Goal: Task Accomplishment & Management: Use online tool/utility

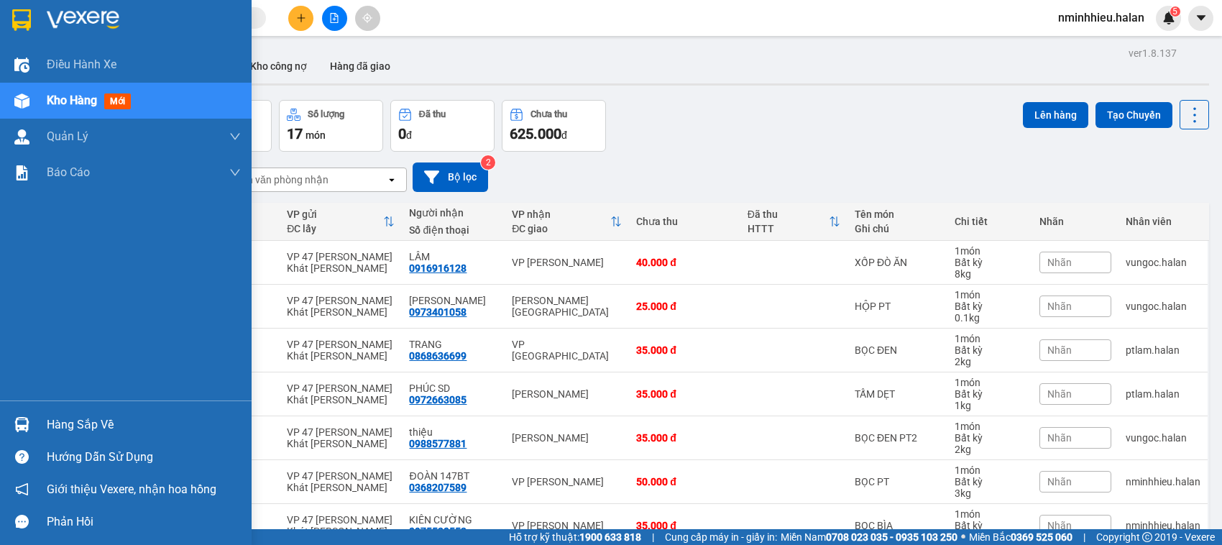
click at [76, 421] on div "Hàng sắp về" at bounding box center [144, 425] width 194 height 22
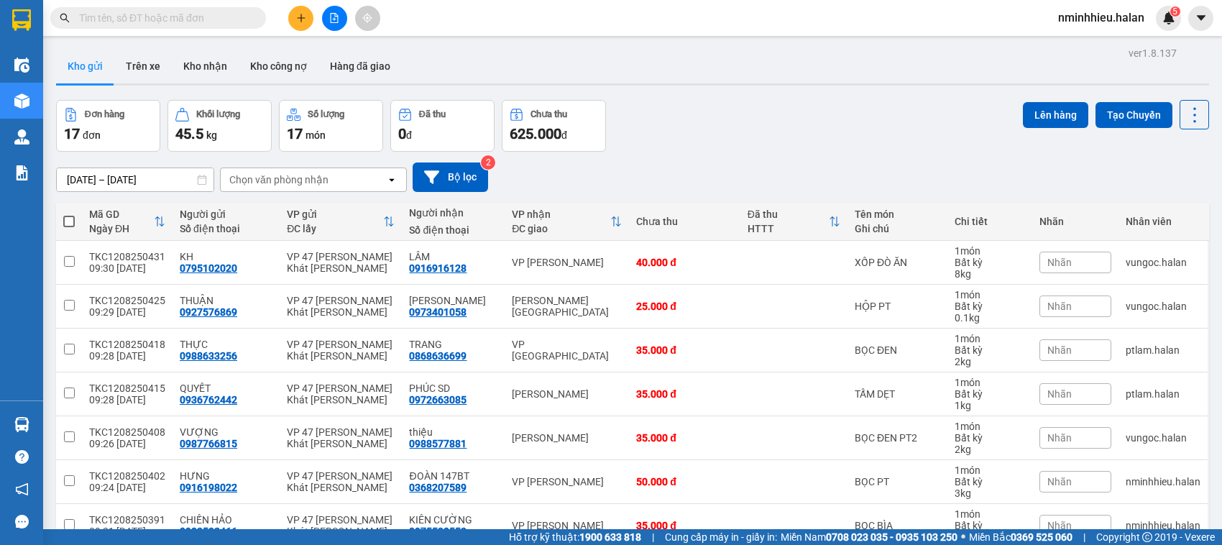
click at [684, 70] on section "Kết quả tìm kiếm ( 0 ) Bộ lọc Thuộc VP này No Data nminhhieu.halan 5 Điều hành …" at bounding box center [611, 272] width 1222 height 545
click at [227, 18] on input "text" at bounding box center [164, 18] width 170 height 16
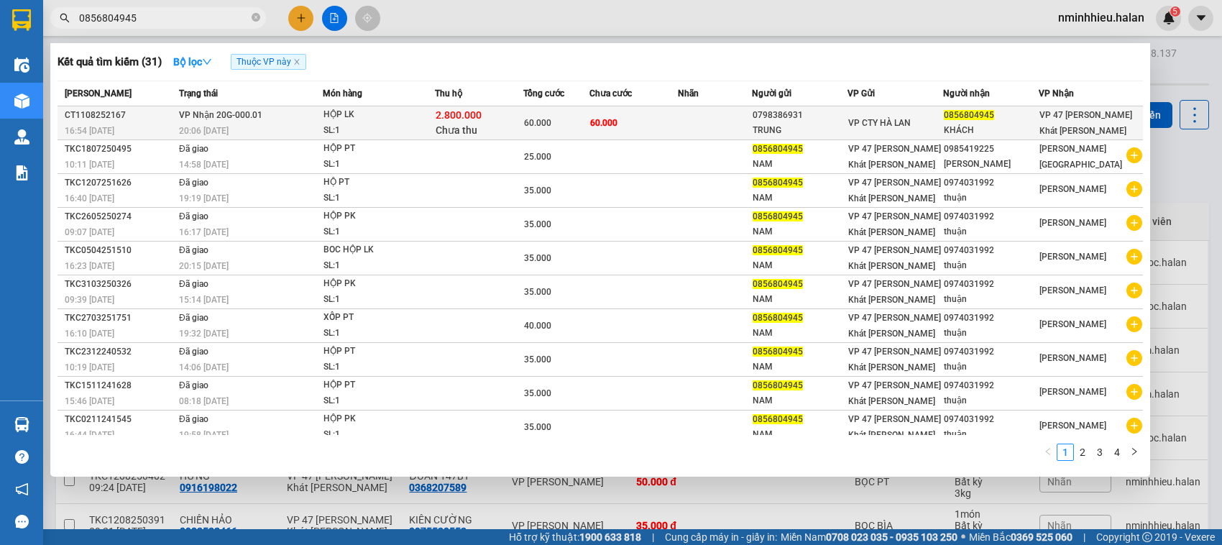
type input "0856804945"
click at [969, 128] on div "KHÁCH" at bounding box center [991, 130] width 94 height 15
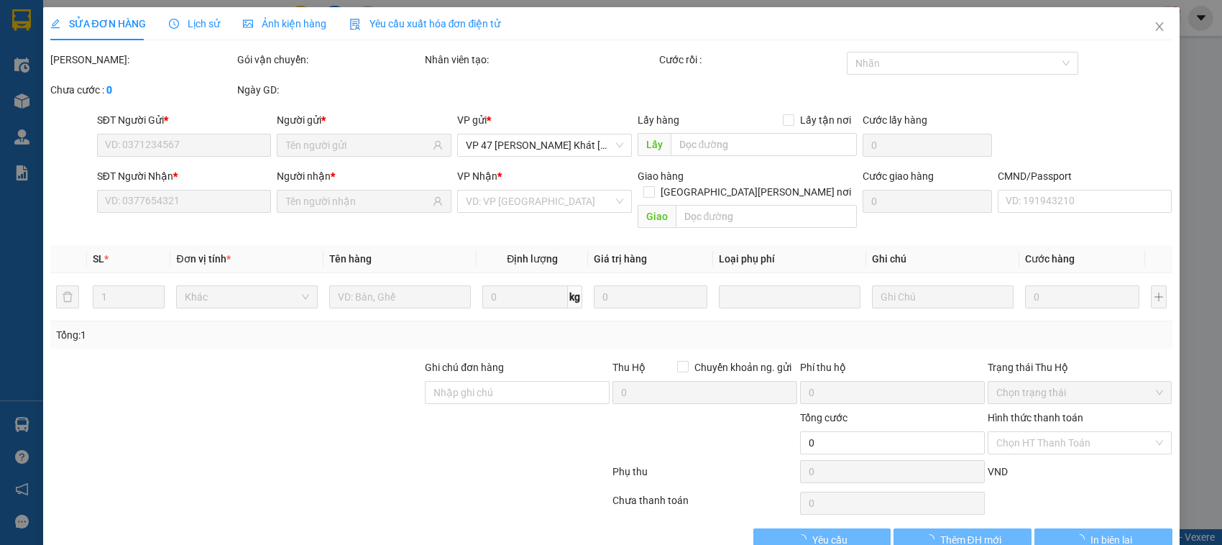
type input "0798386931"
type input "TRUNG"
type input "0856804945"
type input "KHÁCH"
checkbox input "true"
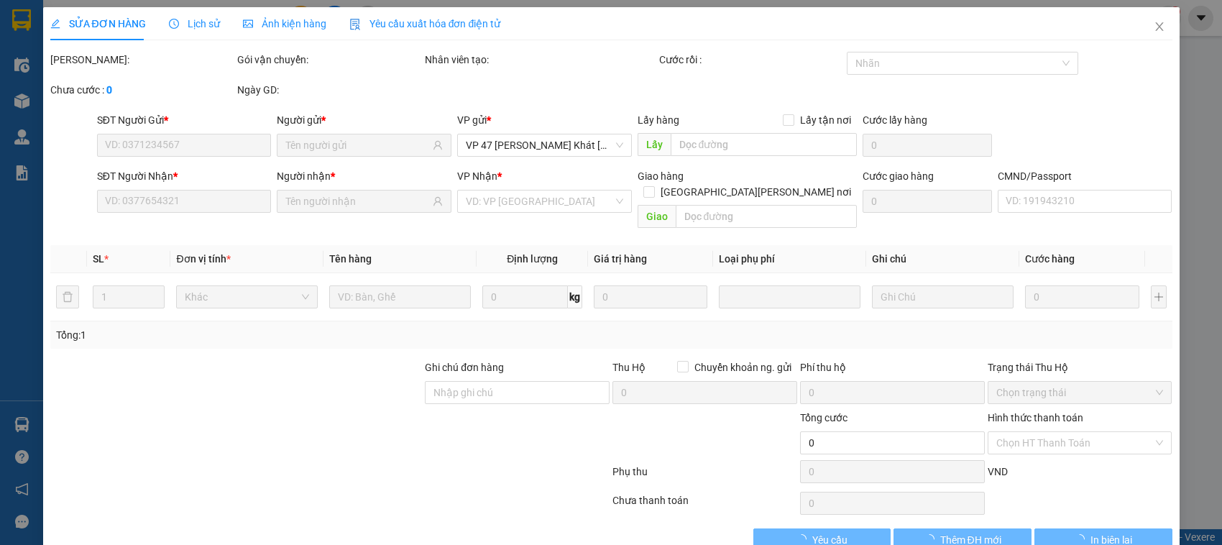
type input "2.800.000"
type input "40.000"
type input "60.000"
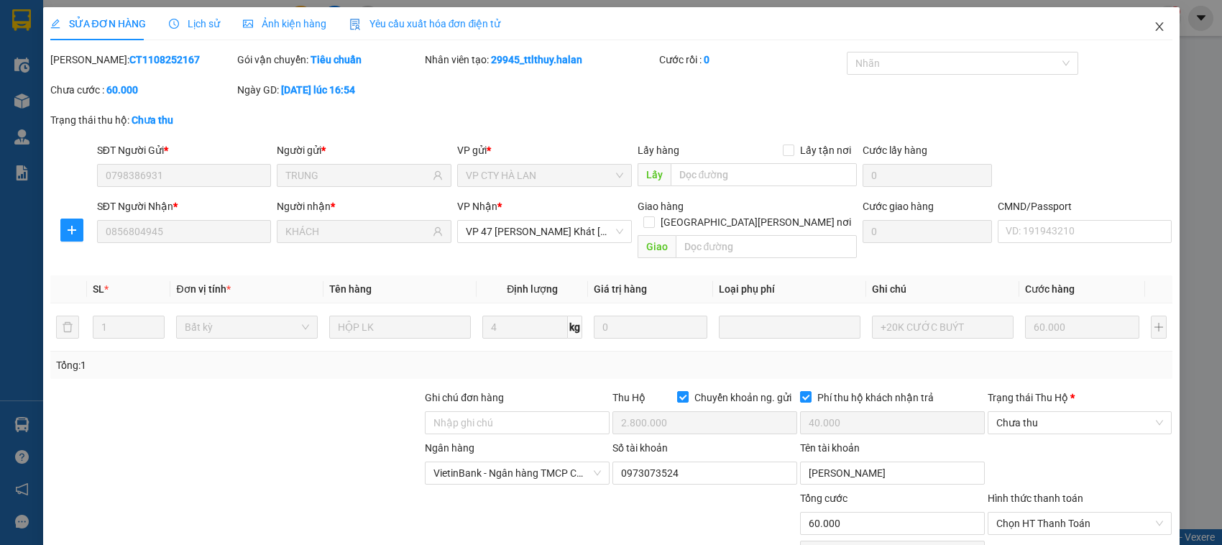
click at [1154, 31] on icon "close" at bounding box center [1160, 27] width 12 height 12
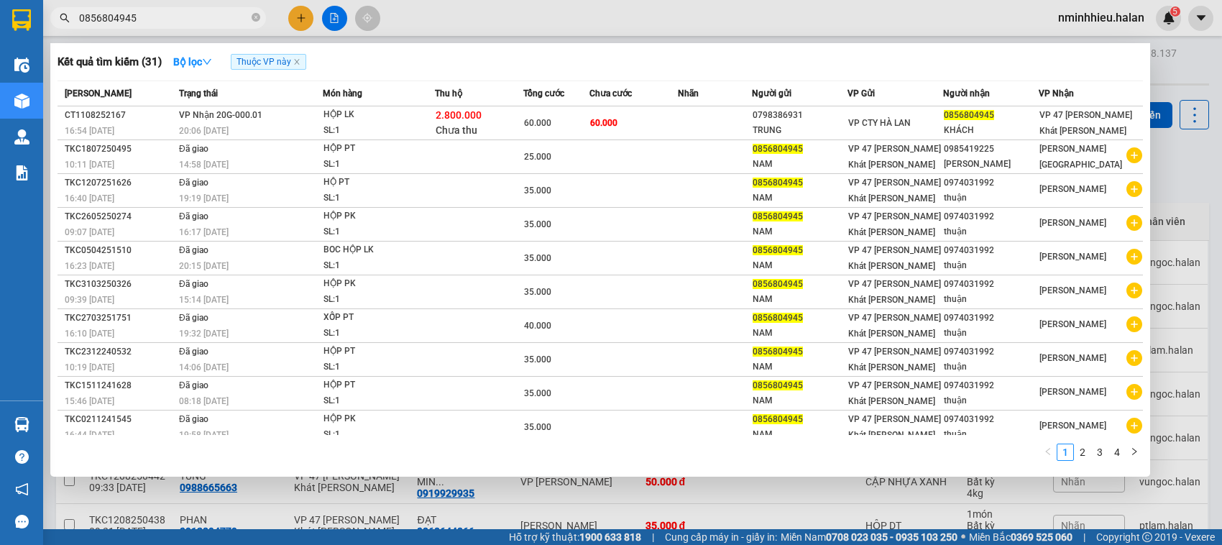
click at [221, 20] on input "0856804945" at bounding box center [164, 18] width 170 height 16
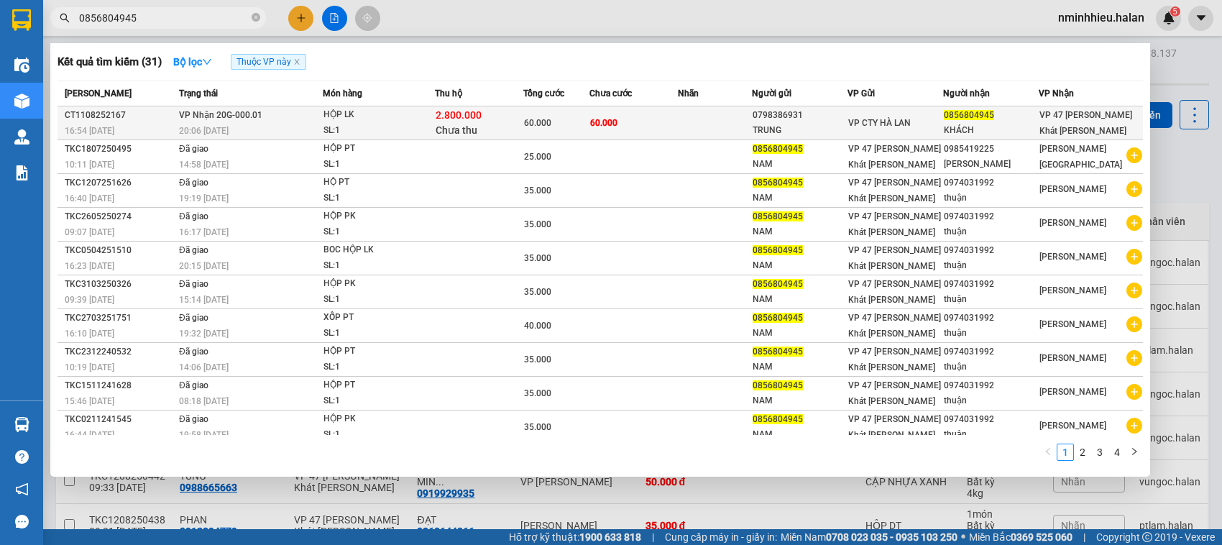
click at [516, 113] on div "2.800.000 Chưa thu" at bounding box center [479, 123] width 87 height 30
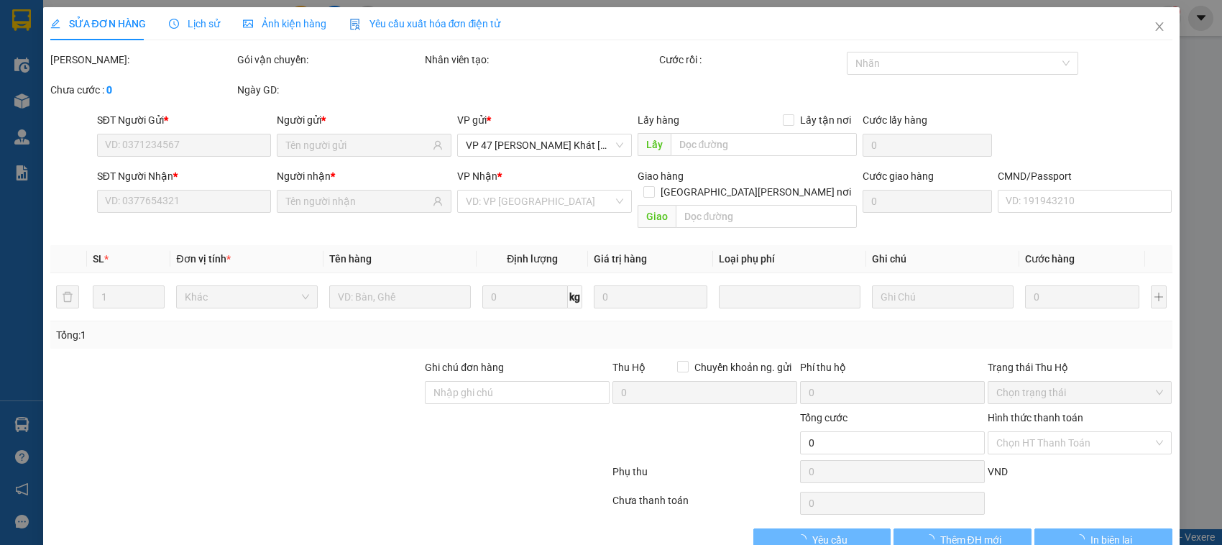
type input "0798386931"
type input "TRUNG"
type input "0856804945"
type input "KHÁCH"
checkbox input "true"
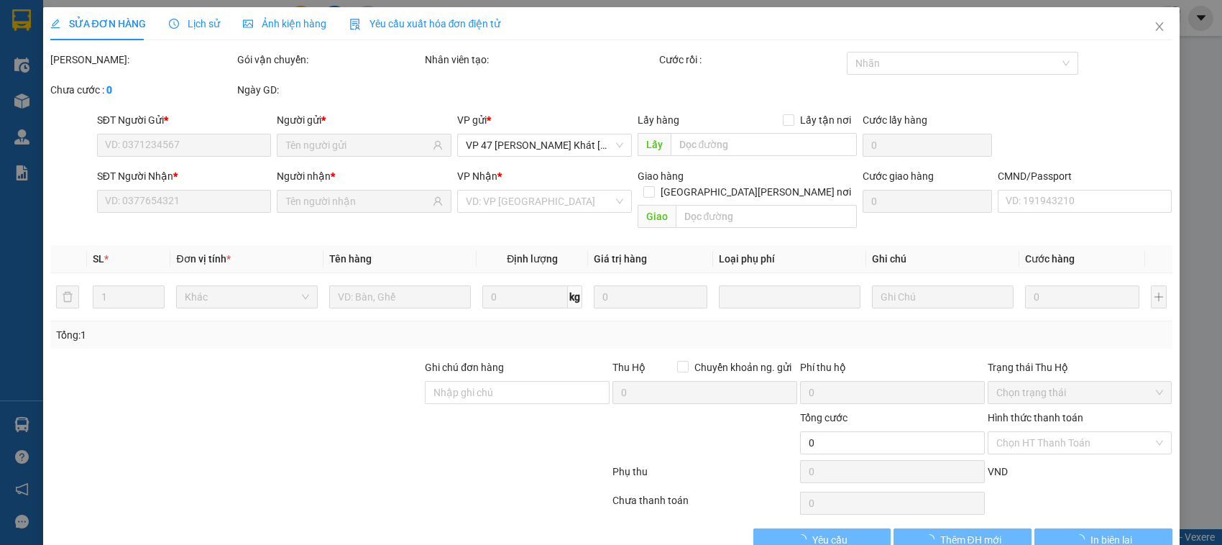
type input "2.800.000"
type input "40.000"
type input "60.000"
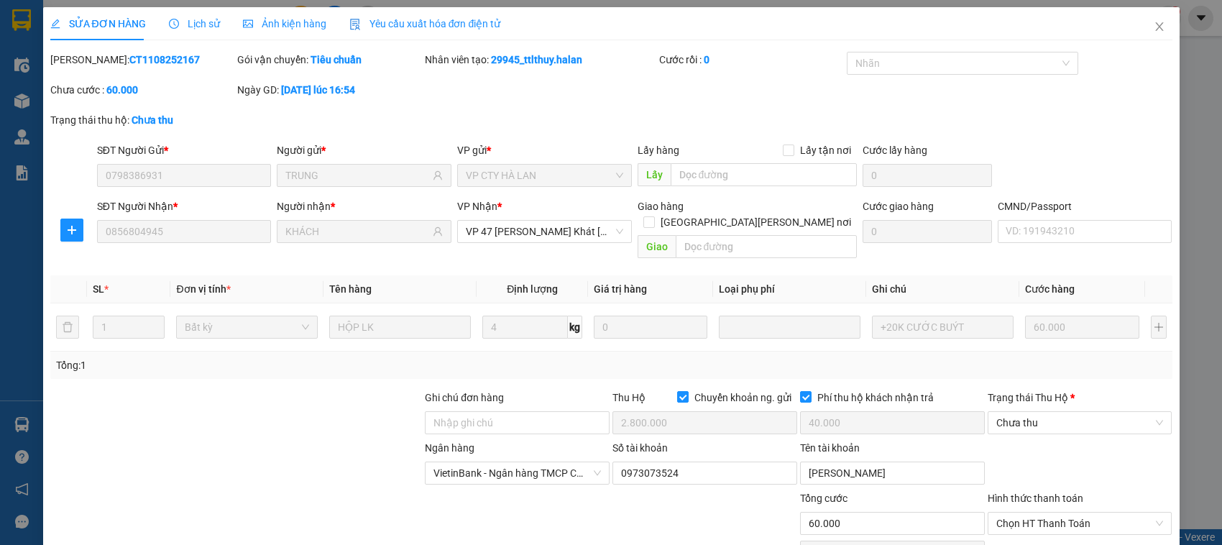
scroll to position [101, 0]
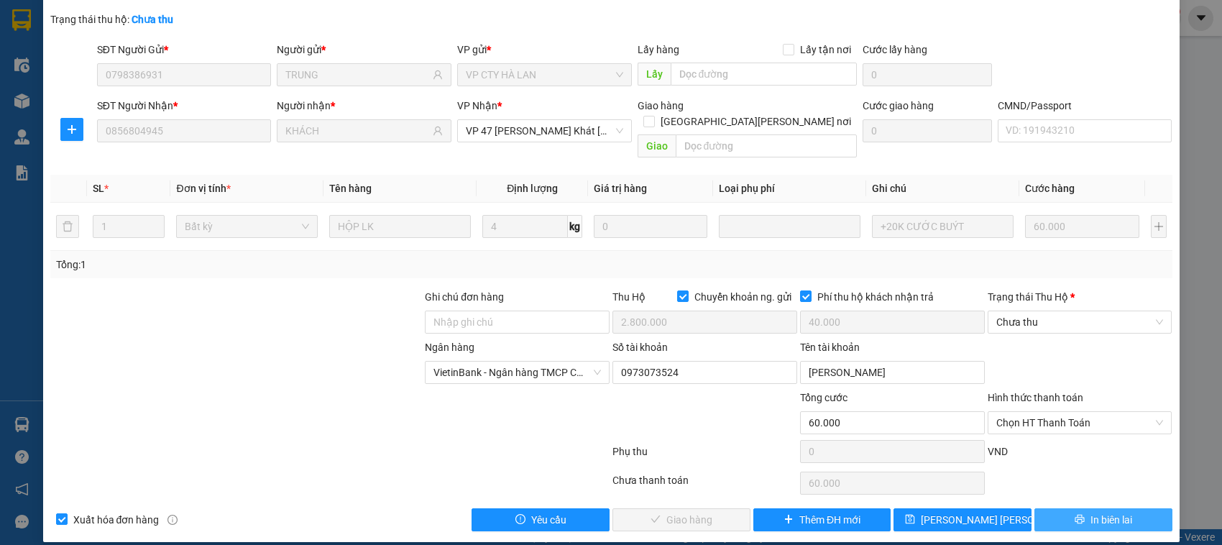
click at [1066, 508] on button "In biên lai" at bounding box center [1103, 519] width 138 height 23
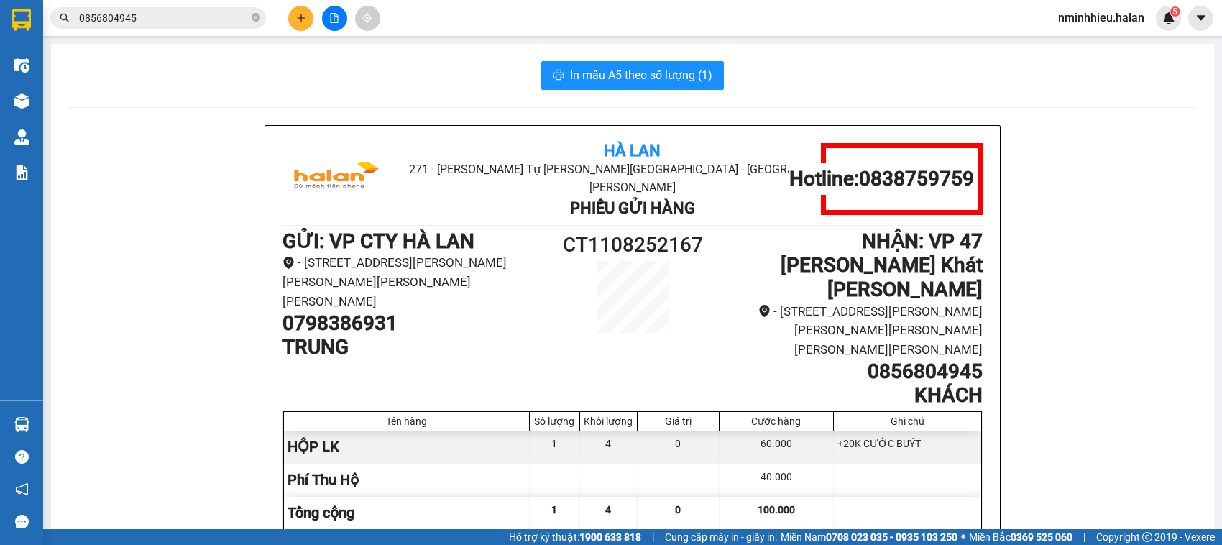
scroll to position [216, 0]
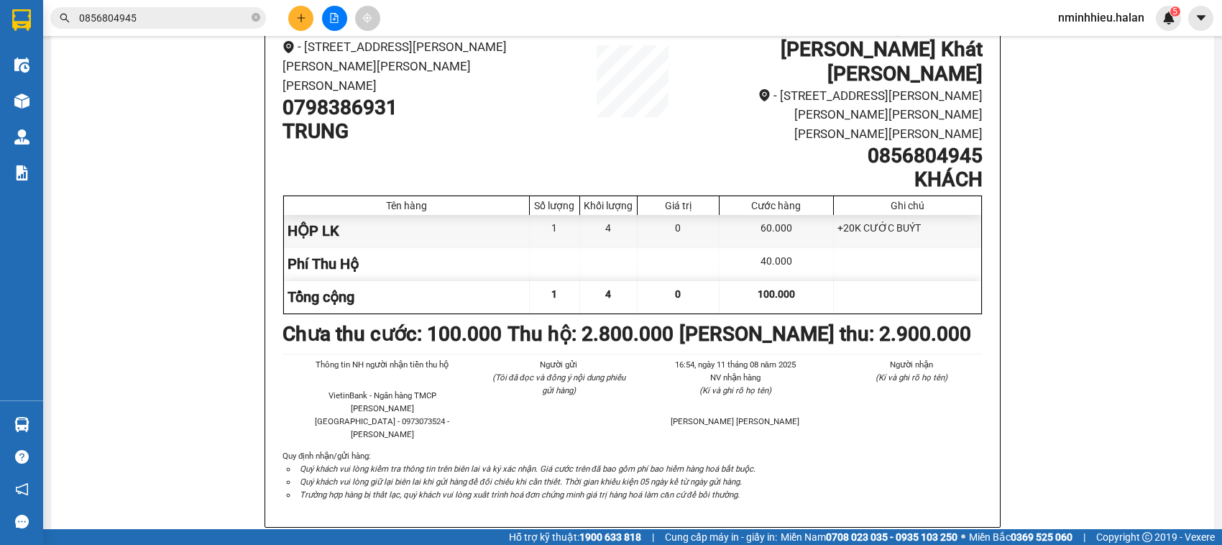
click at [1062, 173] on div "Hà Lan 271 - Dương Tự Minh - Phường Tân Long - Thái Nguyên Phiếu Gửi Hàng Hotli…" at bounding box center [632, 235] width 1129 height 653
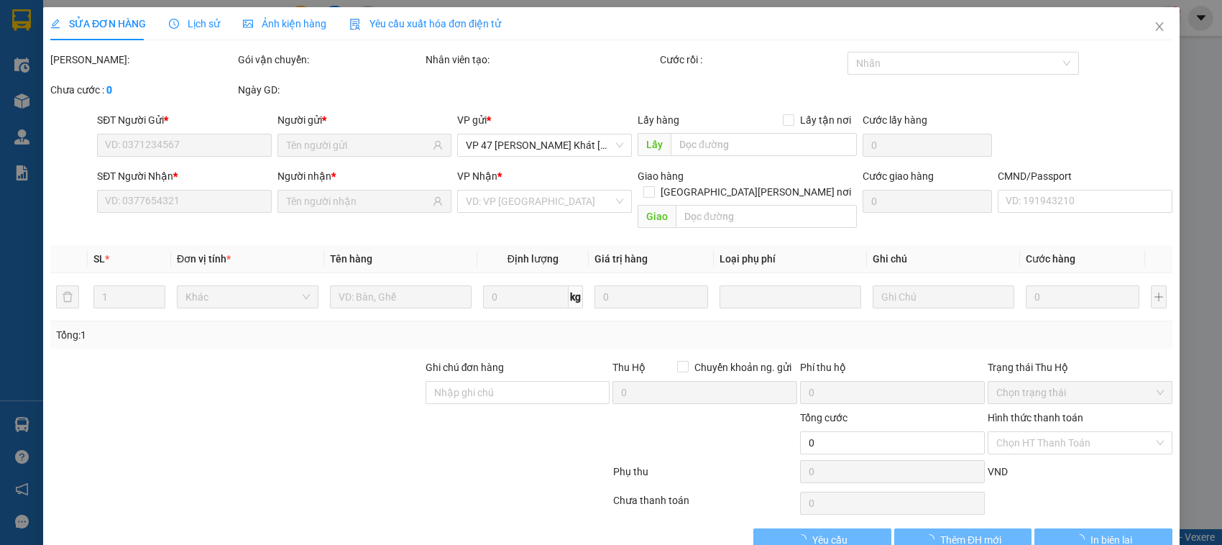
type input "0798386931"
type input "TRUNG"
type input "0856804945"
type input "KHÁCH"
checkbox input "true"
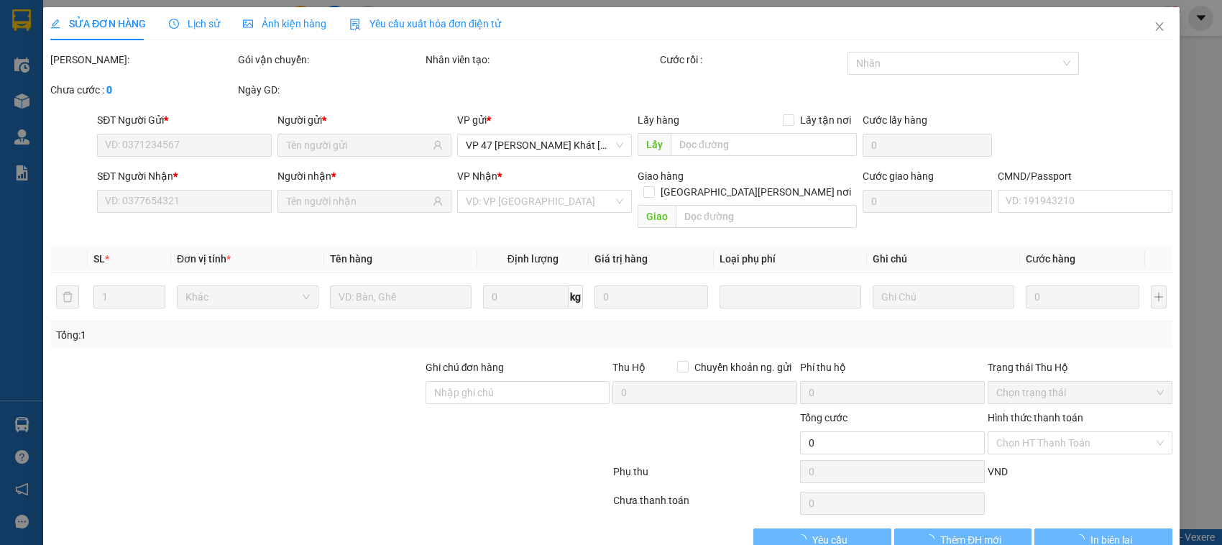
type input "2.800.000"
type input "40.000"
type input "60.000"
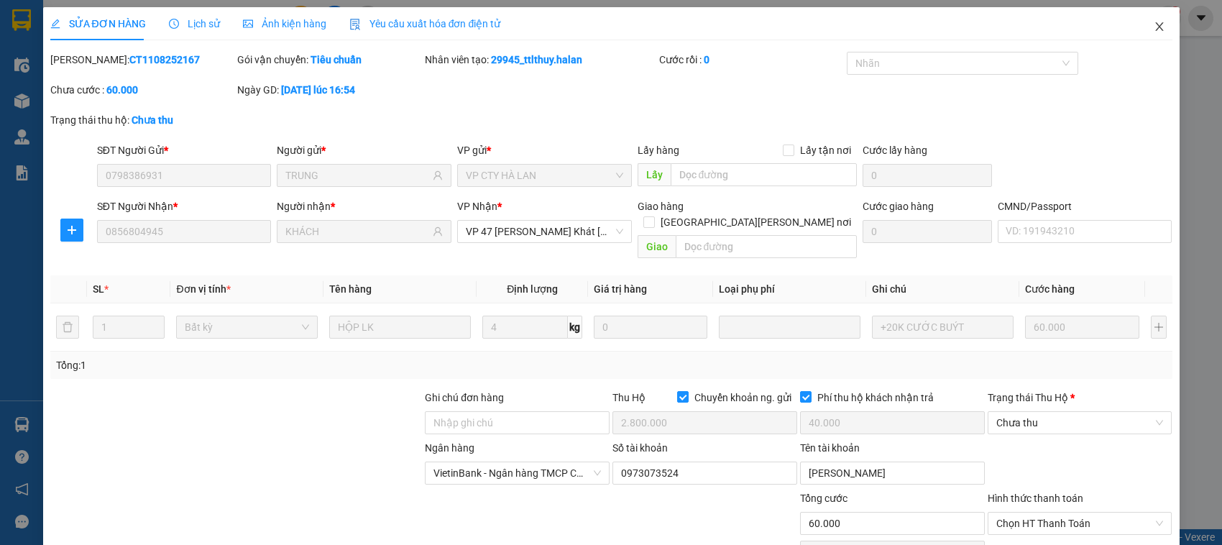
click at [1156, 31] on span "Close" at bounding box center [1159, 27] width 40 height 40
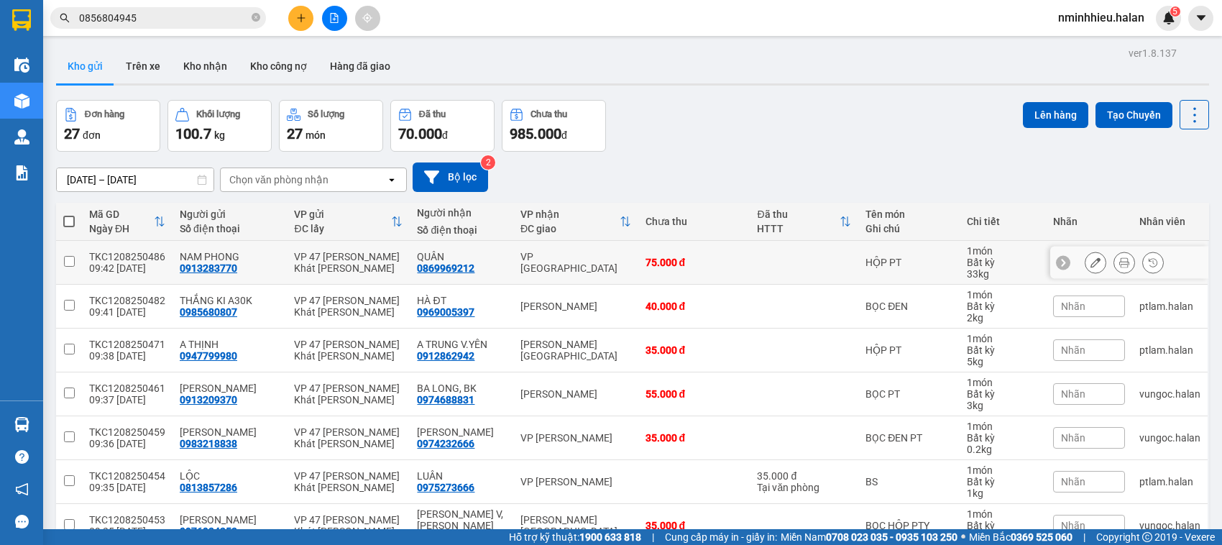
click at [351, 261] on div "VP 47 [PERSON_NAME]" at bounding box center [348, 262] width 109 height 23
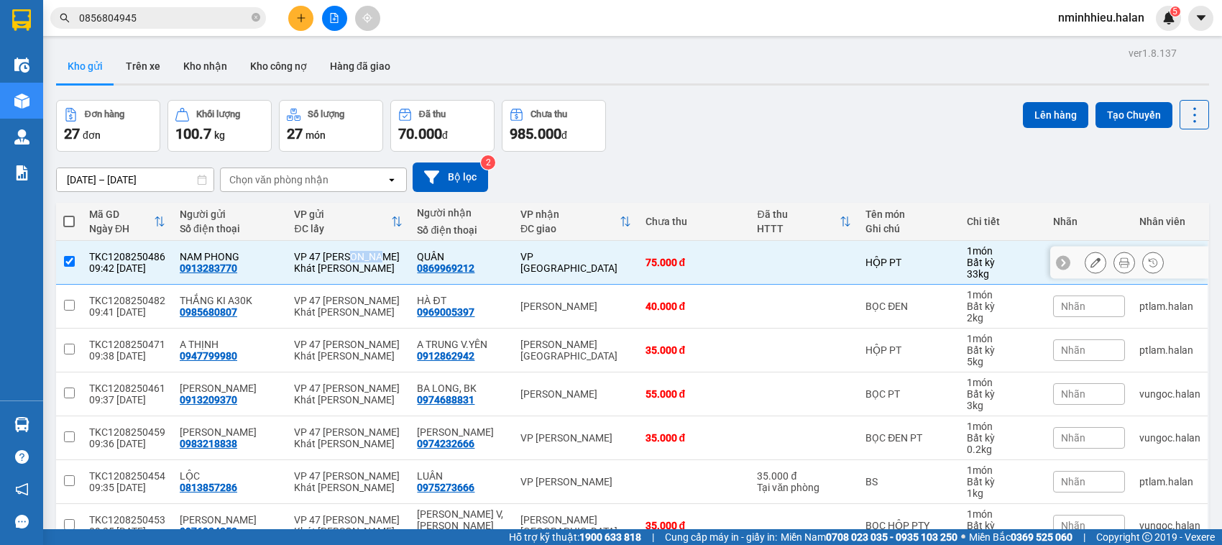
click at [351, 261] on div "VP 47 [PERSON_NAME]" at bounding box center [348, 262] width 109 height 23
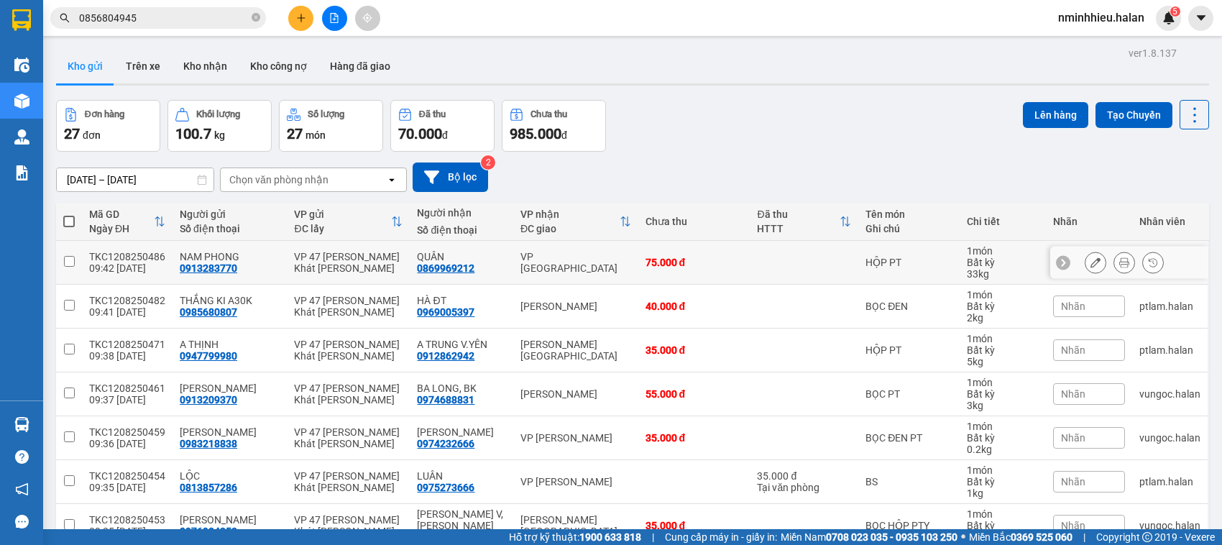
click at [544, 263] on div "VP [GEOGRAPHIC_DATA]" at bounding box center [575, 262] width 111 height 23
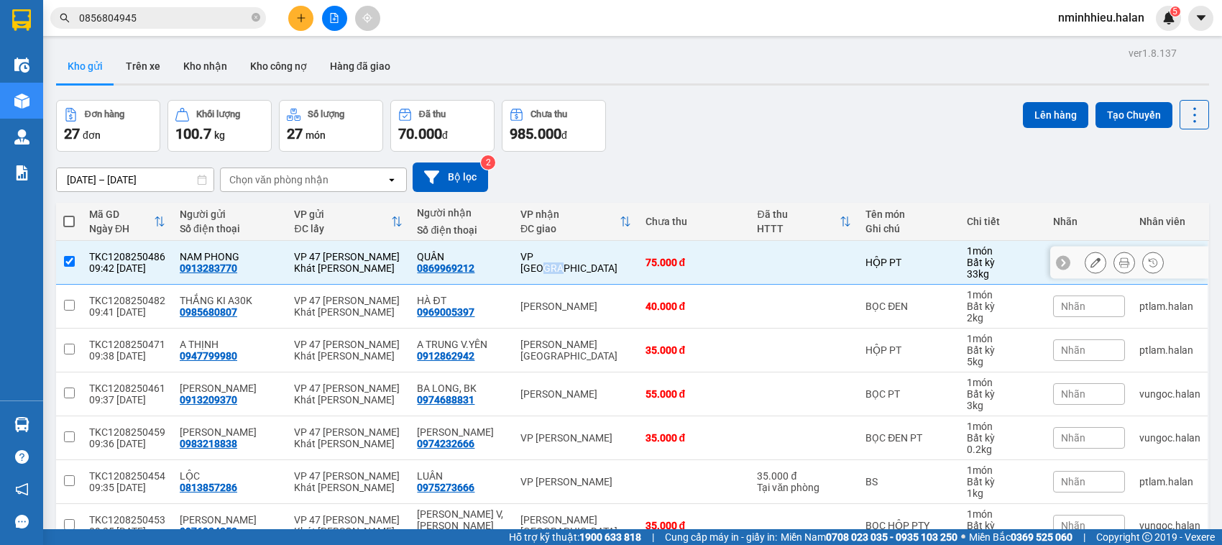
click at [544, 263] on div "VP [GEOGRAPHIC_DATA]" at bounding box center [575, 262] width 111 height 23
checkbox input "false"
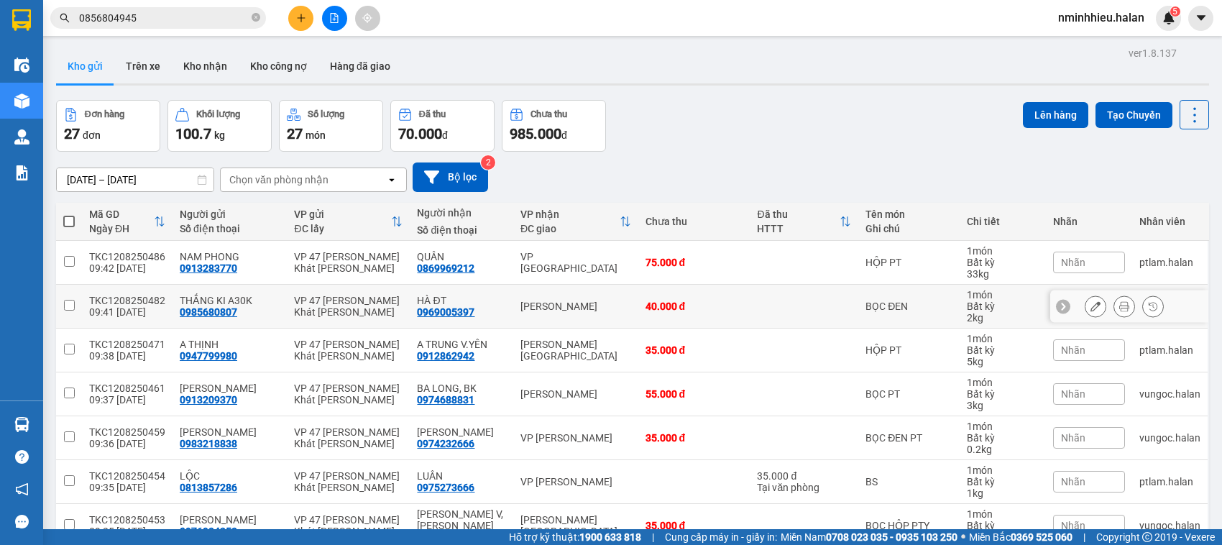
click at [1010, 316] on div "2 kg" at bounding box center [1003, 318] width 72 height 12
checkbox input "true"
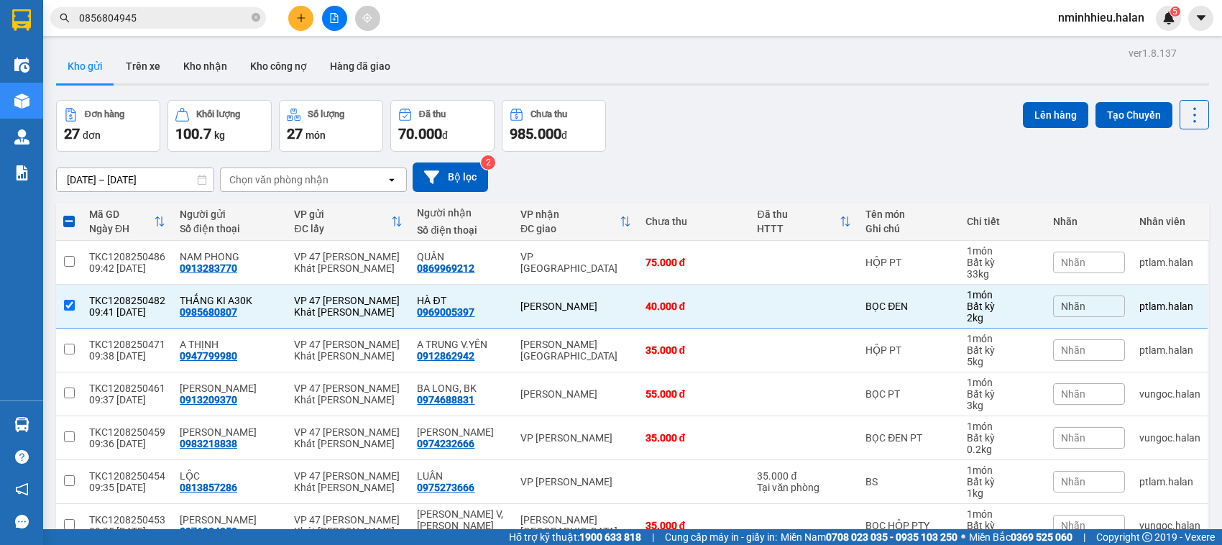
click at [828, 108] on div "Đơn hàng 27 đơn Khối lượng 100.7 kg Số lượng 27 món Đã thu 70.000 đ Chưa thu 98…" at bounding box center [632, 126] width 1153 height 52
click at [820, 81] on div "Kho gửi Trên xe Kho nhận Kho công nợ Hàng đã giao" at bounding box center [632, 68] width 1153 height 38
click at [235, 12] on input "0856804945" at bounding box center [164, 18] width 170 height 16
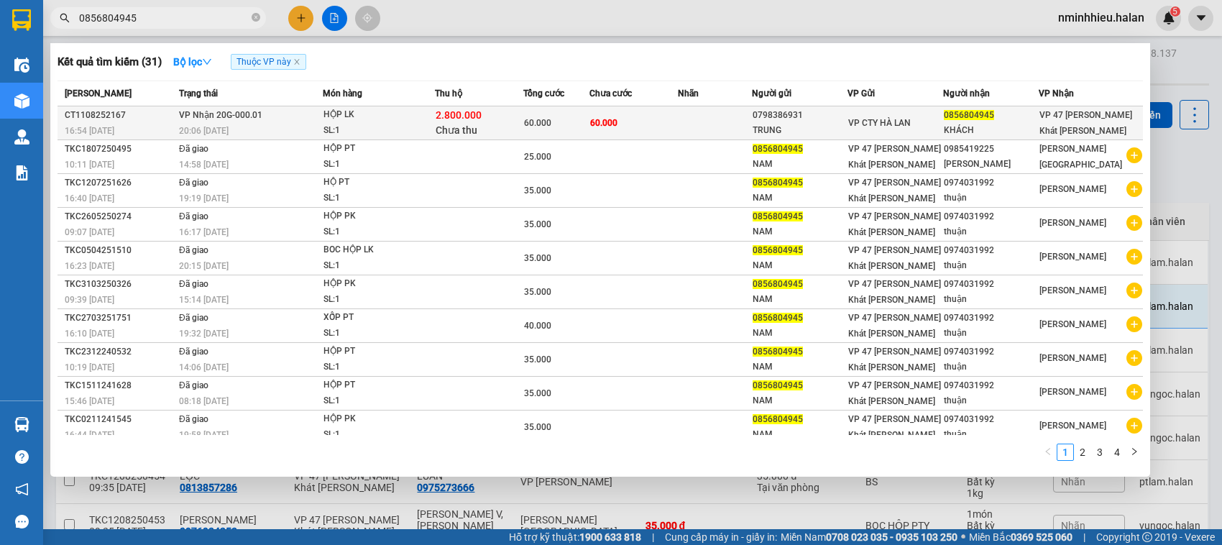
click at [810, 116] on div "0798386931" at bounding box center [800, 115] width 94 height 15
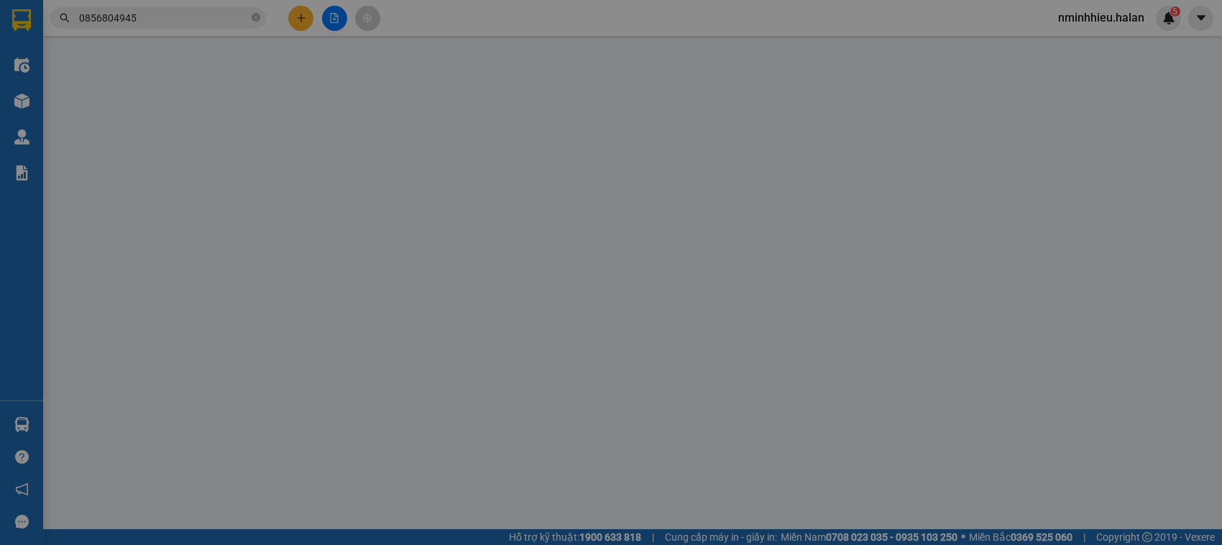
type input "0798386931"
type input "TRUNG"
checkbox input "false"
type input "0856804945"
type input "KHÁCH"
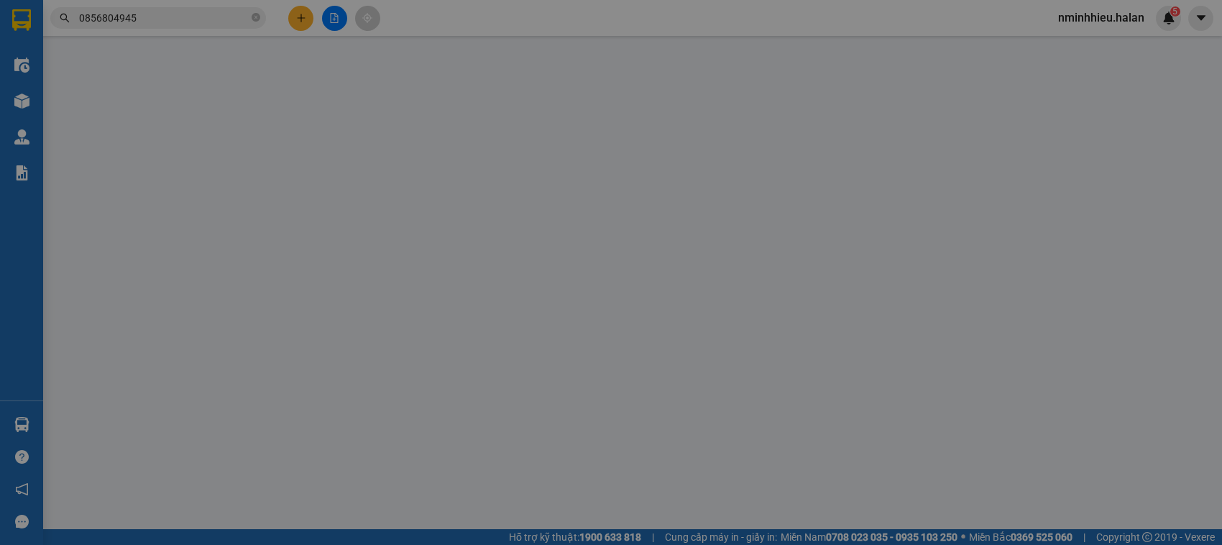
checkbox input "true"
type input "2.800.000"
type input "40.000"
type input "60.000"
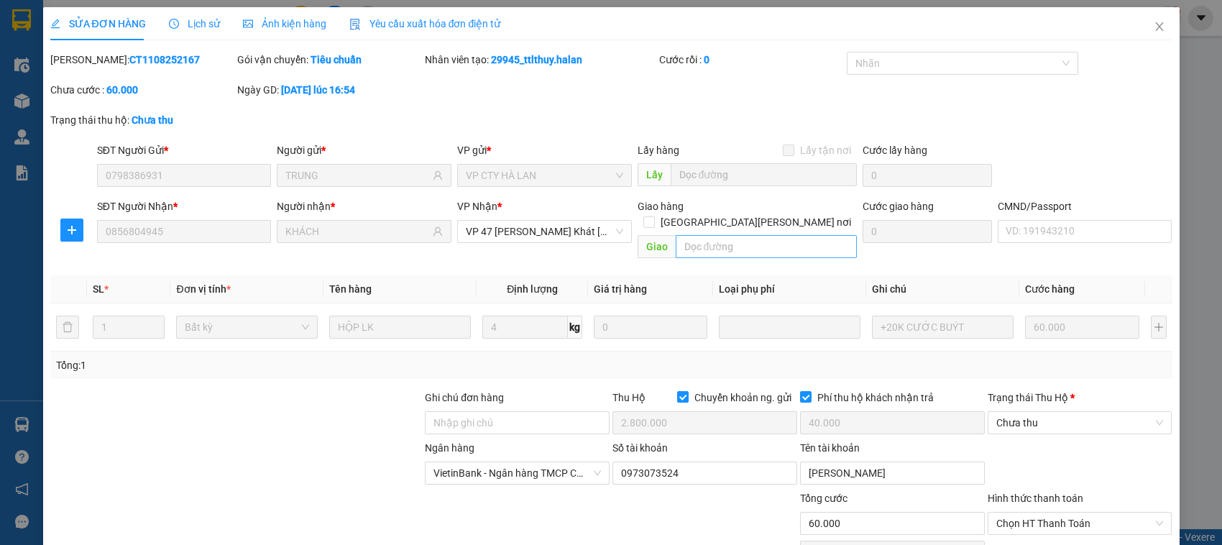
scroll to position [101, 0]
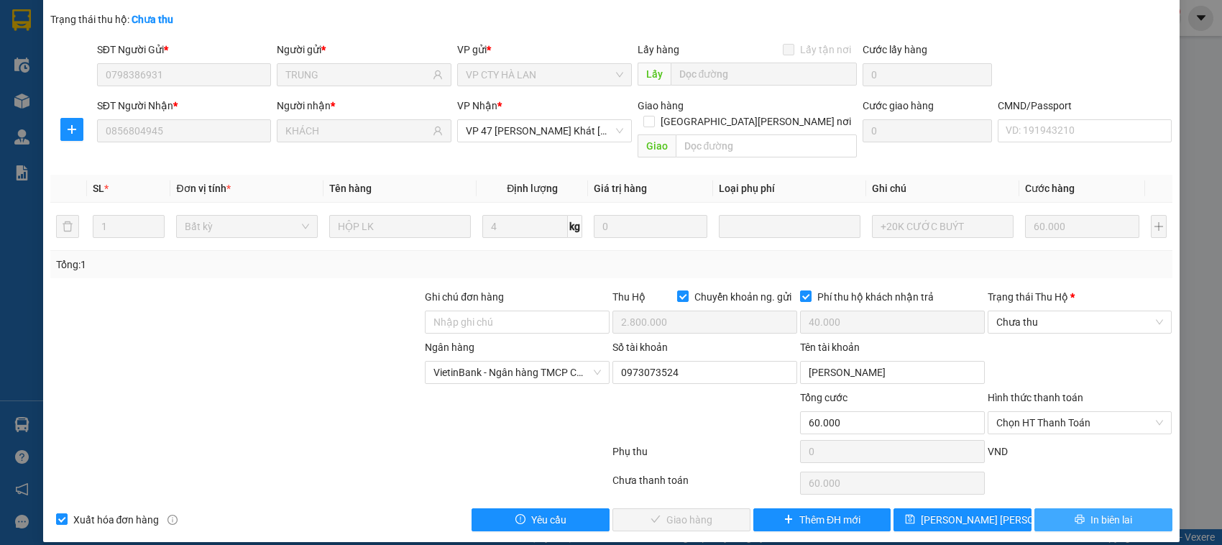
click at [1075, 514] on icon "printer" at bounding box center [1080, 519] width 10 height 10
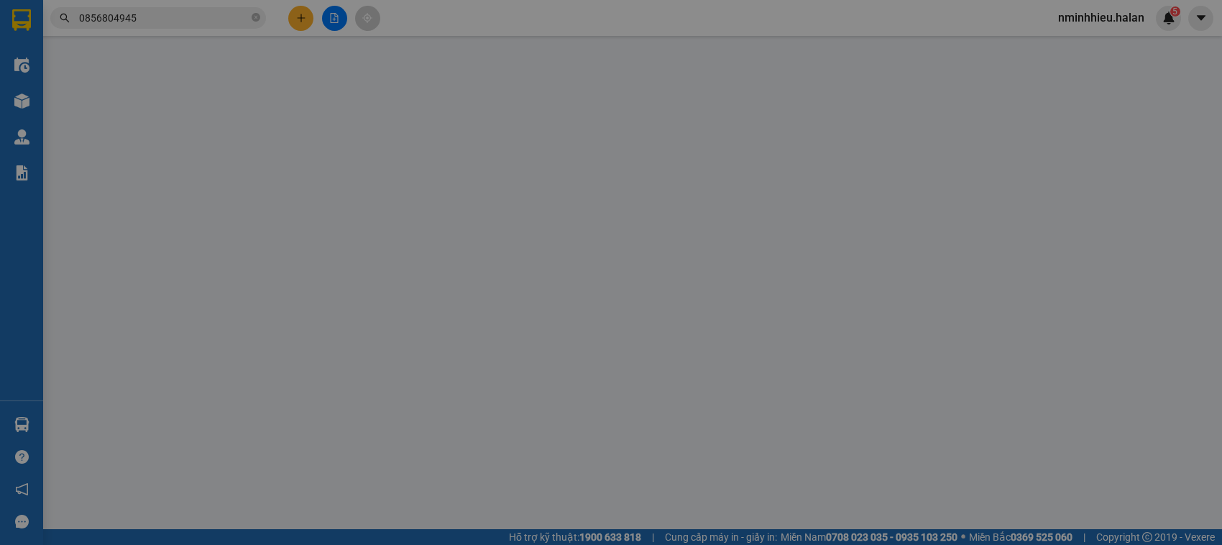
type input "0798386931"
type input "TRUNG"
type input "0856804945"
type input "KHÁCH"
checkbox input "true"
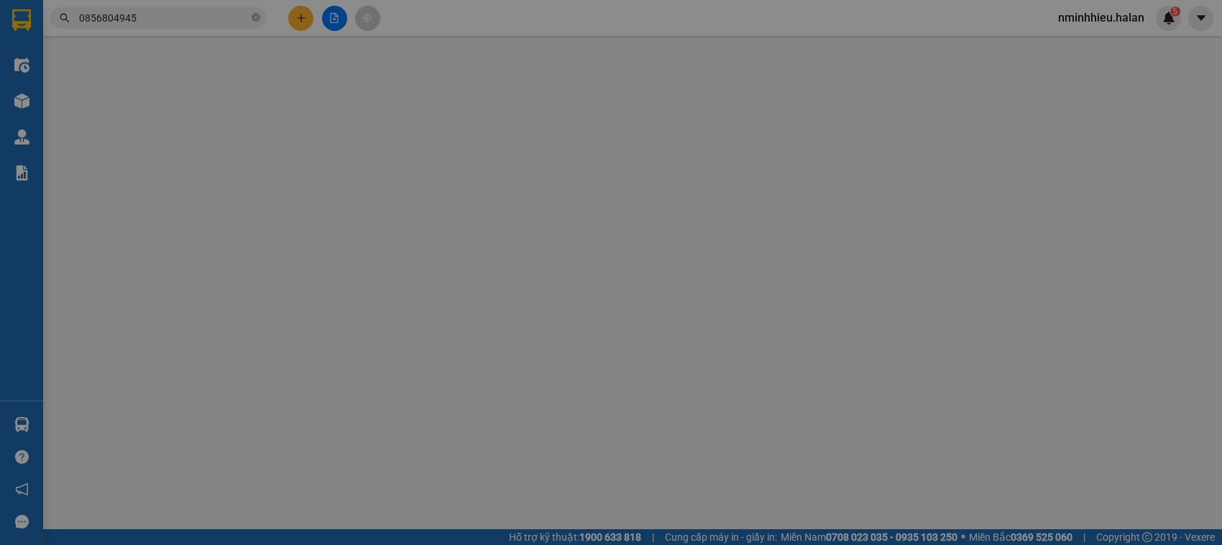
type input "2.800.000"
type input "40.000"
type input "60.000"
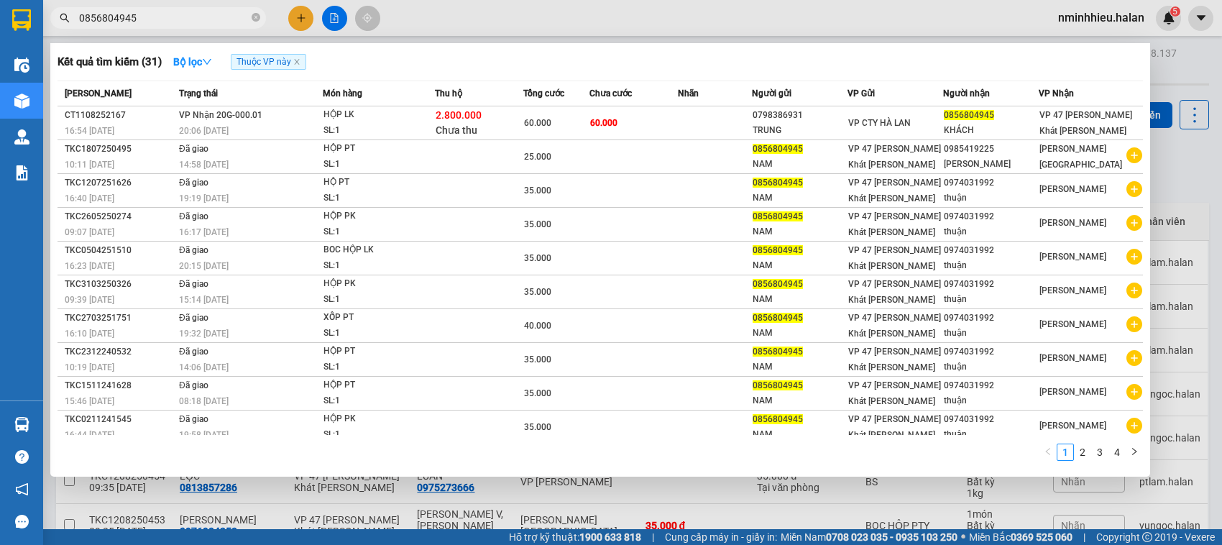
click at [230, 12] on input "0856804945" at bounding box center [164, 18] width 170 height 16
click at [1191, 170] on div at bounding box center [611, 272] width 1222 height 545
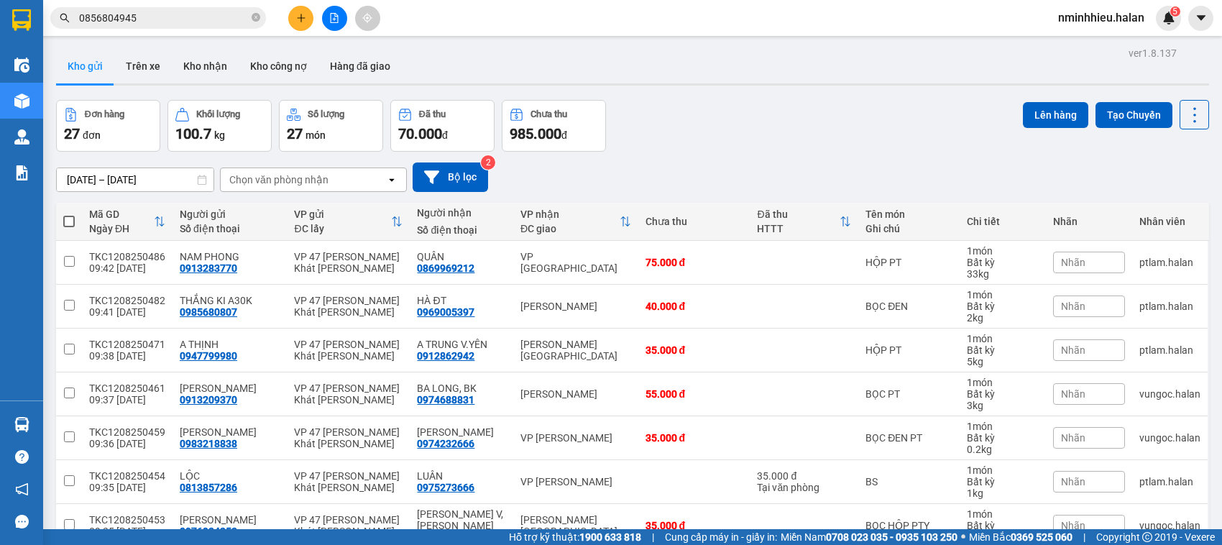
click at [220, 18] on input "0856804945" at bounding box center [164, 18] width 170 height 16
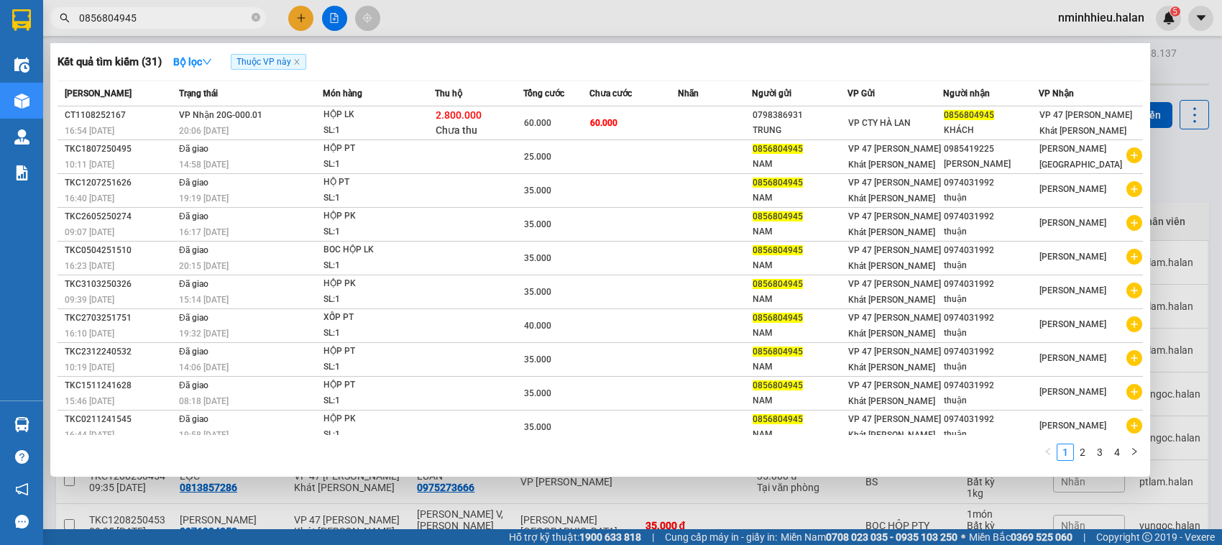
click at [257, 17] on icon "close-circle" at bounding box center [256, 17] width 9 height 9
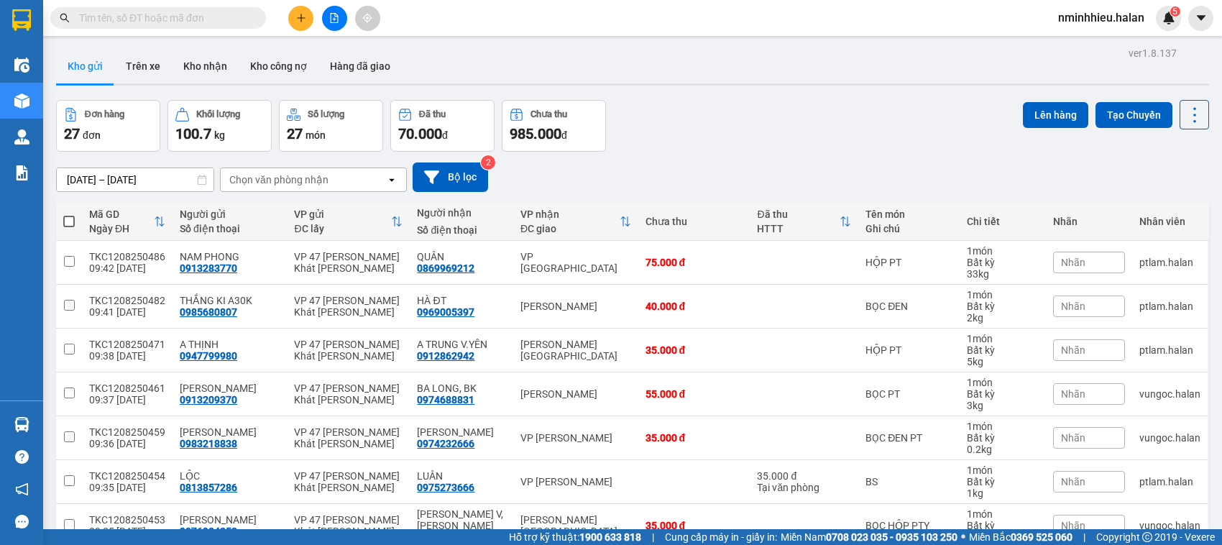
click at [216, 23] on input "text" at bounding box center [164, 18] width 170 height 16
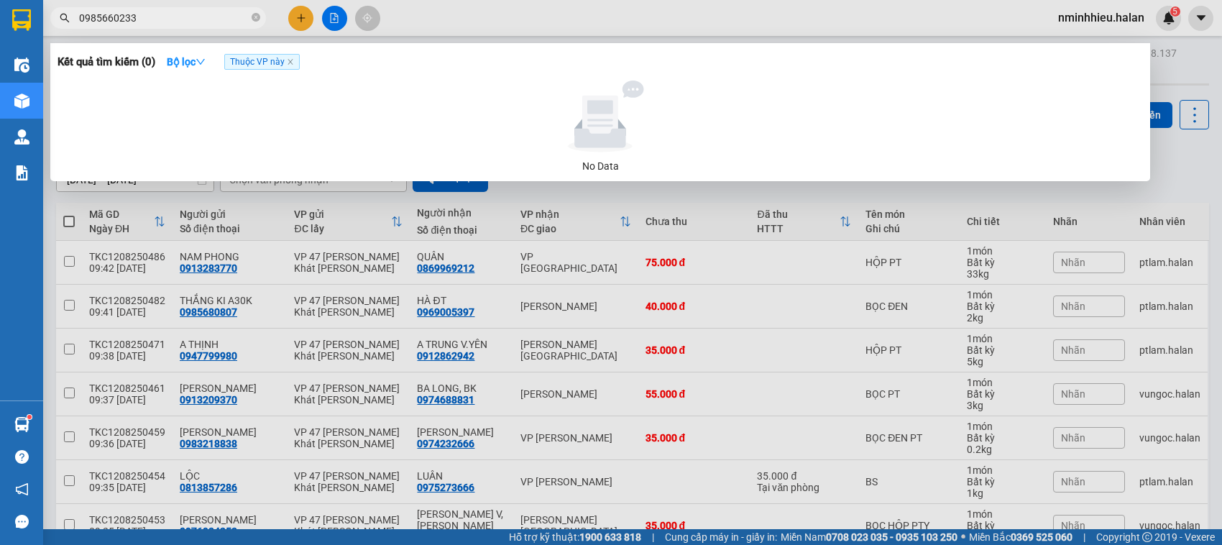
click at [260, 20] on span "0985660233" at bounding box center [158, 18] width 216 height 22
click at [139, 18] on input "09856602330904642279" at bounding box center [164, 18] width 170 height 16
click at [158, 16] on input "904642279" at bounding box center [164, 18] width 170 height 16
click at [76, 18] on span "904642279" at bounding box center [158, 18] width 216 height 22
click at [80, 15] on input "904642279" at bounding box center [164, 18] width 170 height 16
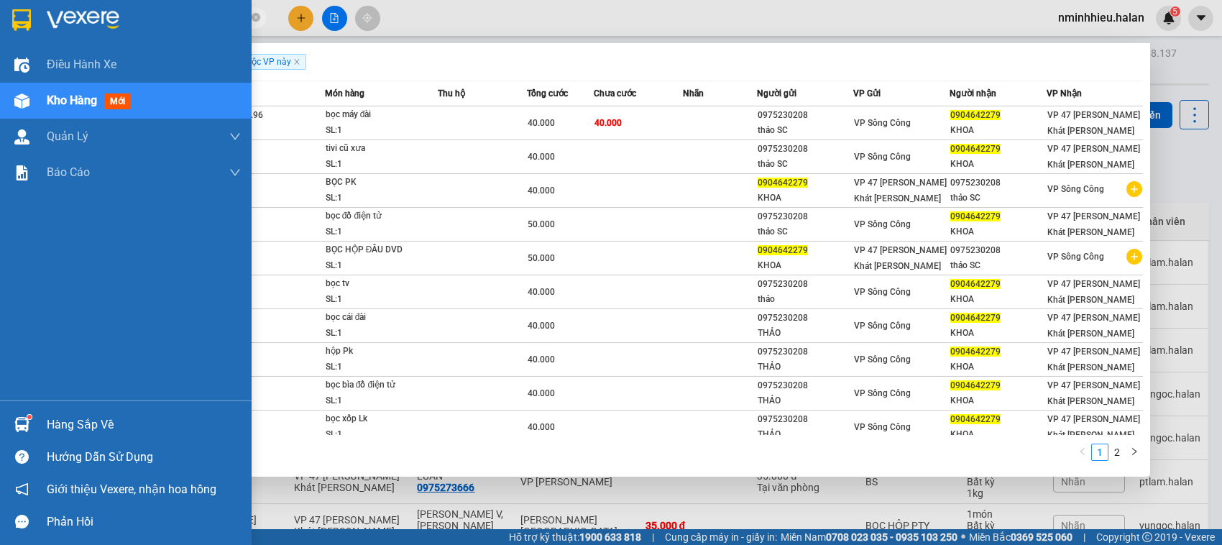
type input "0904642279"
click at [88, 421] on div "Hàng sắp về" at bounding box center [144, 425] width 194 height 22
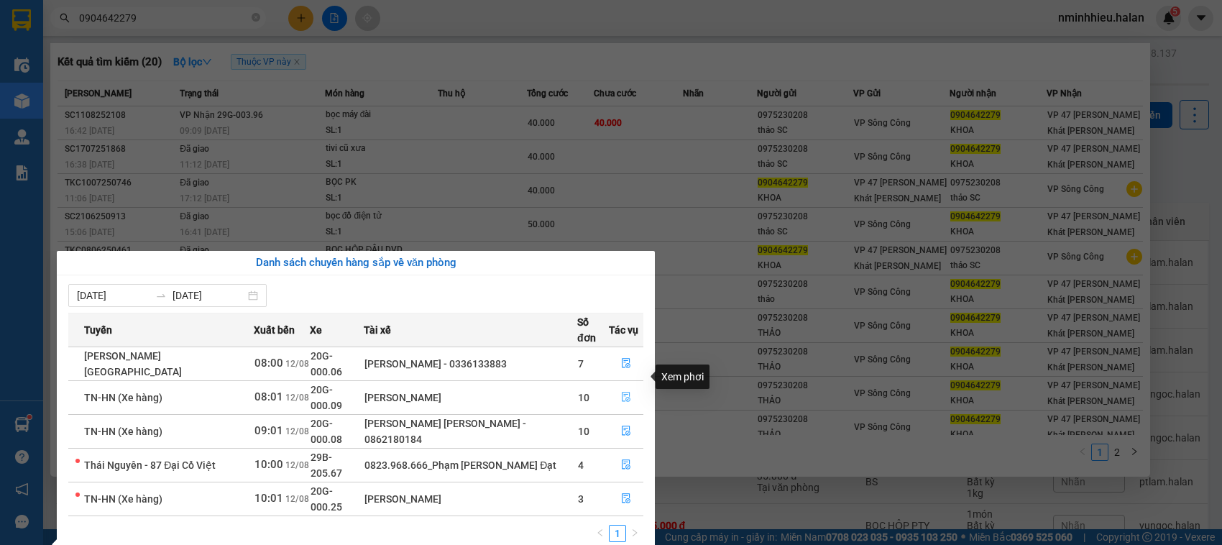
click at [622, 392] on icon "file-done" at bounding box center [626, 397] width 9 height 10
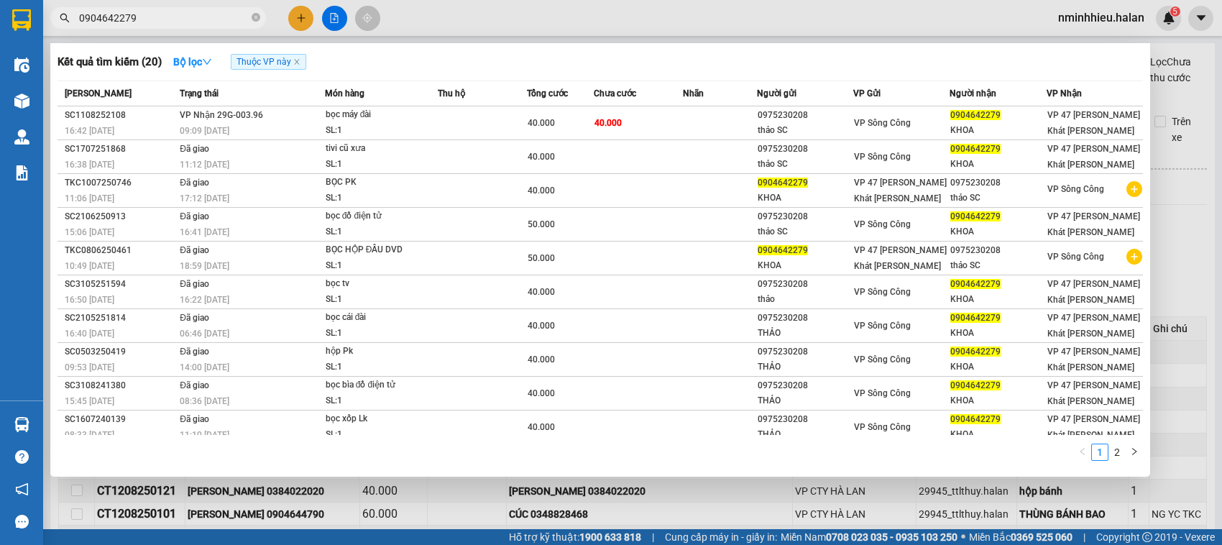
click at [1176, 257] on div at bounding box center [611, 272] width 1222 height 545
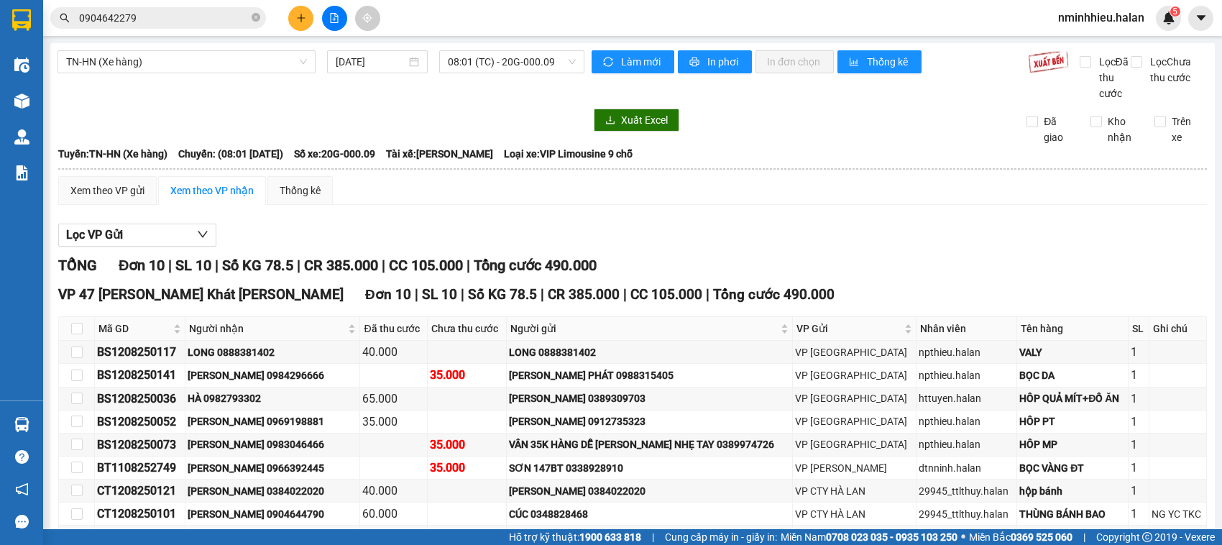
scroll to position [134, 0]
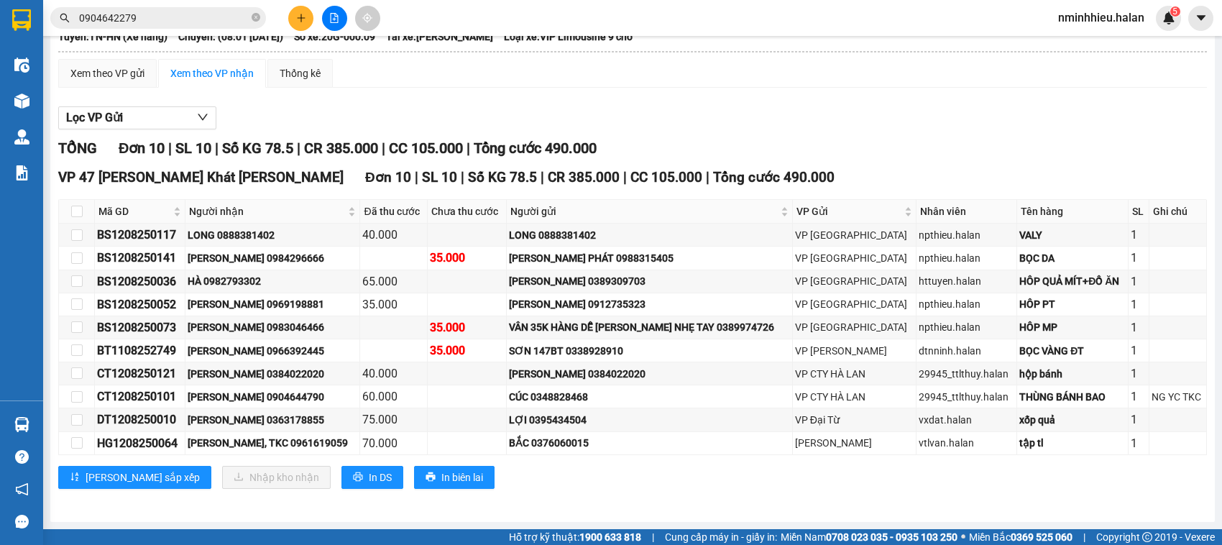
click at [656, 76] on div "Xem theo VP gửi Xem theo VP nhận Thống kê" at bounding box center [632, 73] width 1149 height 29
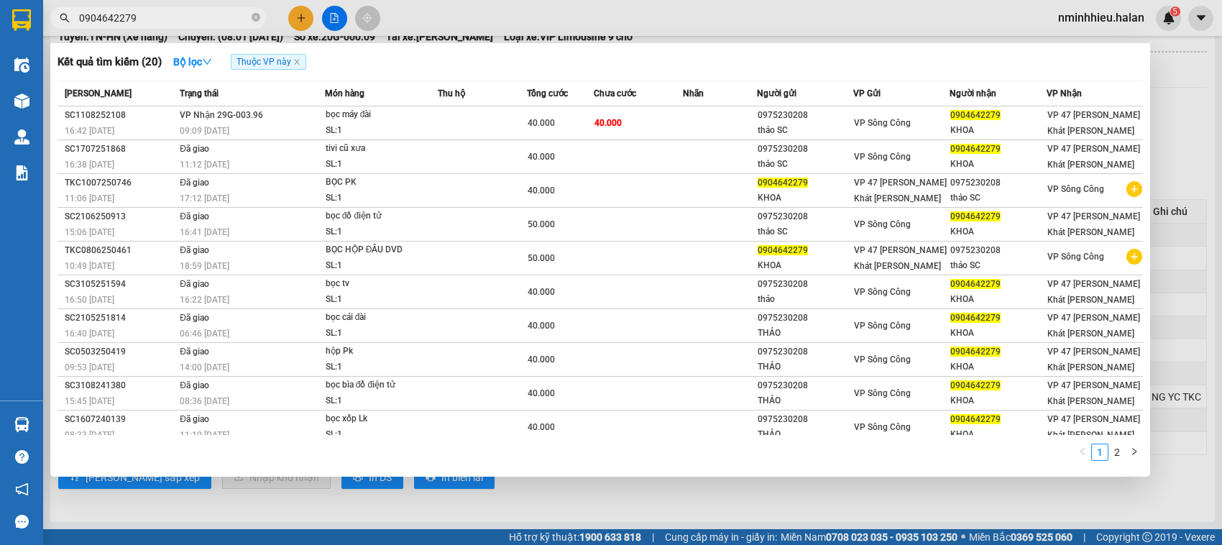
click at [252, 19] on icon "close-circle" at bounding box center [256, 17] width 9 height 9
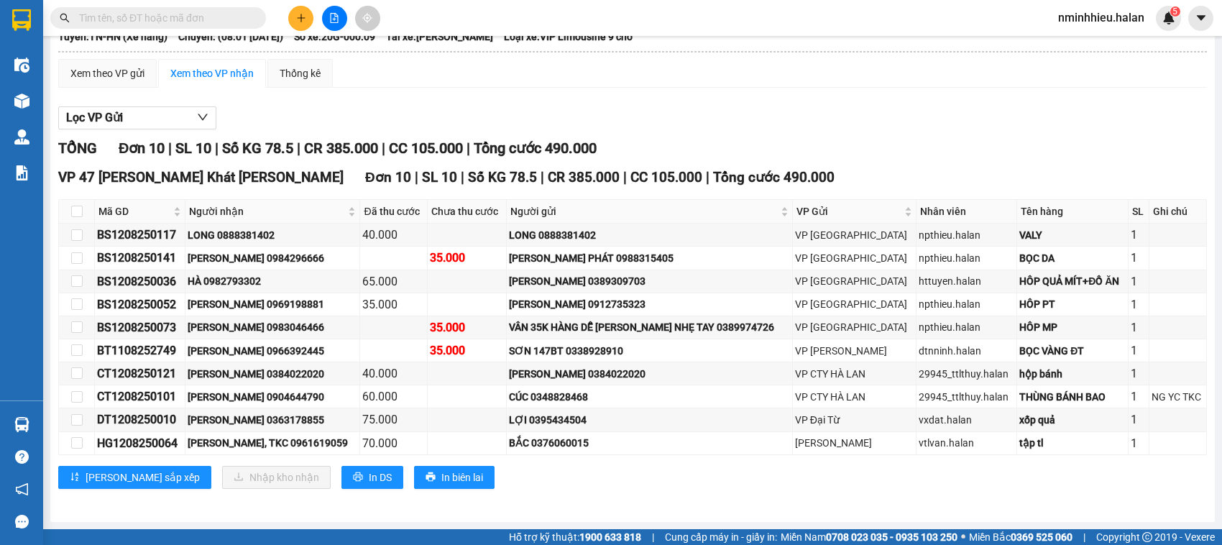
click at [221, 19] on input "text" at bounding box center [164, 18] width 170 height 16
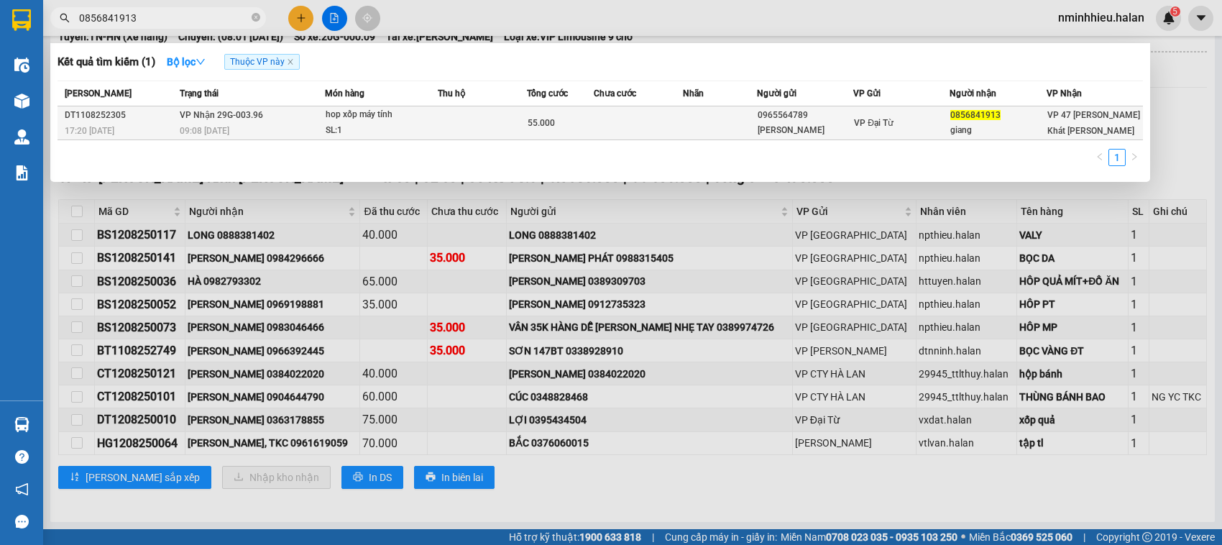
type input "0856841913"
click at [354, 124] on div "SL: 1" at bounding box center [380, 131] width 108 height 16
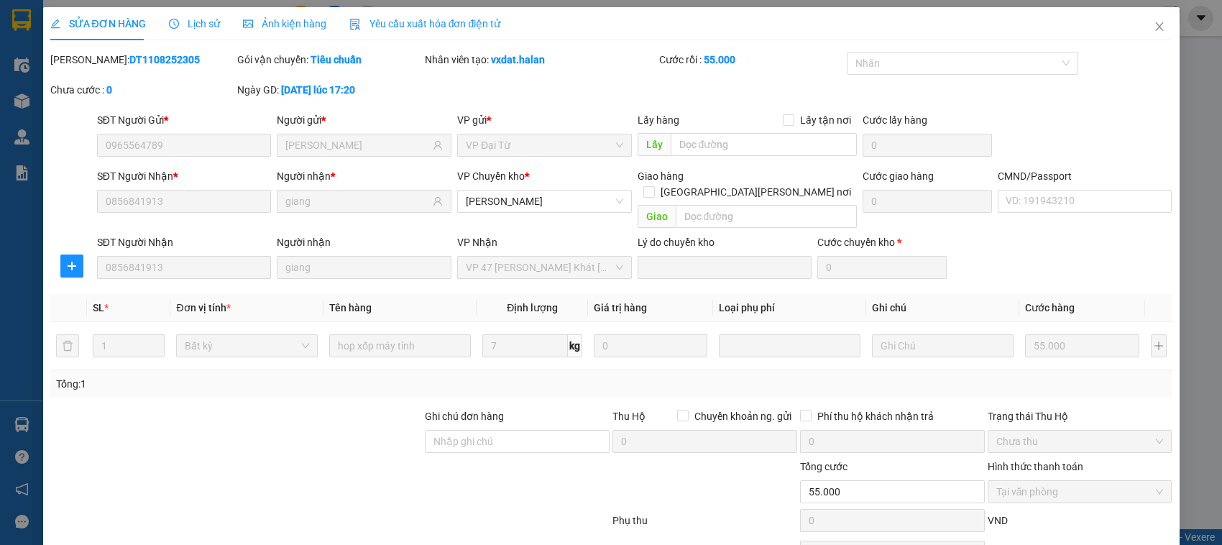
type input "0965564789"
type input "lý hồng"
type input "0856841913"
type input "giang"
type input "55.000"
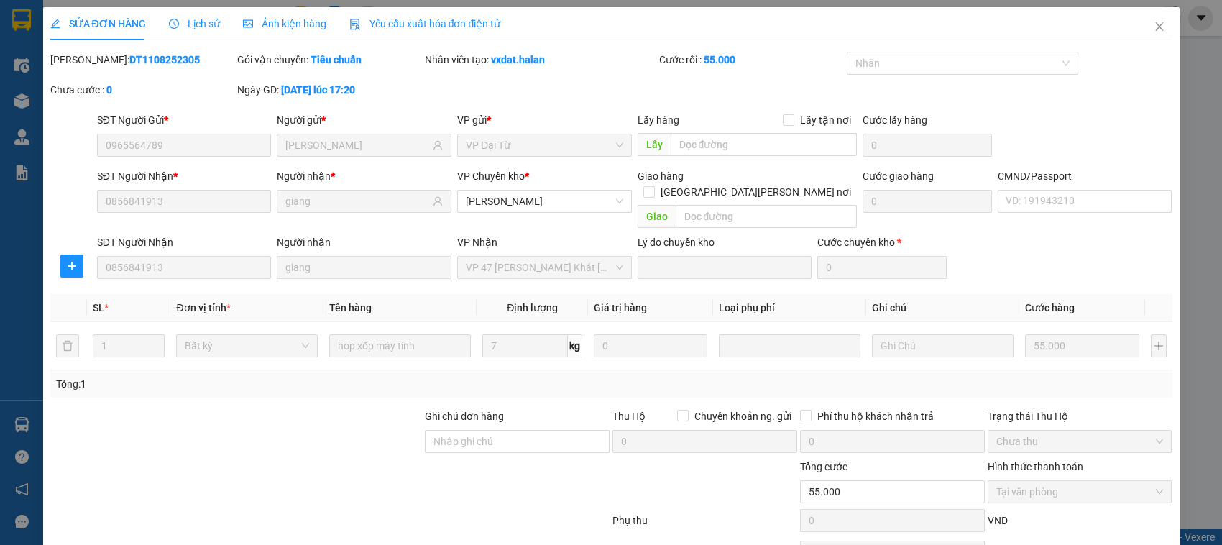
scroll to position [68, 0]
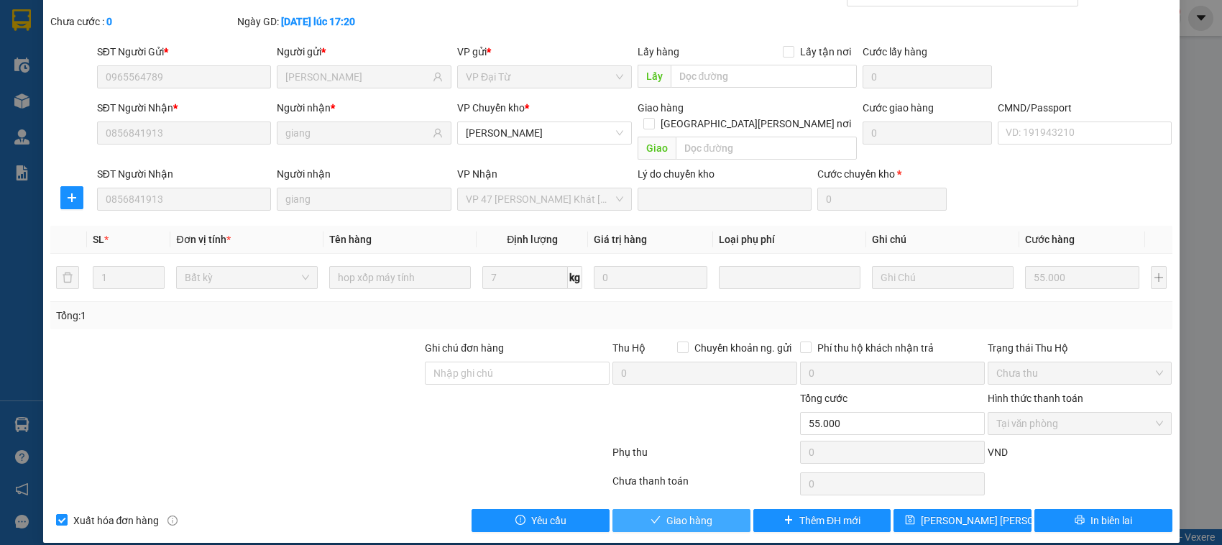
click at [676, 513] on span "Giao hàng" at bounding box center [689, 521] width 46 height 16
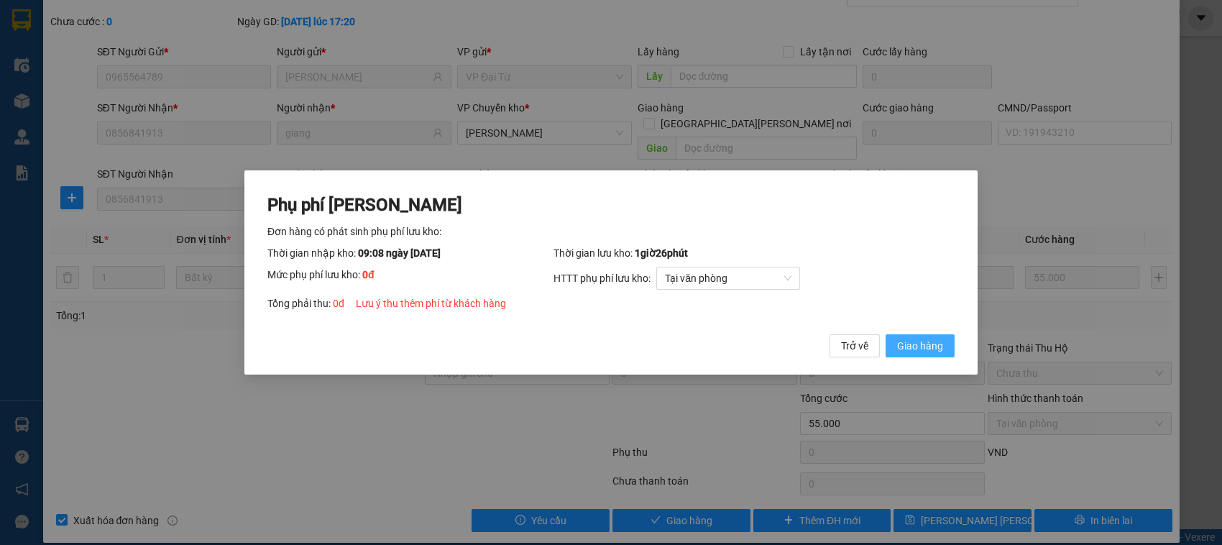
click at [921, 346] on span "Giao hàng" at bounding box center [920, 346] width 46 height 16
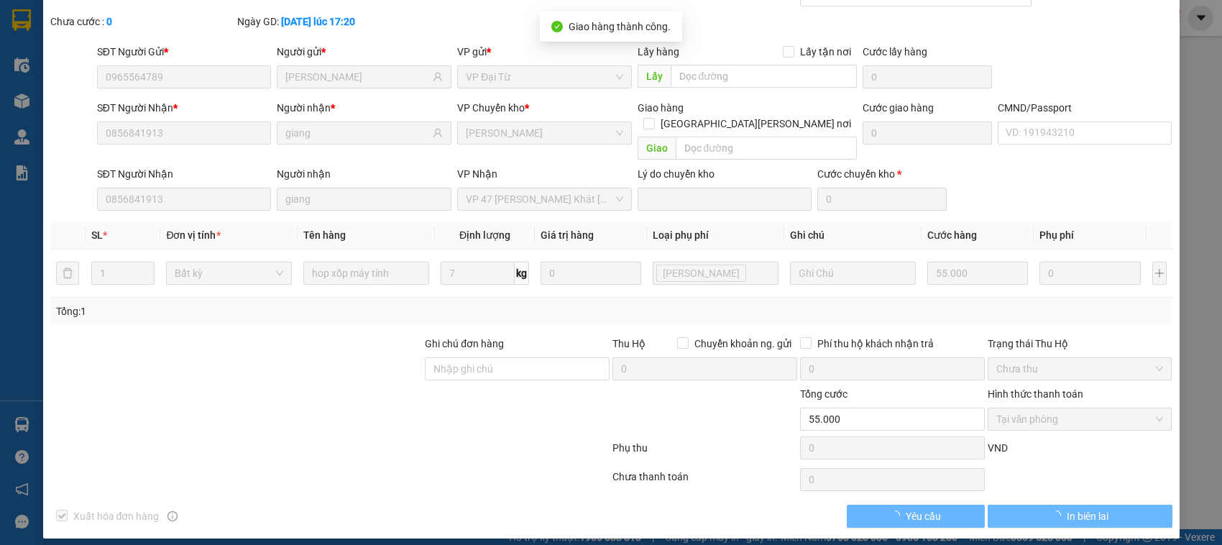
scroll to position [65, 0]
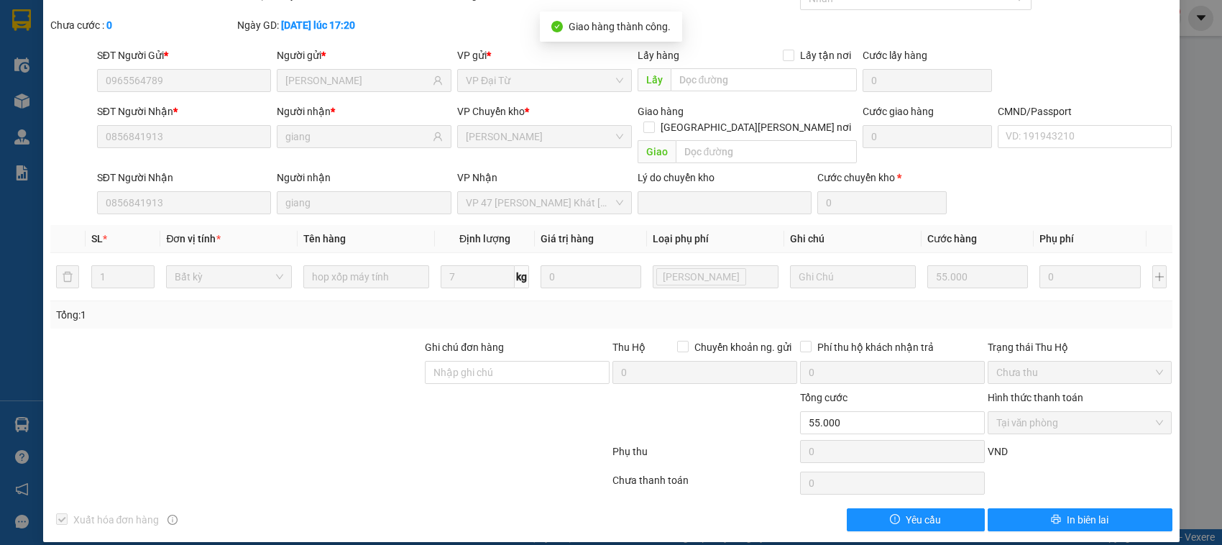
click at [1195, 174] on div "SỬA ĐƠN HÀNG Lịch sử Ảnh kiện hàng Yêu cầu xuất hóa đơn điện tử Total Paid Fee …" at bounding box center [611, 272] width 1222 height 545
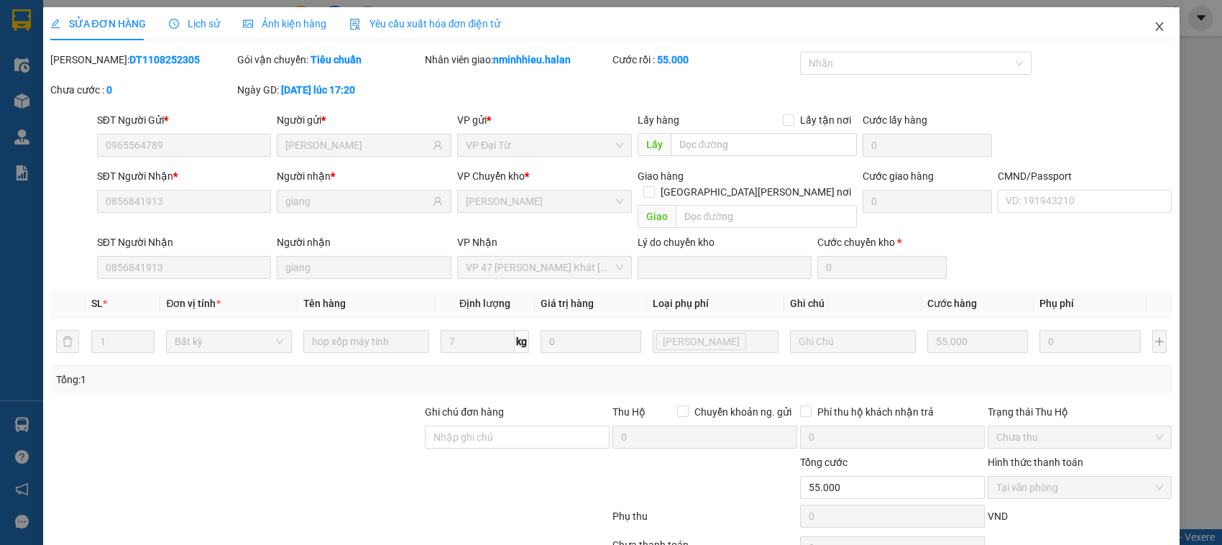
click at [1154, 29] on icon "close" at bounding box center [1160, 27] width 12 height 12
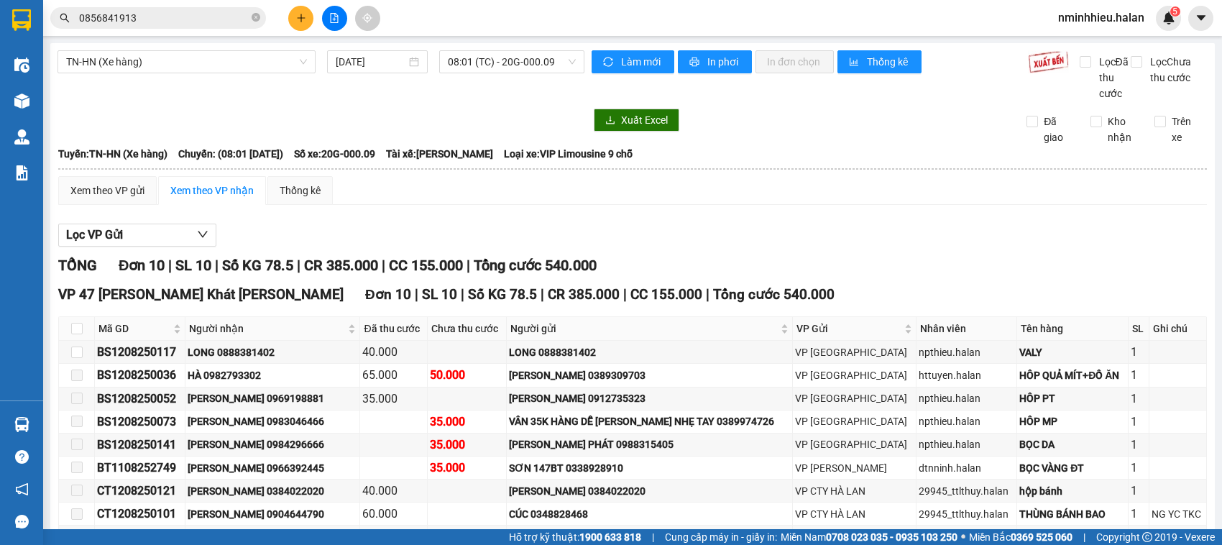
click at [357, 101] on div "TN-HN (Xe hàng) 12/08/2025 08:01 (TC) - 20G-000.09" at bounding box center [321, 75] width 527 height 51
click at [291, 13] on button at bounding box center [300, 18] width 25 height 25
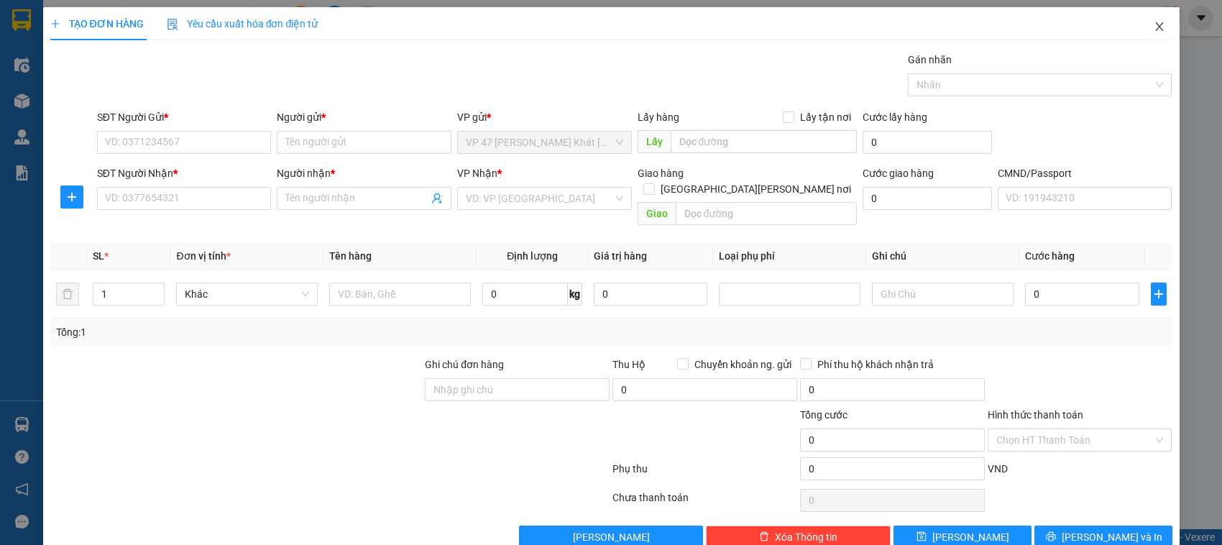
click at [1154, 27] on icon "close" at bounding box center [1160, 27] width 12 height 12
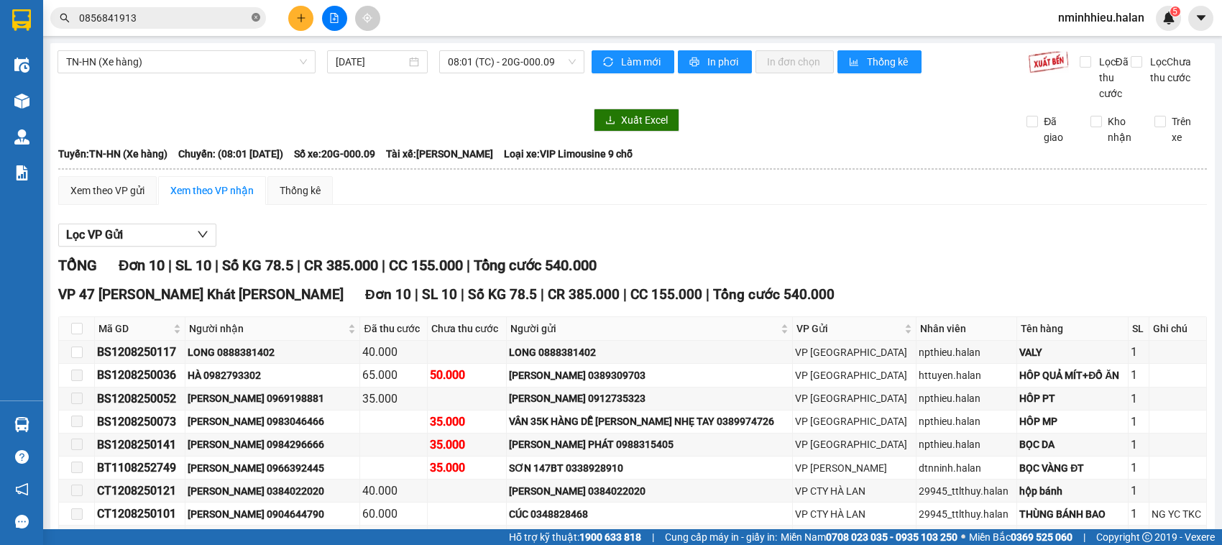
click at [257, 17] on icon "close-circle" at bounding box center [256, 17] width 9 height 9
click at [216, 18] on input "text" at bounding box center [164, 18] width 170 height 16
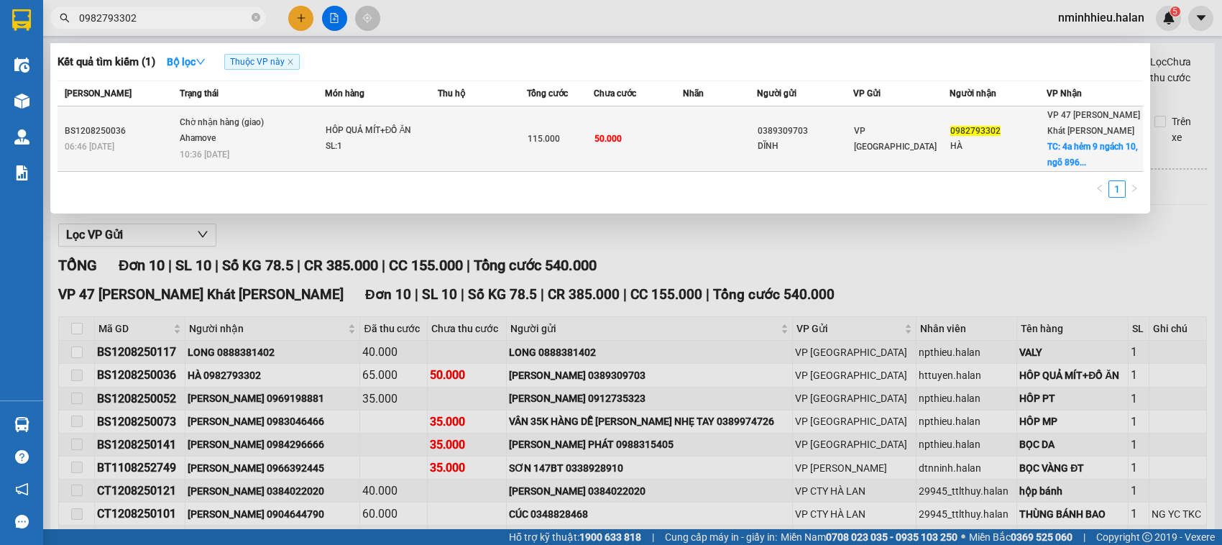
type input "0982793302"
click at [955, 139] on div "HÀ" at bounding box center [997, 146] width 95 height 15
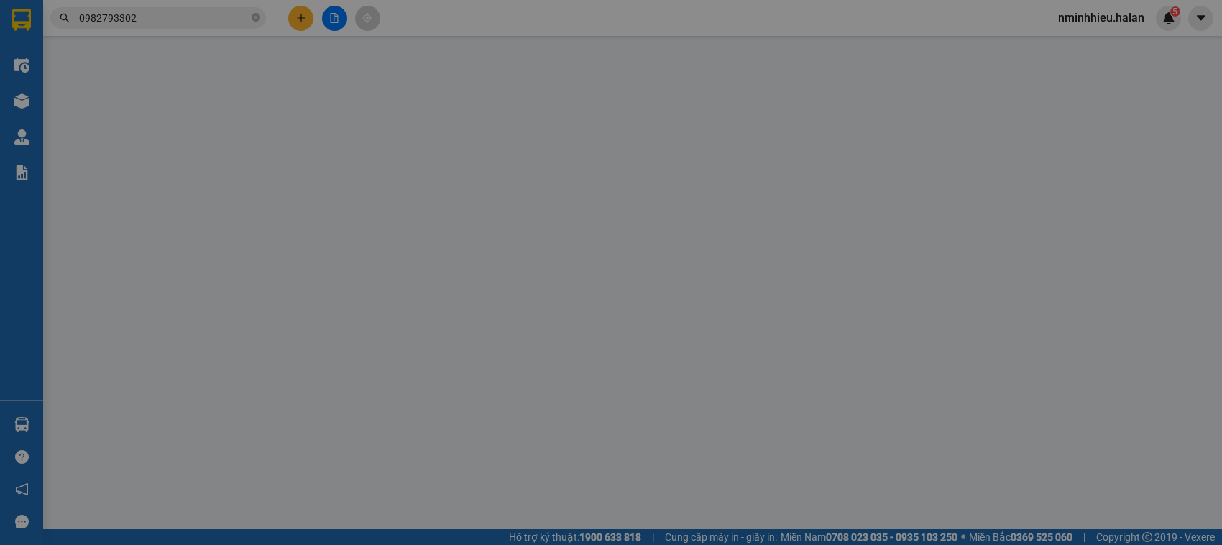
type input "0389309703"
type input "DĨNH"
type input "0982793302"
type input "HÀ"
checkbox input "true"
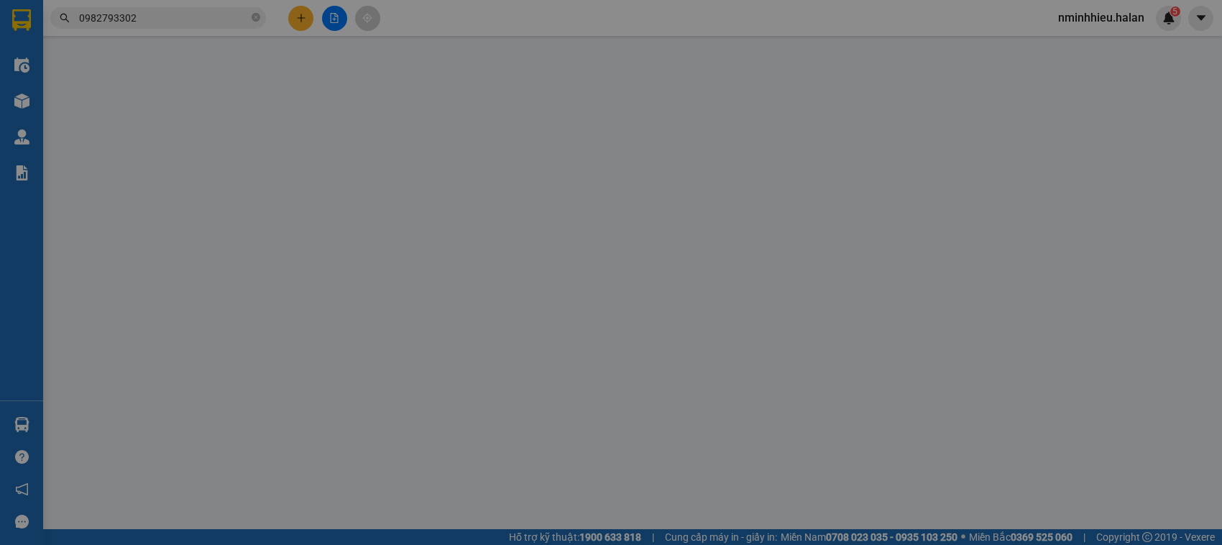
type input "4a hẻm 9 ngách 10, ngõ 896 Đ. Nguyễn Khoái, Thanh Trì, Hai Bà Trưng, Hà Nội, Vi…"
type input "50.000"
type input "115.000"
type input "65.000"
type input "50.000"
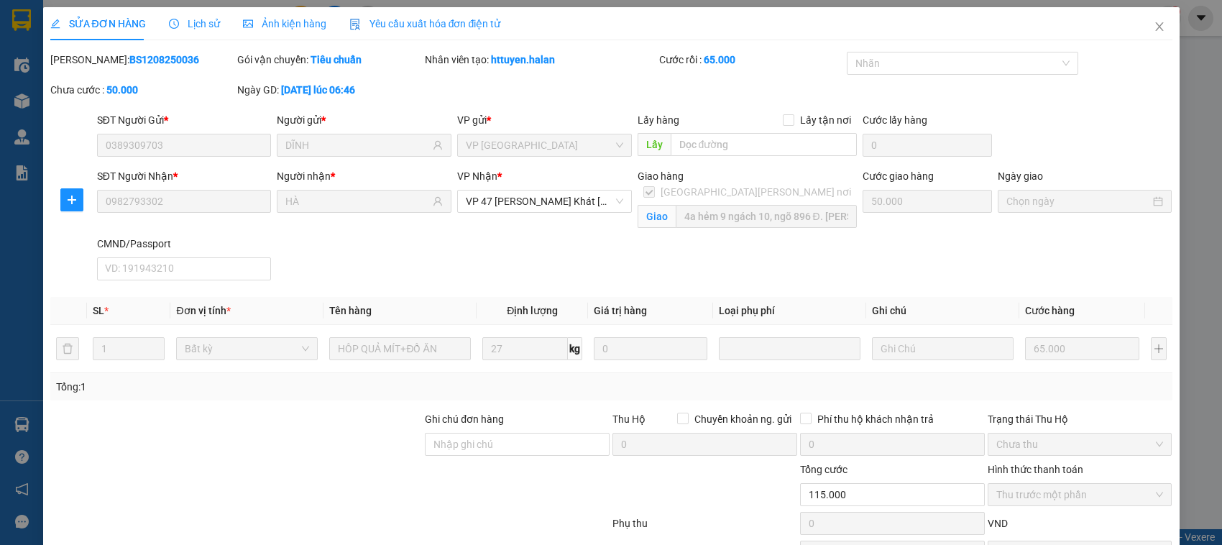
scroll to position [119, 0]
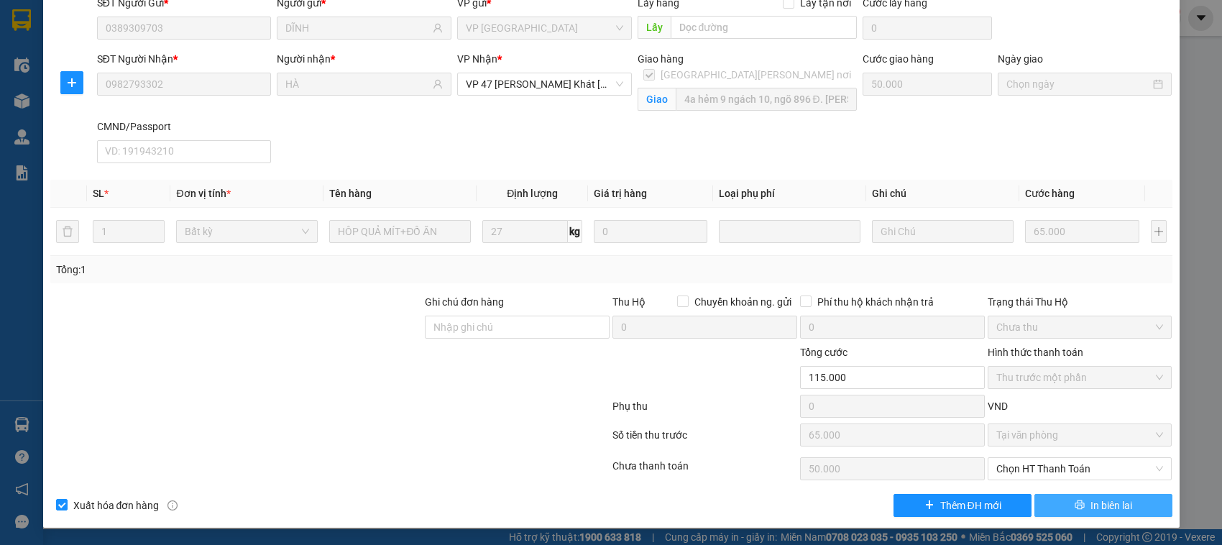
click at [1090, 502] on span "In biên lai" at bounding box center [1111, 505] width 42 height 16
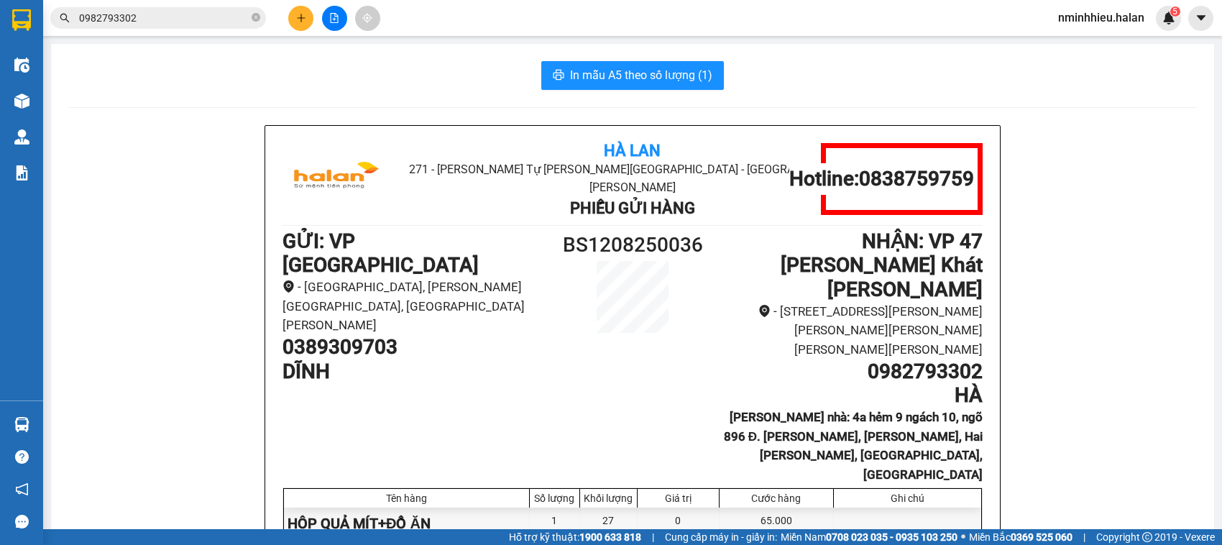
scroll to position [265, 0]
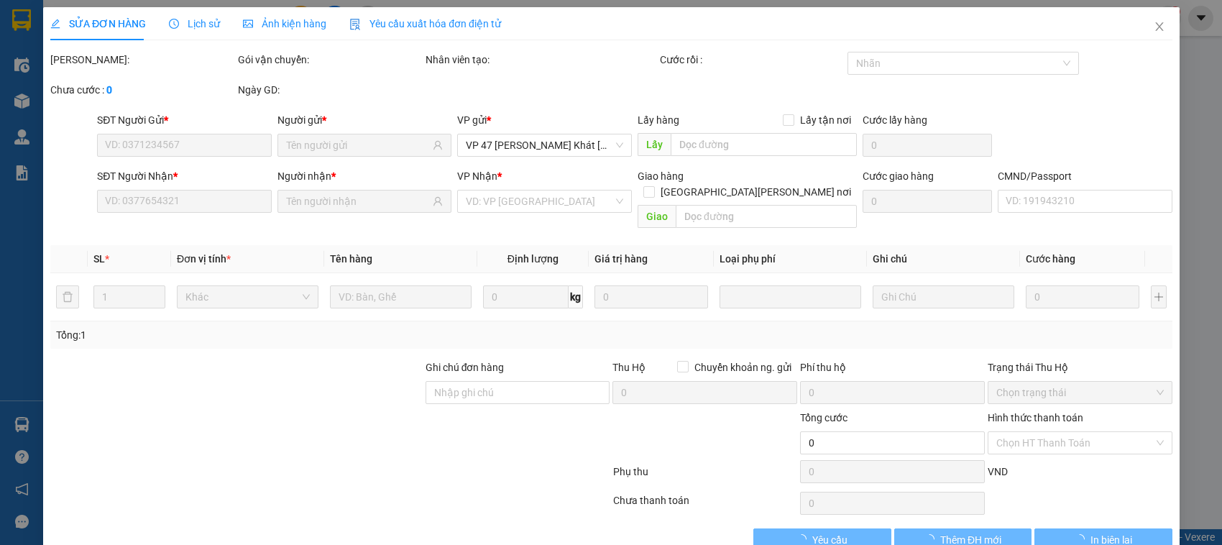
type input "0389309703"
type input "DĨNH"
type input "0982793302"
type input "HÀ"
checkbox input "true"
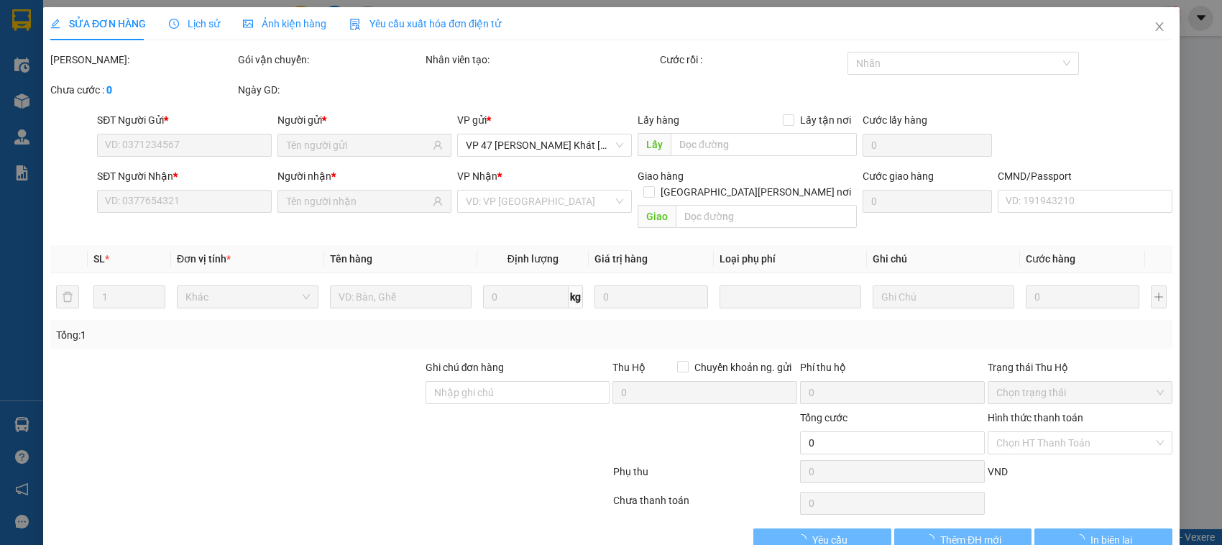
type input "4a hẻm 9 ngách 10, ngõ 896 Đ. Nguyễn Khoái, Thanh Trì, Hai Bà Trưng, Hà Nội, Vi…"
type input "50.000"
type input "115.000"
type input "65.000"
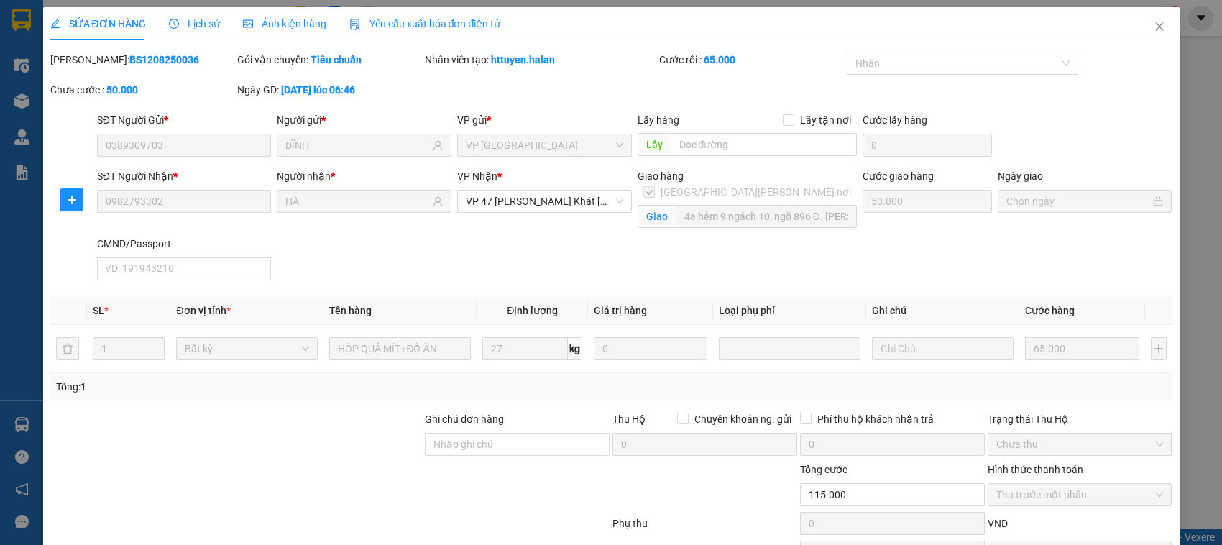
scroll to position [119, 0]
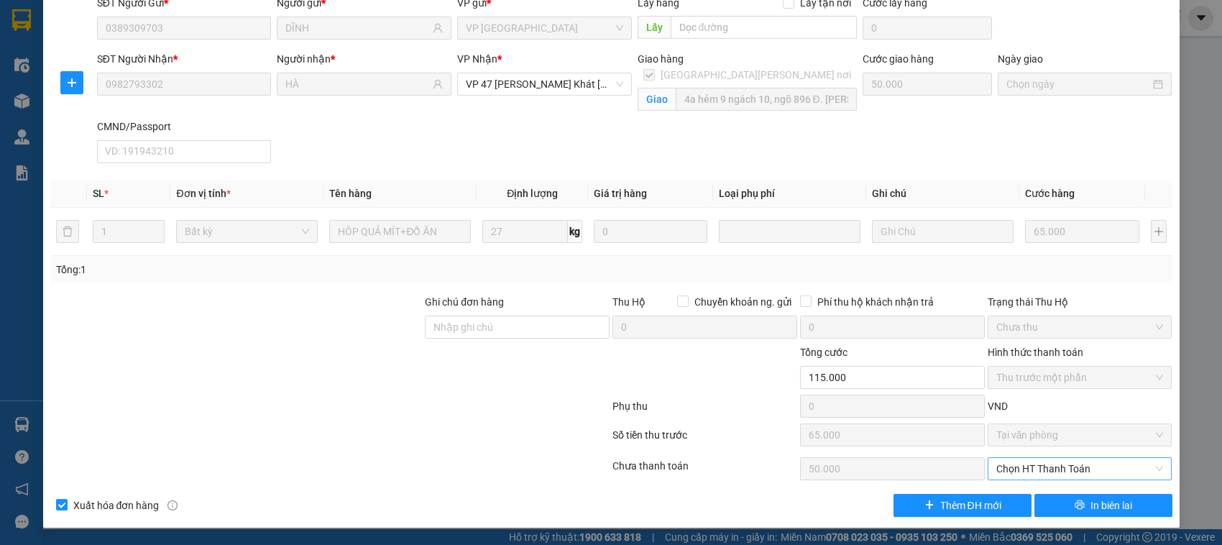
click at [1024, 469] on span "Chọn HT Thanh Toán" at bounding box center [1079, 469] width 167 height 22
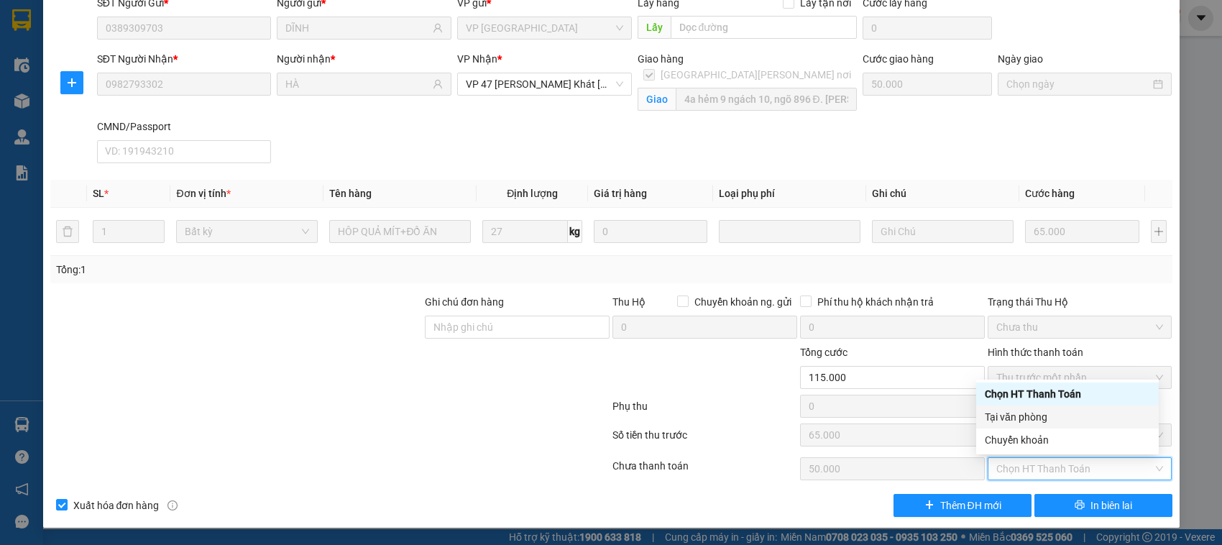
click at [1018, 423] on div "Tại văn phòng" at bounding box center [1067, 417] width 165 height 16
type input "0"
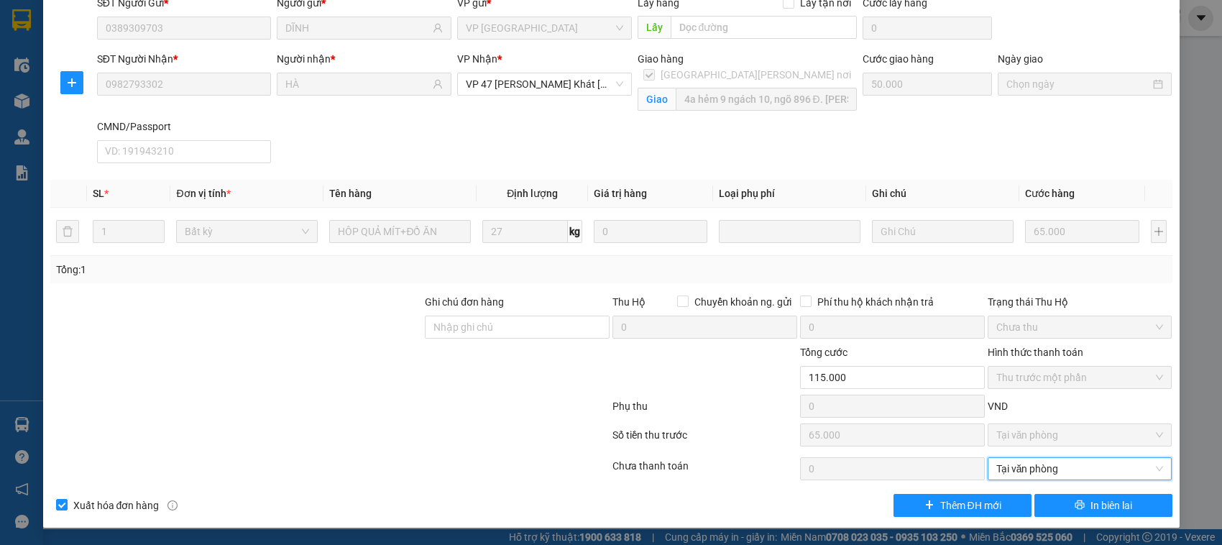
click at [472, 395] on div at bounding box center [330, 409] width 563 height 29
click at [1195, 385] on div "SỬA ĐƠN HÀNG Lịch sử Ảnh kiện hàng Yêu cầu xuất hóa đơn điện tử Total Paid Fee …" at bounding box center [611, 272] width 1222 height 545
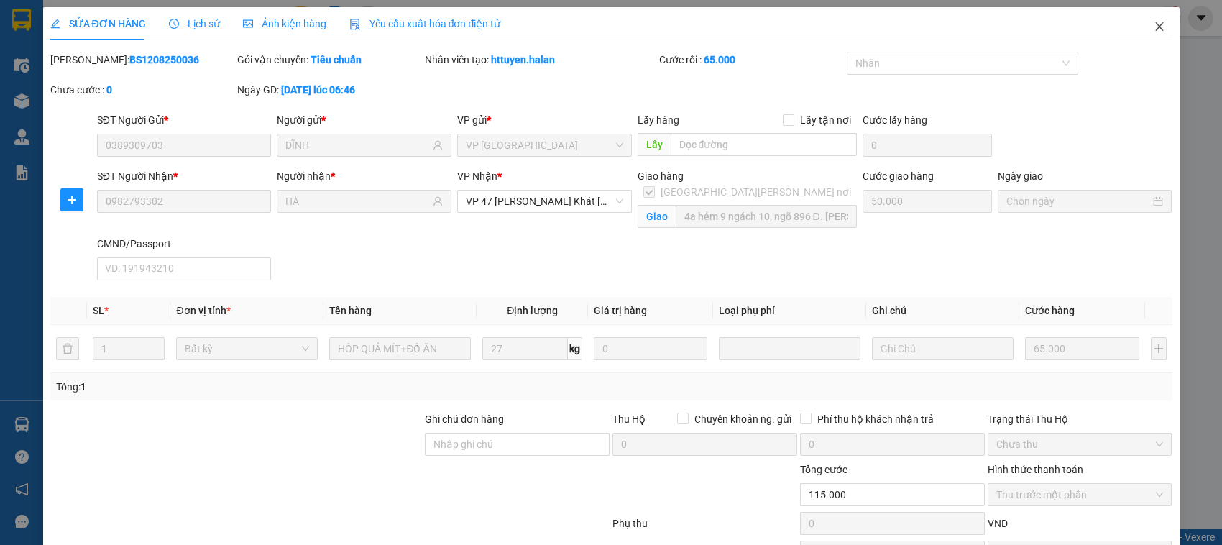
click at [1154, 29] on icon "close" at bounding box center [1160, 27] width 12 height 12
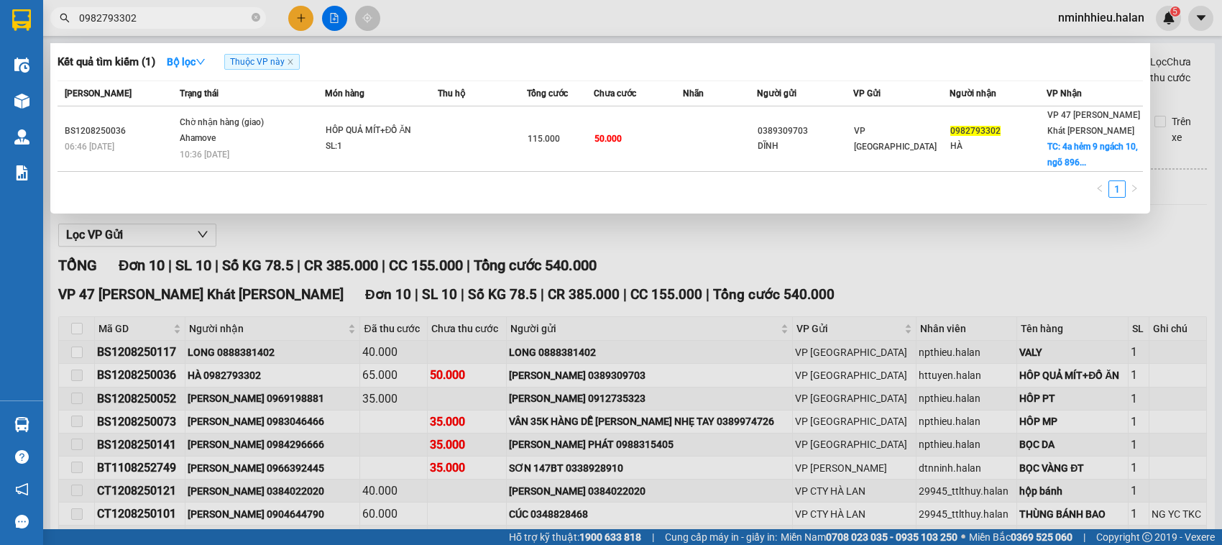
click at [235, 22] on input "0982793302" at bounding box center [164, 18] width 170 height 16
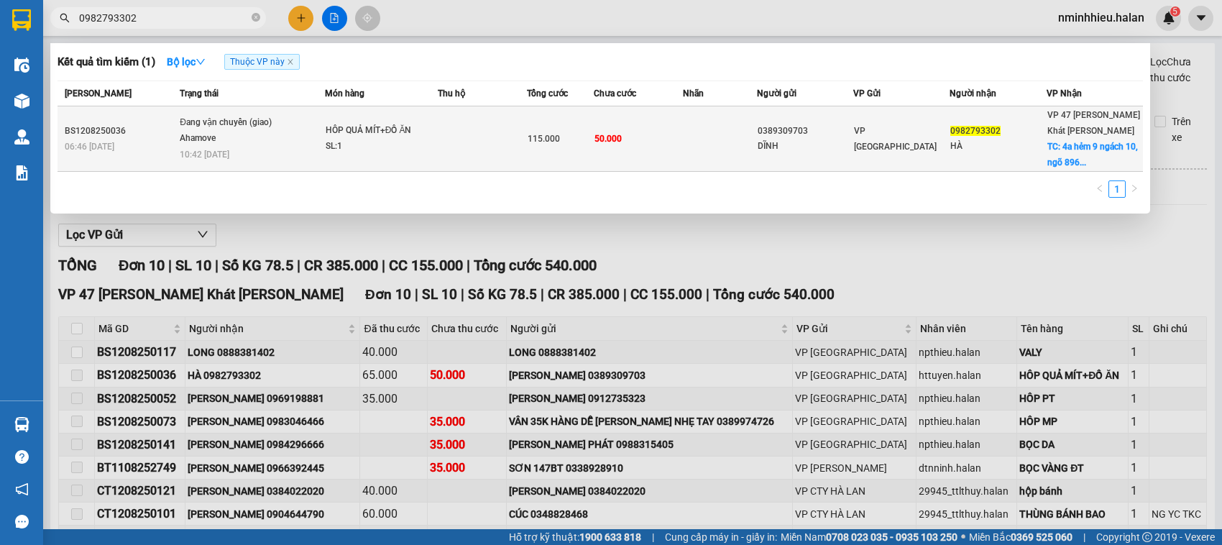
click at [364, 123] on div "HÔP QUẢ MÍT+ĐỒ ĂN" at bounding box center [380, 131] width 108 height 16
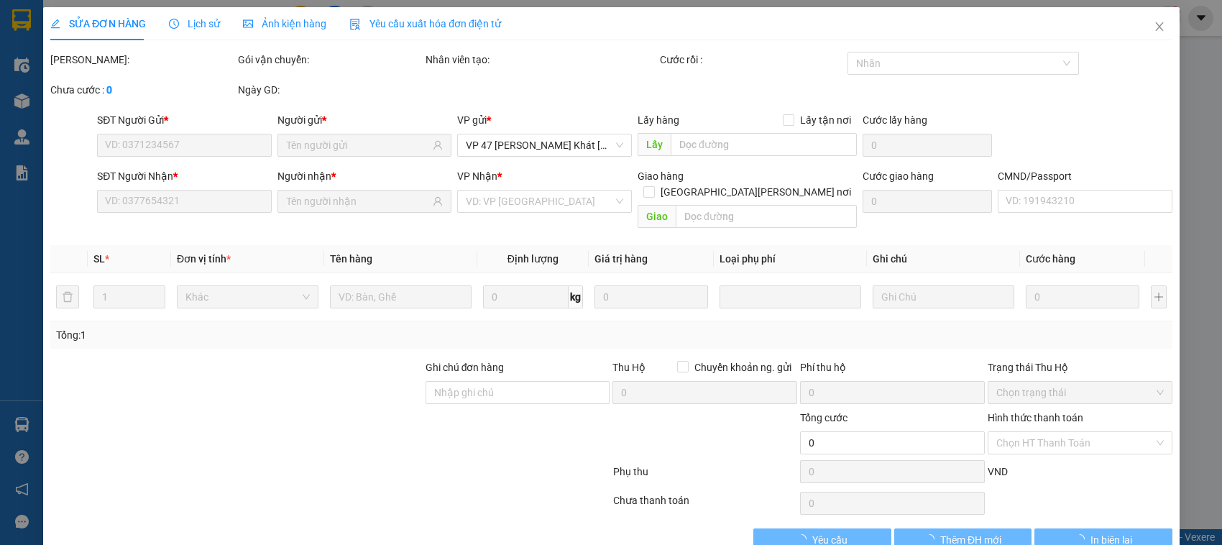
type input "0389309703"
type input "DĨNH"
type input "0982793302"
type input "HÀ"
checkbox input "true"
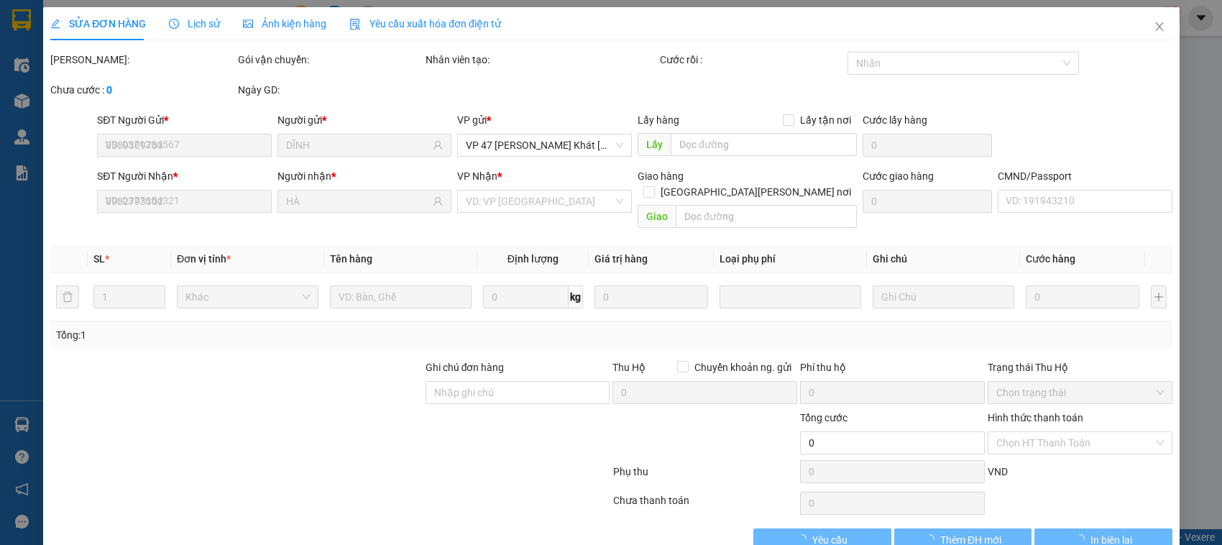
type input "4a hẻm 9 ngách 10, ngõ 896 Đ. Nguyễn Khoái, Thanh Trì, Hai Bà Trưng, Hà Nội, Vi…"
type input "50.000"
type input "115.000"
type input "65.000"
type input "50.000"
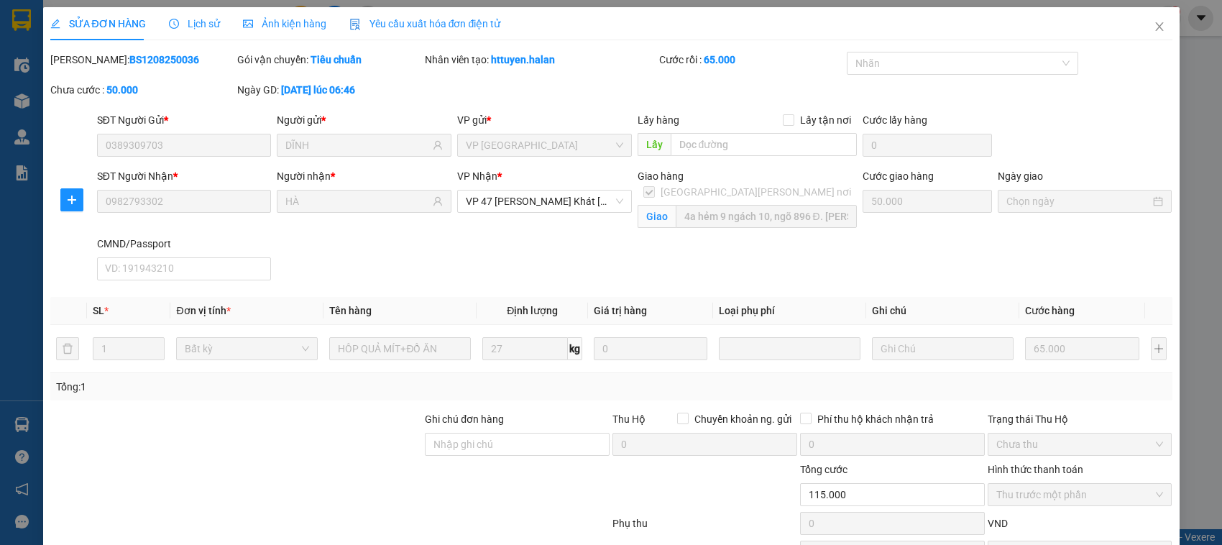
click at [1188, 382] on div "SỬA ĐƠN HÀNG Lịch sử Ảnh kiện hàng Yêu cầu xuất hóa đơn điện tử Total Paid Fee …" at bounding box center [611, 272] width 1222 height 545
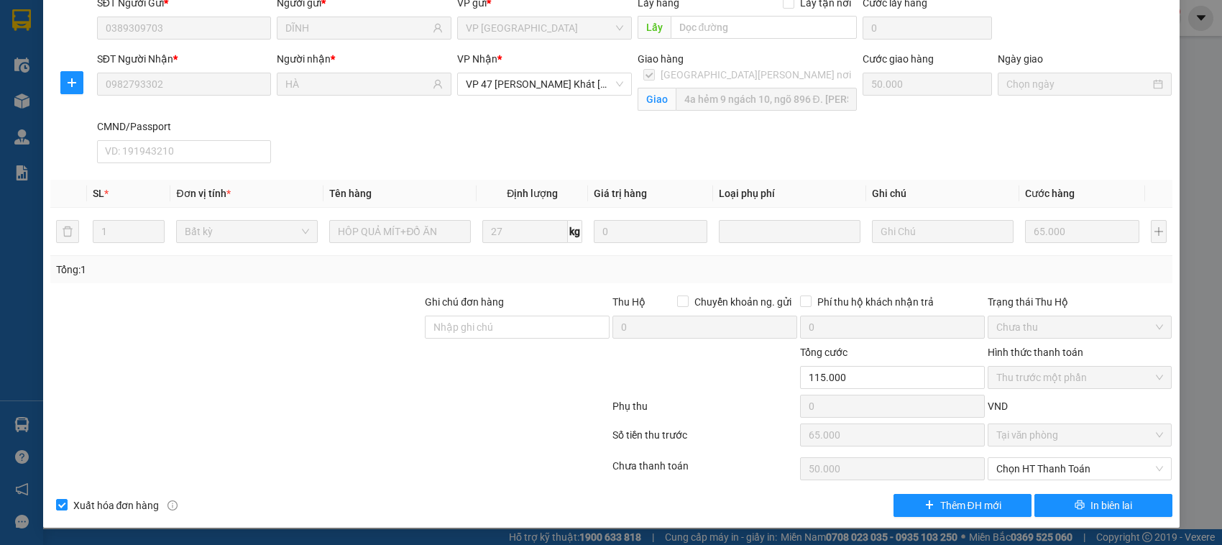
click at [1182, 162] on div "SỬA ĐƠN HÀNG Lịch sử Ảnh kiện hàng Yêu cầu xuất hóa đơn điện tử Total Paid Fee …" at bounding box center [611, 272] width 1222 height 545
click at [1184, 106] on div "SỬA ĐƠN HÀNG Lịch sử Ảnh kiện hàng Yêu cầu xuất hóa đơn điện tử Total Paid Fee …" at bounding box center [611, 272] width 1222 height 545
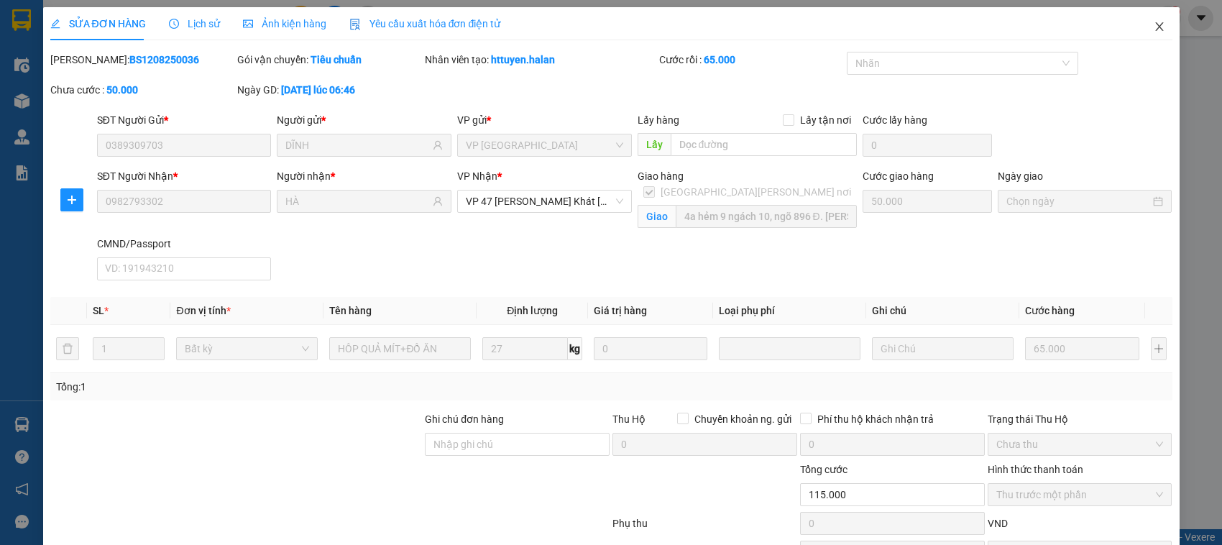
click at [1152, 26] on span "Close" at bounding box center [1159, 27] width 40 height 40
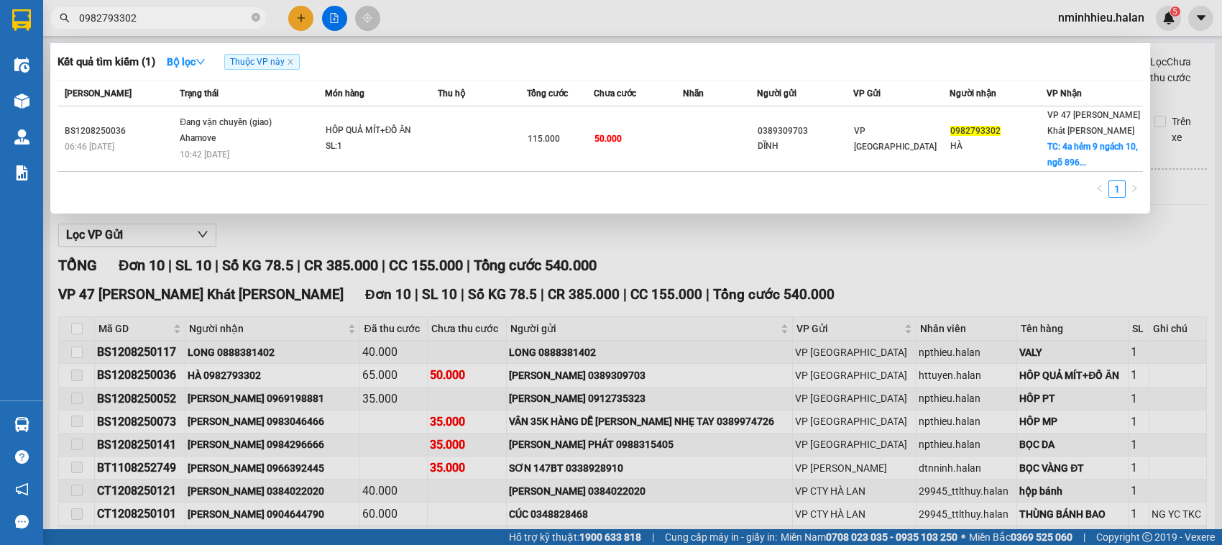
click at [216, 19] on input "0982793302" at bounding box center [164, 18] width 170 height 16
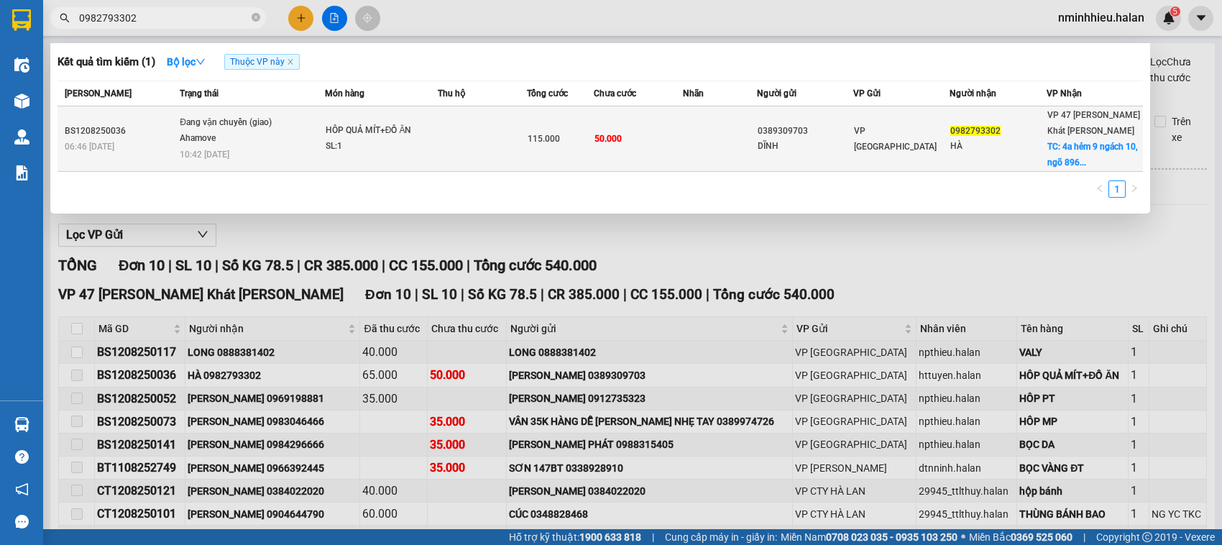
click at [1065, 142] on span "TC: 4a hẻm 9 ngách 10, ngõ 896..." at bounding box center [1092, 155] width 91 height 26
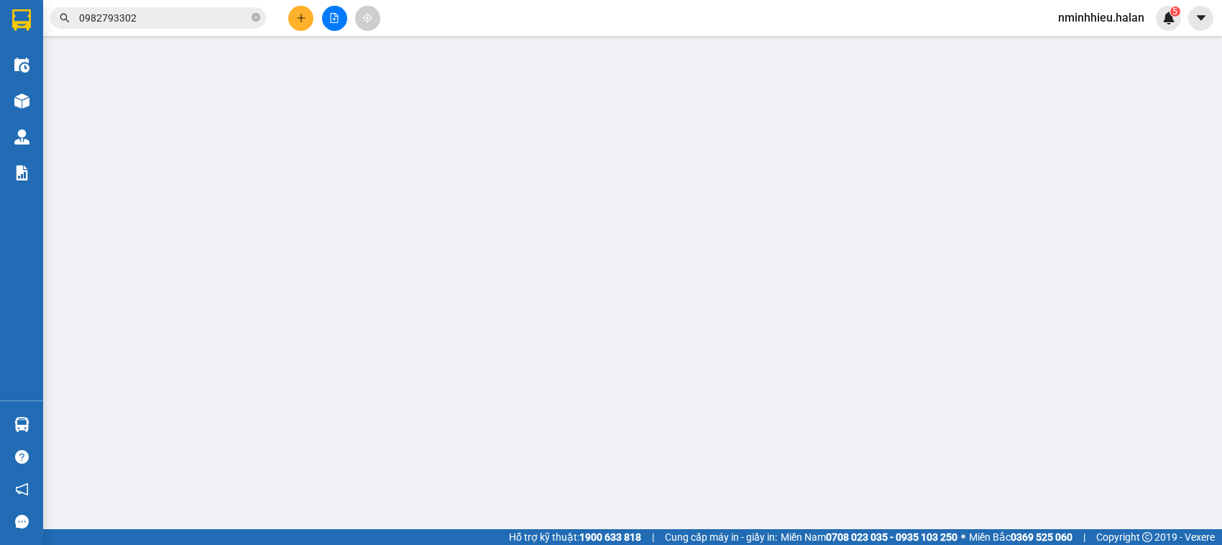
type input "0389309703"
type input "DĨNH"
type input "0982793302"
type input "HÀ"
checkbox input "true"
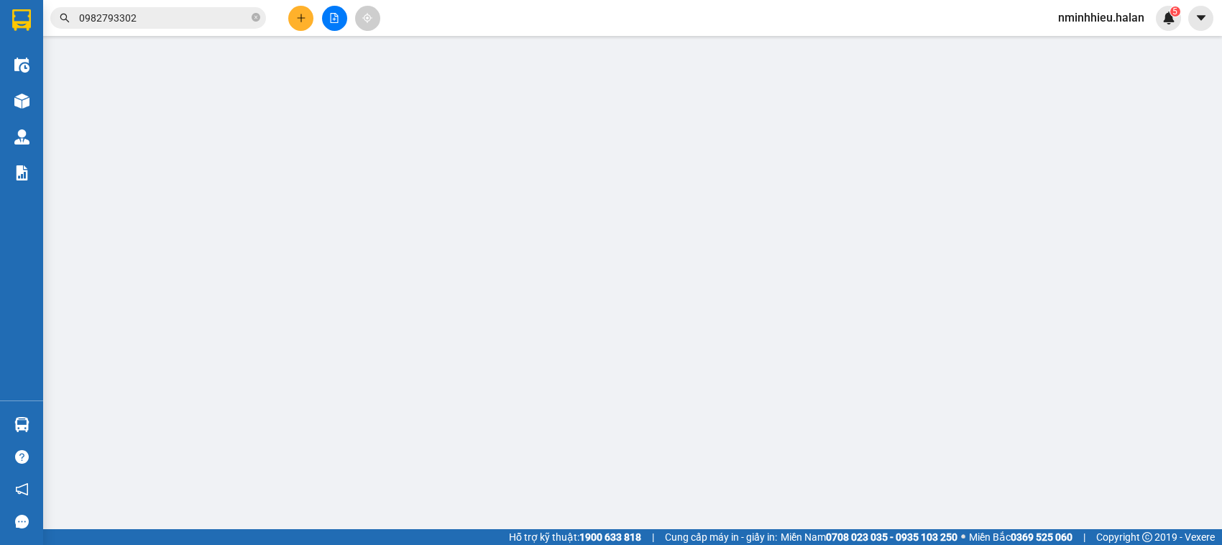
type input "4a hẻm 9 ngách 10, ngõ 896 Đ. Nguyễn Khoái, Thanh Trì, Hai Bà Trưng, Hà Nội, Vi…"
type input "50.000"
type input "115.000"
type input "65.000"
type input "50.000"
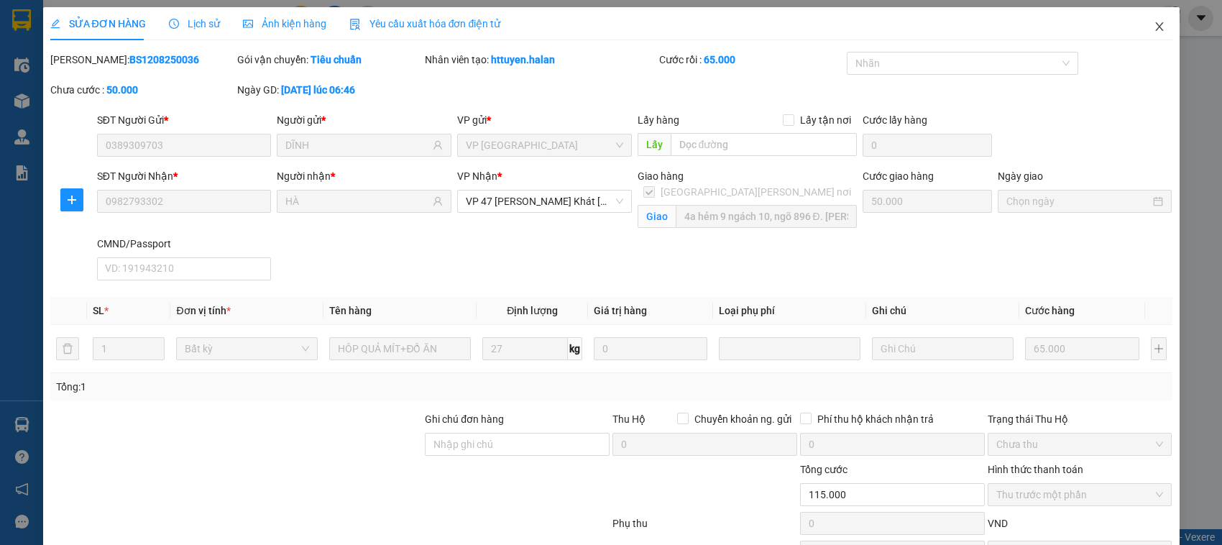
click at [1154, 27] on icon "close" at bounding box center [1160, 27] width 12 height 12
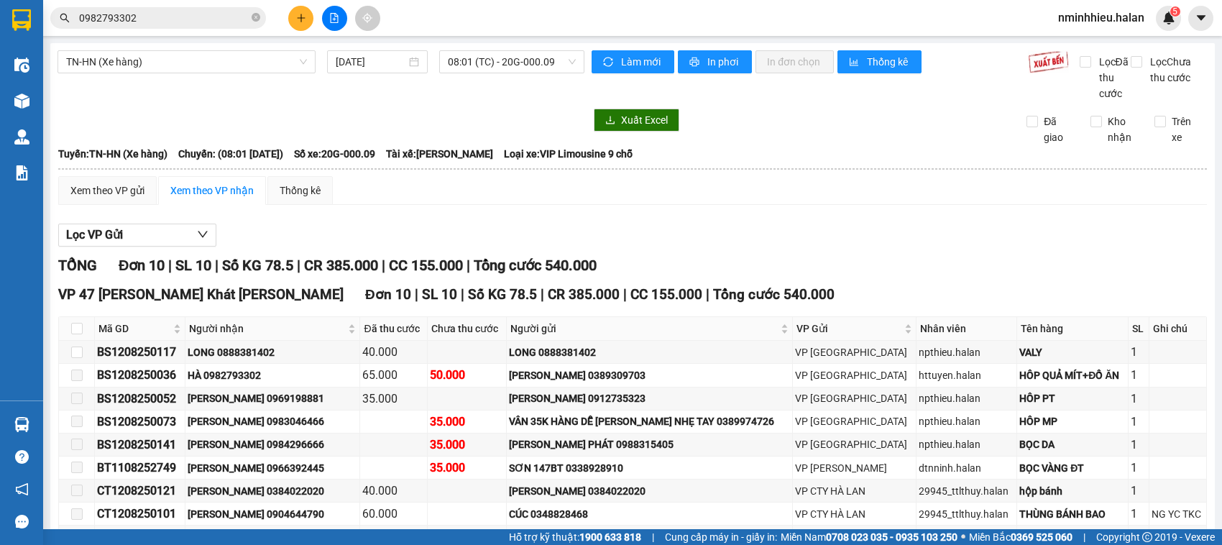
scroll to position [134, 0]
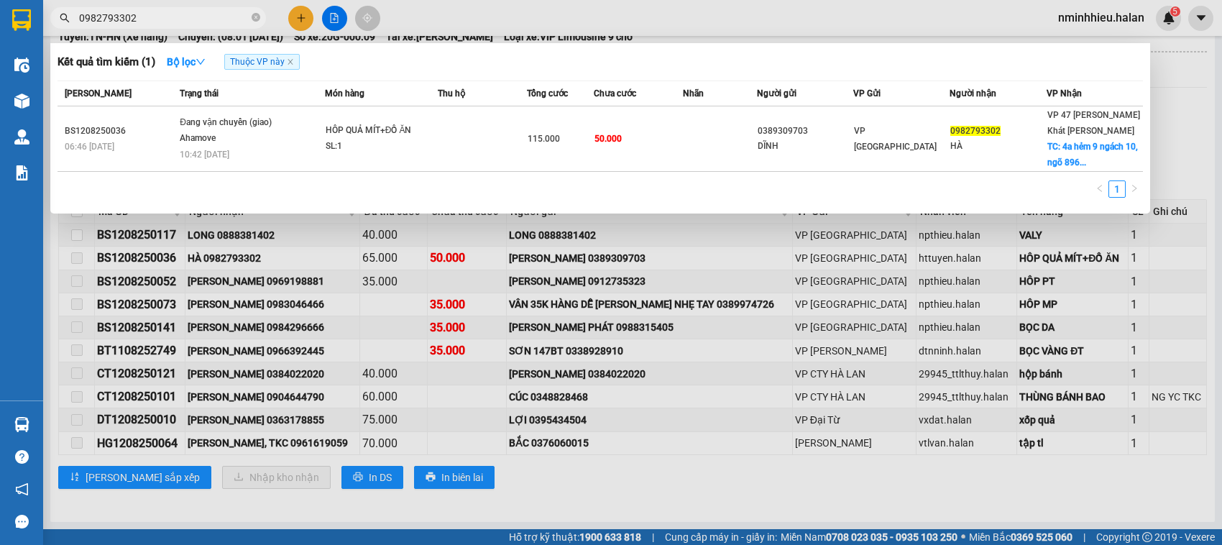
click at [228, 18] on input "0982793302" at bounding box center [164, 18] width 170 height 16
click at [735, 253] on div at bounding box center [611, 272] width 1222 height 545
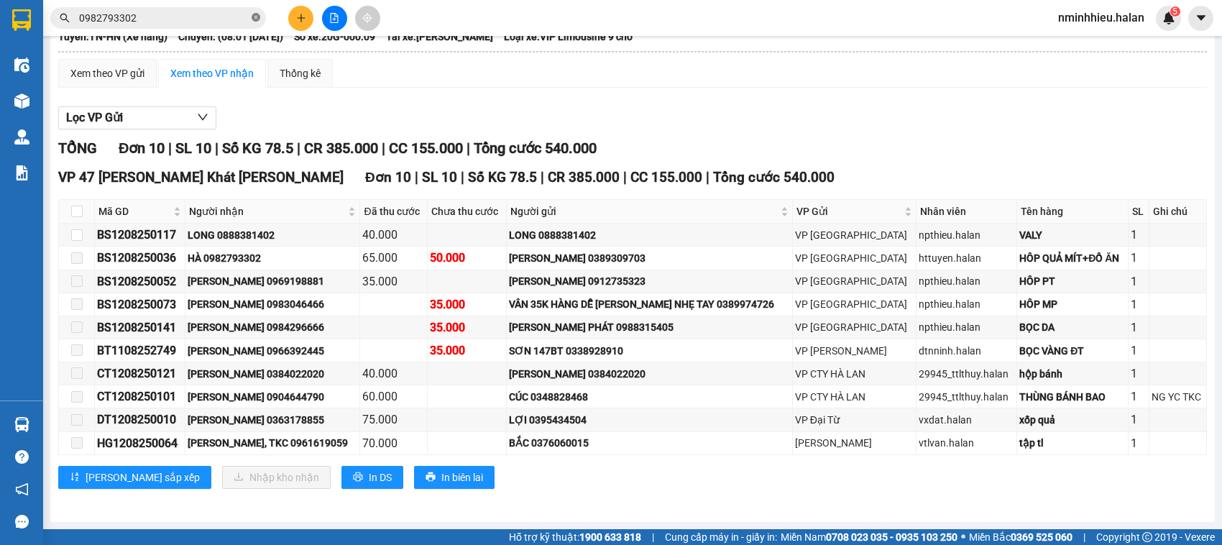
click at [257, 22] on span at bounding box center [256, 19] width 9 height 14
click at [229, 22] on input "text" at bounding box center [164, 18] width 170 height 16
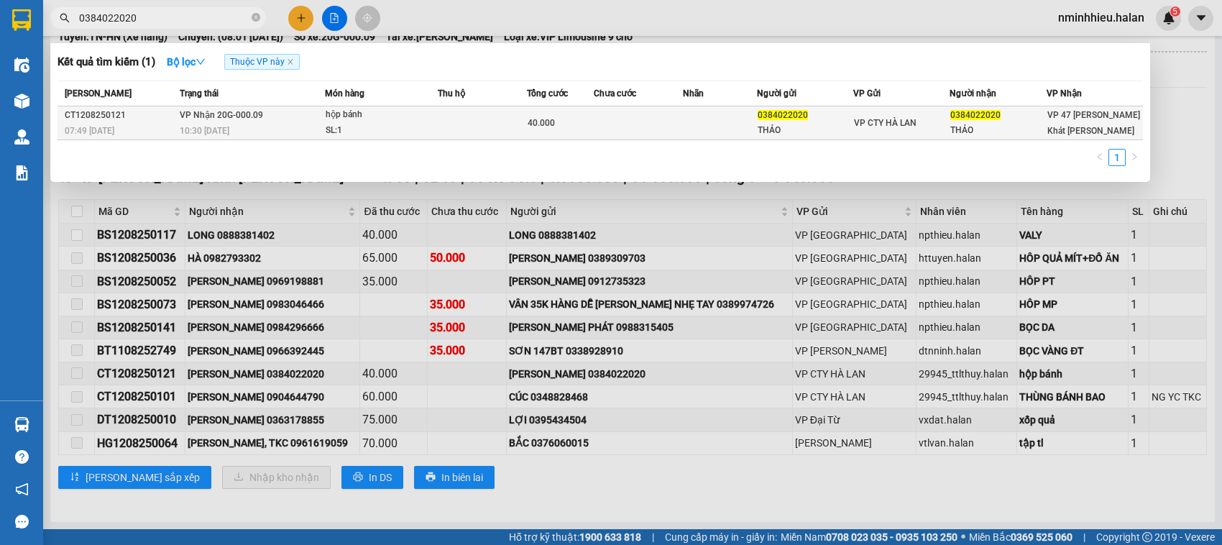
type input "0384022020"
click at [629, 121] on td at bounding box center [638, 123] width 89 height 34
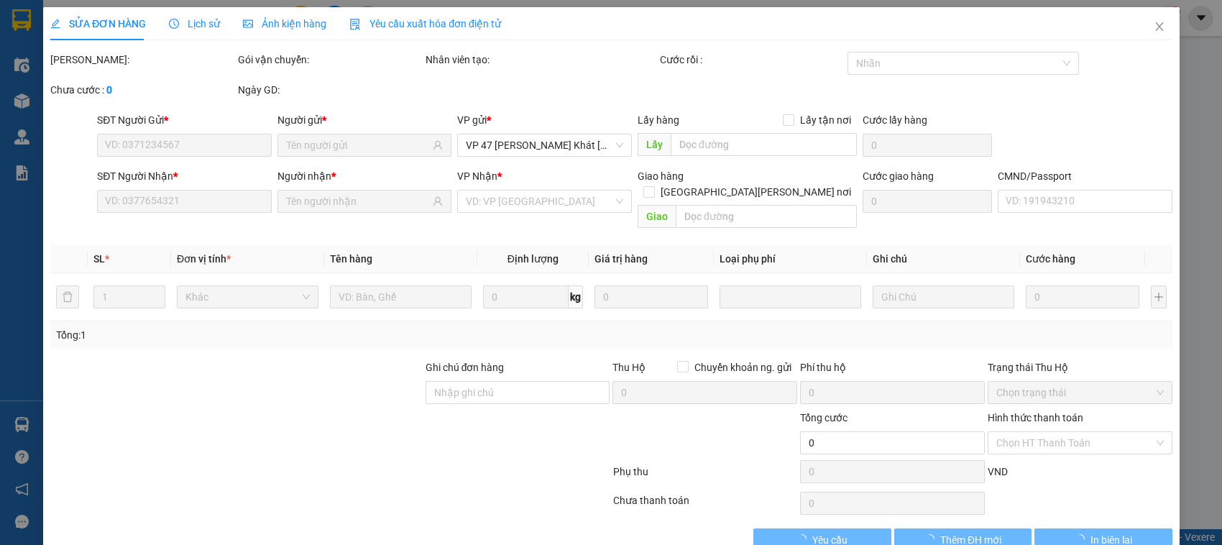
type input "0384022020"
type input "THẢO"
type input "0384022020"
type input "THẢO"
type input "40.000"
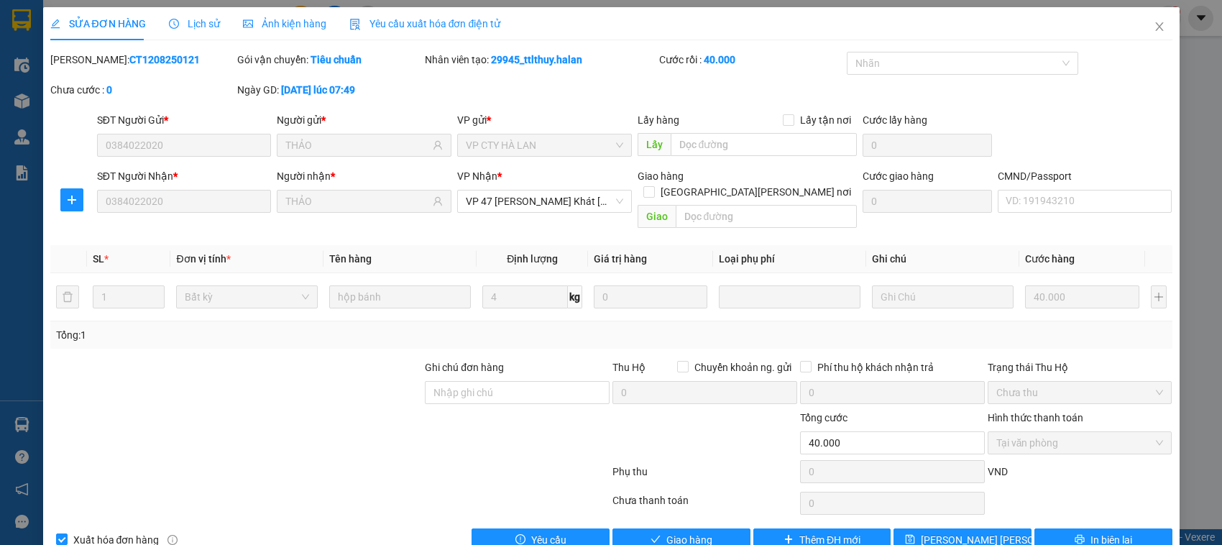
scroll to position [19, 0]
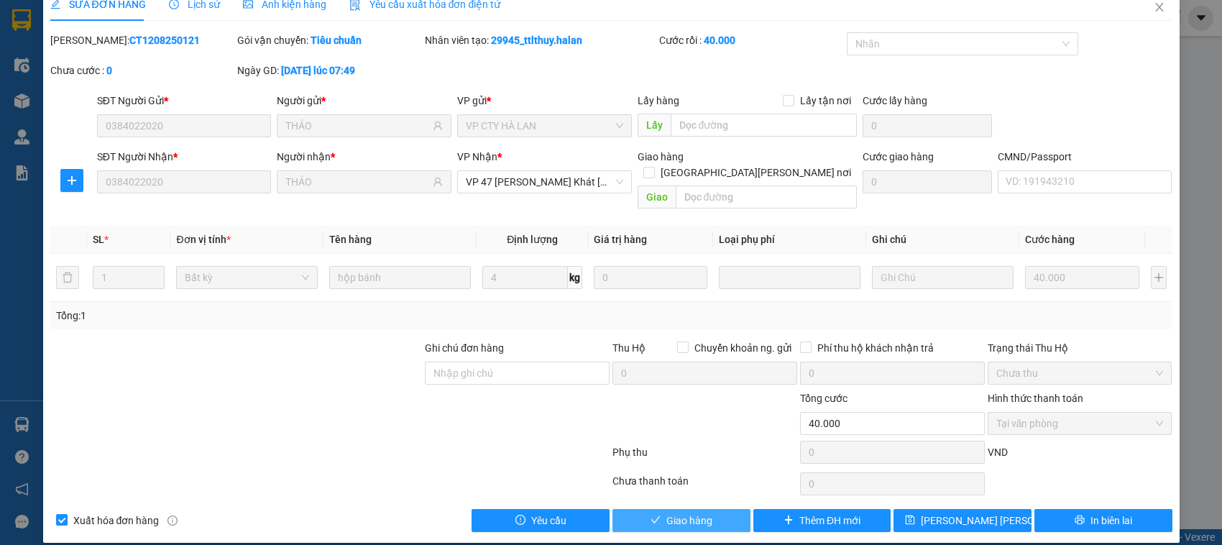
click at [674, 513] on span "Giao hàng" at bounding box center [689, 521] width 46 height 16
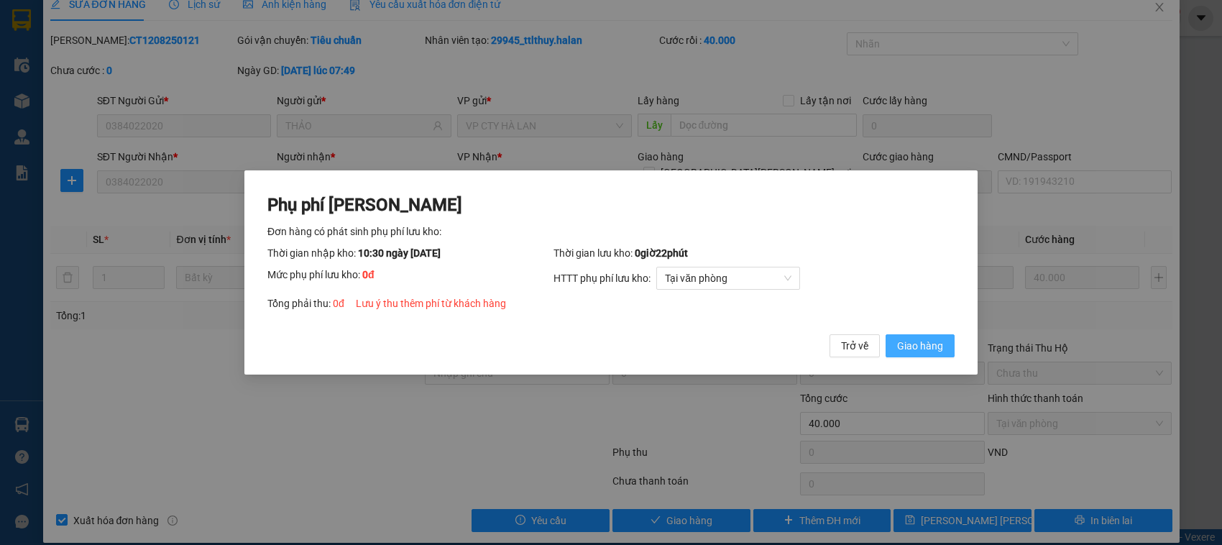
click at [911, 344] on span "Giao hàng" at bounding box center [920, 346] width 46 height 16
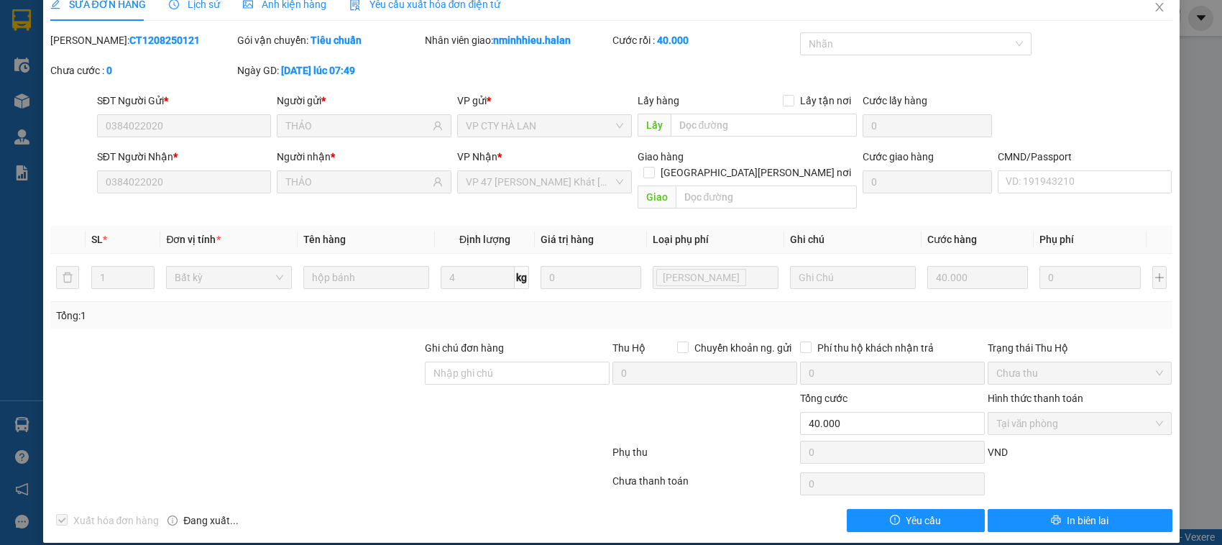
click at [1197, 182] on div "SỬA ĐƠN HÀNG Lịch sử Ảnh kiện hàng Yêu cầu xuất hóa đơn điện tử Total Paid Fee …" at bounding box center [611, 272] width 1222 height 545
click at [1098, 509] on button "In biên lai" at bounding box center [1080, 520] width 185 height 23
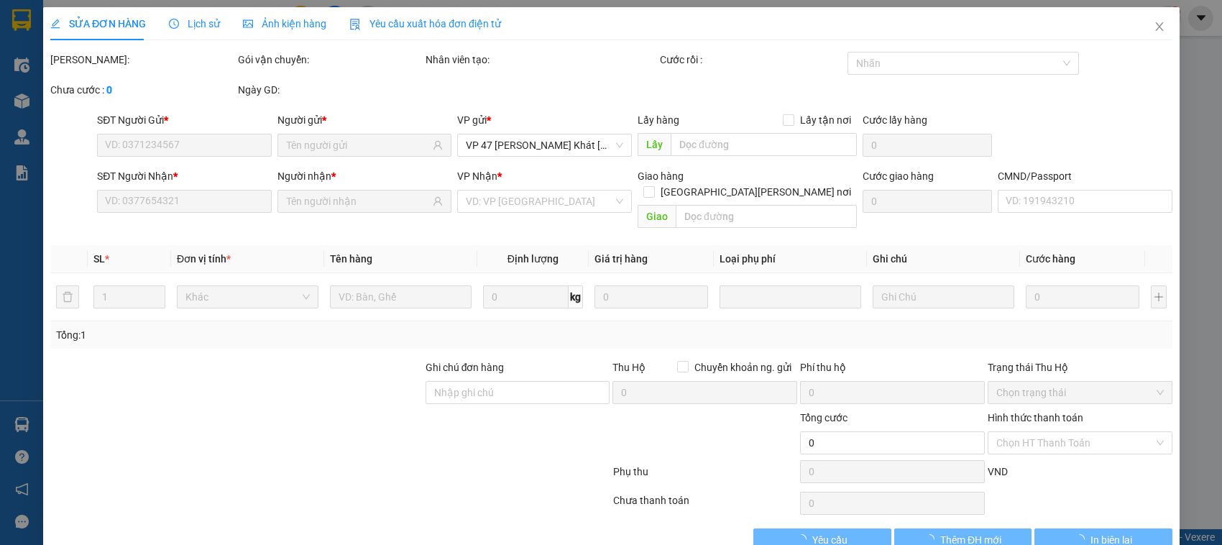
type input "0384022020"
type input "THẢO"
type input "0384022020"
type input "THẢO"
type input "40.000"
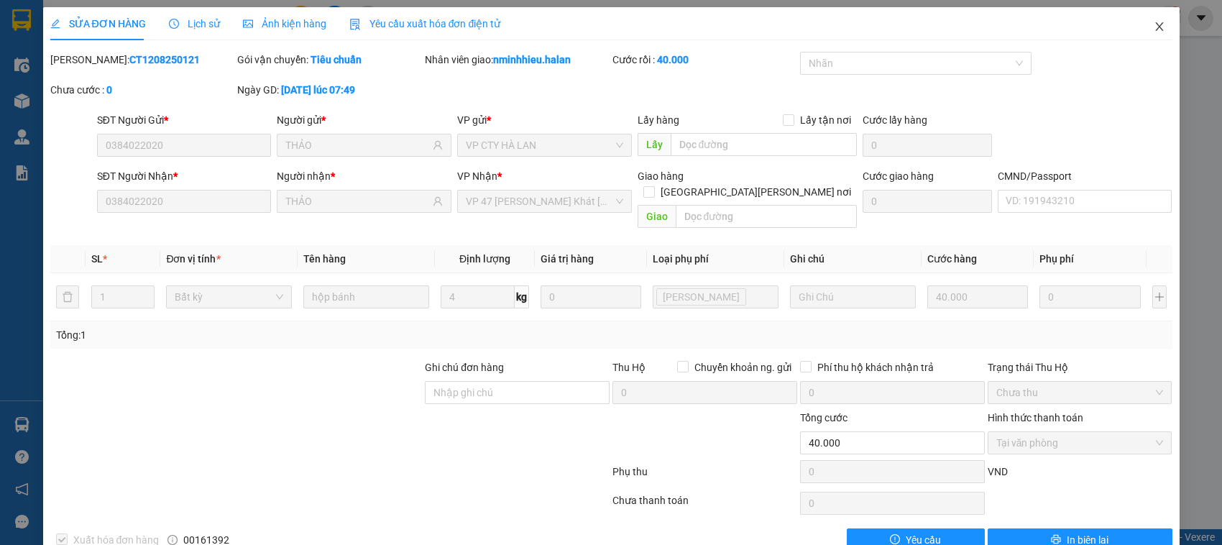
click at [1154, 22] on icon "close" at bounding box center [1160, 27] width 12 height 12
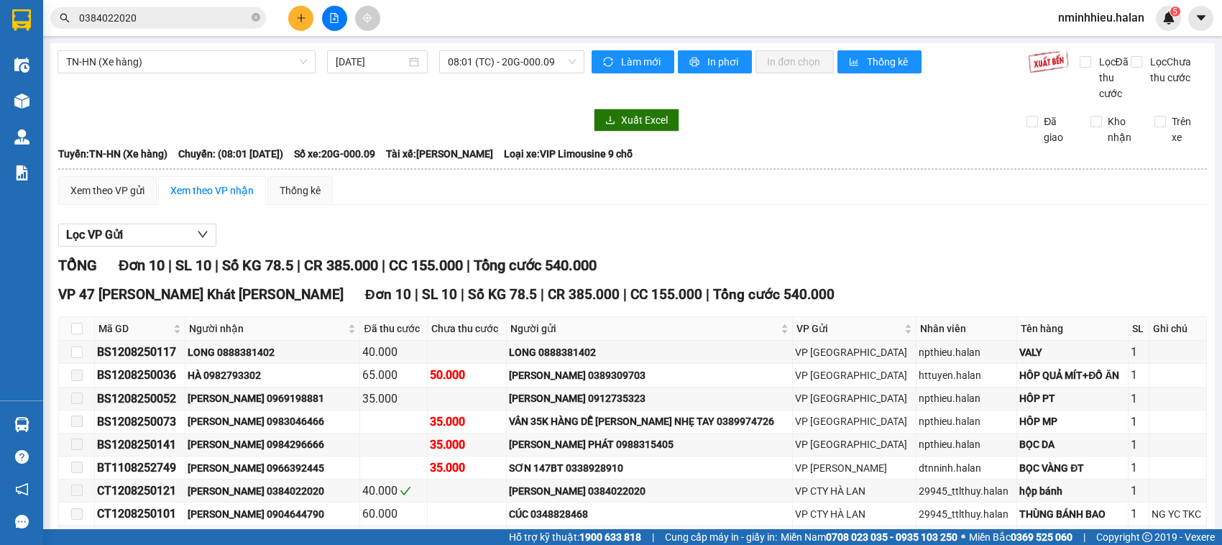
click at [1037, 56] on img at bounding box center [1048, 61] width 41 height 23
click at [861, 129] on div "Xuất Excel" at bounding box center [797, 120] width 410 height 23
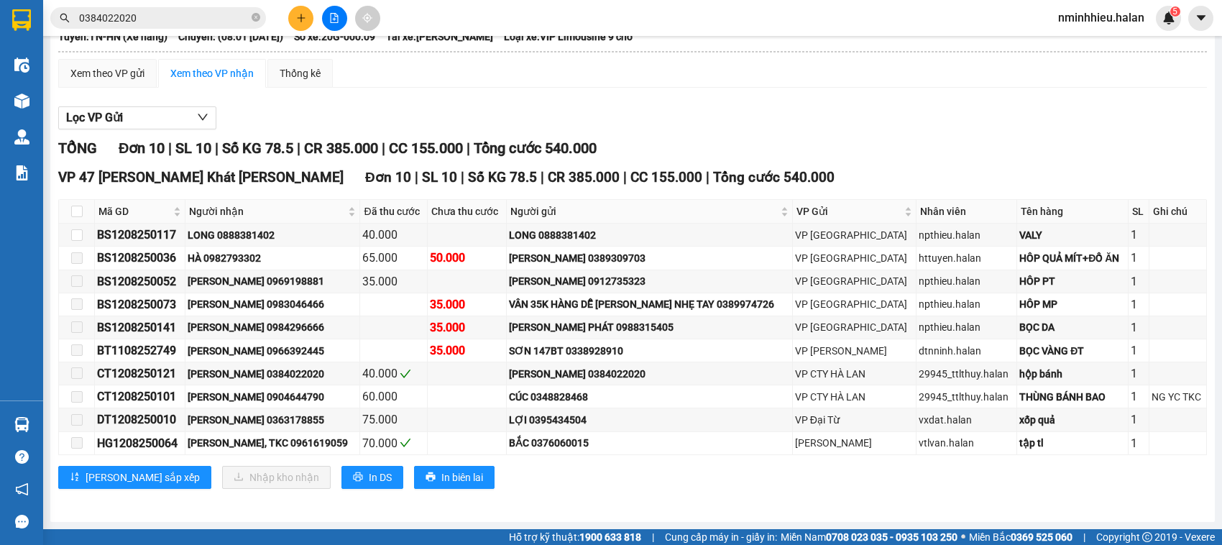
click at [513, 504] on div "TỔNG Đơn 10 | SL 10 | Số KG 78.5 | CR 385.000 | CC 155.000 | Tổng cước 540.000 …" at bounding box center [632, 321] width 1149 height 369
click at [662, 103] on div "Lọc VP Gửi TỔNG Đơn 10 | SL 10 | Số KG 78.5 | CR 385.000 | CC 155.000 | Tổng c…" at bounding box center [632, 303] width 1149 height 408
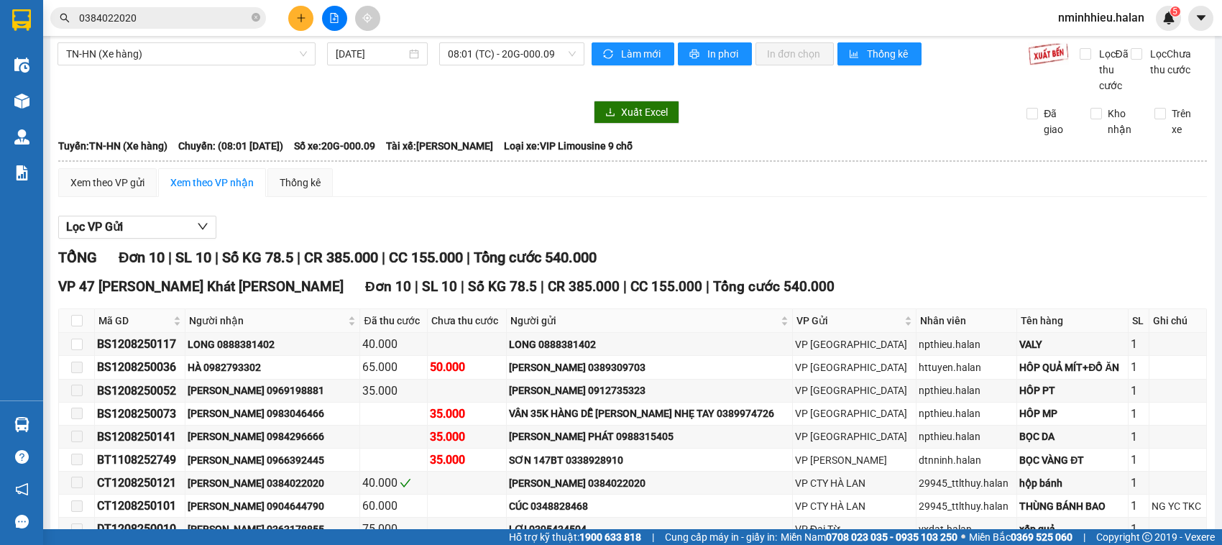
scroll to position [0, 0]
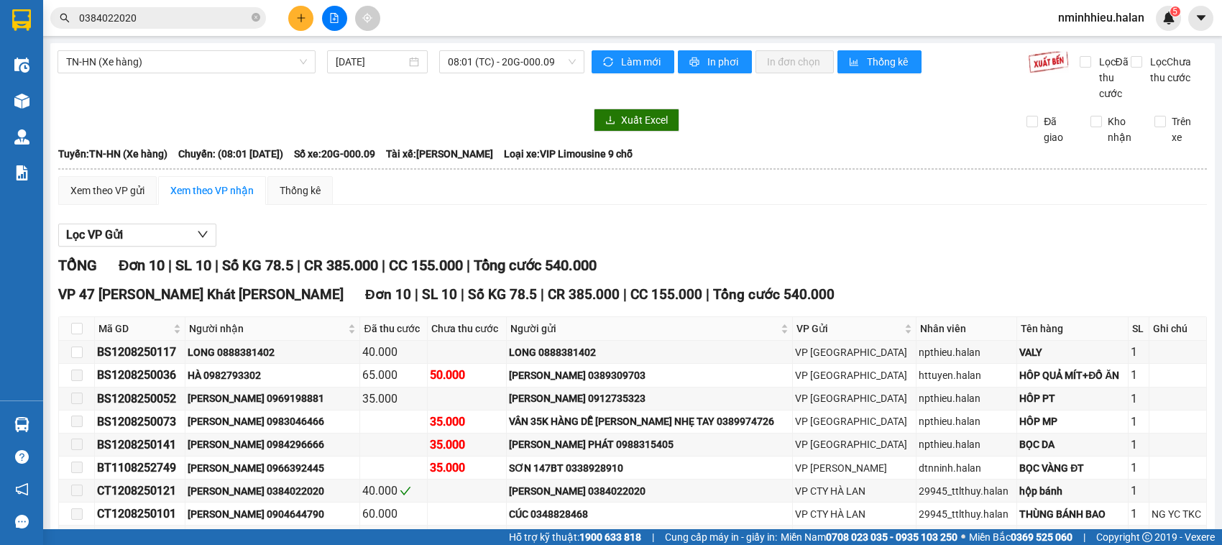
click at [433, 203] on div "Xem theo VP gửi Xem theo VP nhận Thống kê" at bounding box center [632, 190] width 1149 height 29
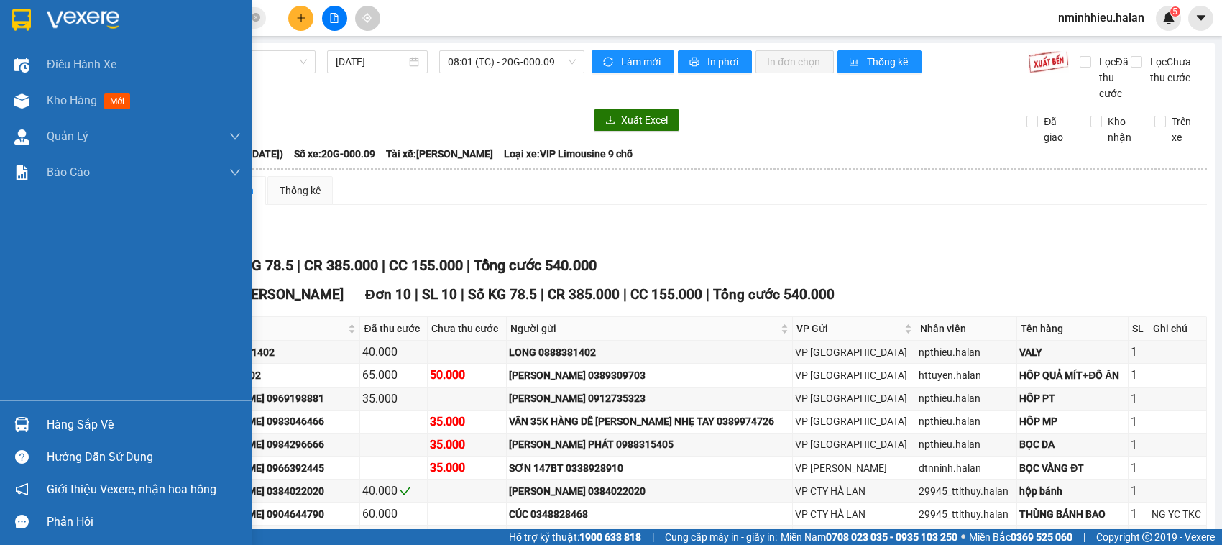
click at [55, 422] on div "Hàng sắp về" at bounding box center [144, 425] width 194 height 22
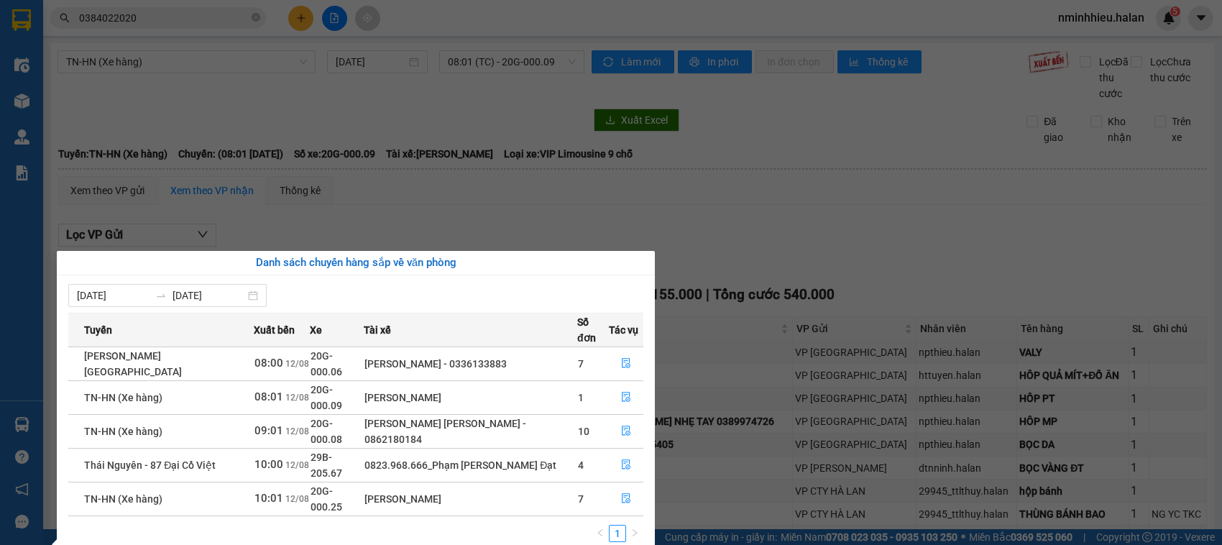
click at [773, 227] on section "Kết quả tìm kiếm ( 1 ) Bộ lọc Thuộc VP này Mã ĐH Trạng thái Món hàng Thu hộ Tổn…" at bounding box center [611, 272] width 1222 height 545
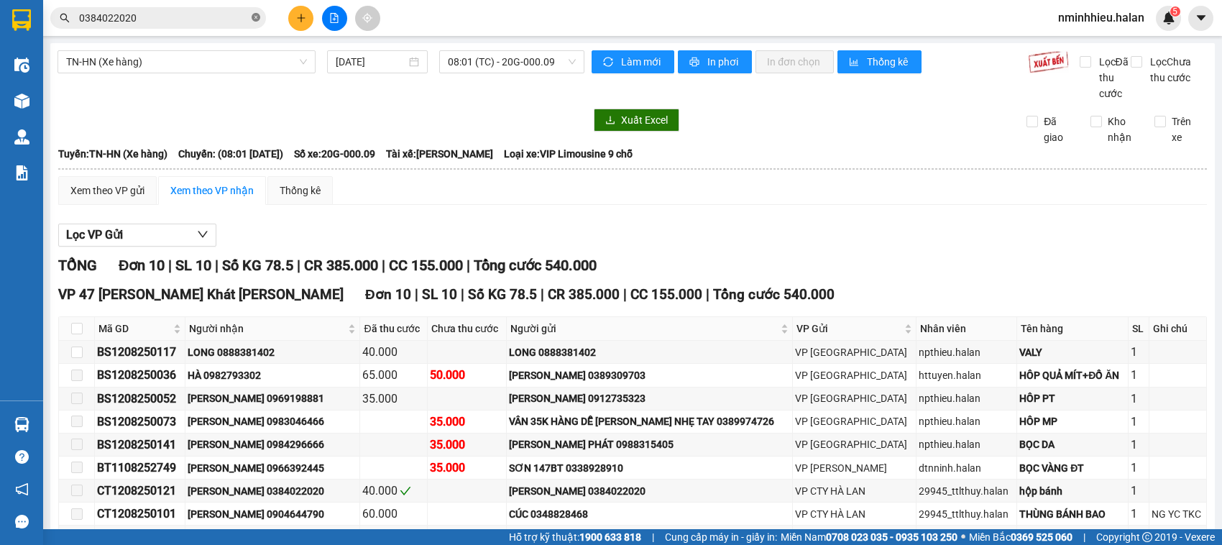
click at [256, 13] on icon "close-circle" at bounding box center [256, 17] width 9 height 9
click at [198, 17] on input "text" at bounding box center [164, 18] width 170 height 16
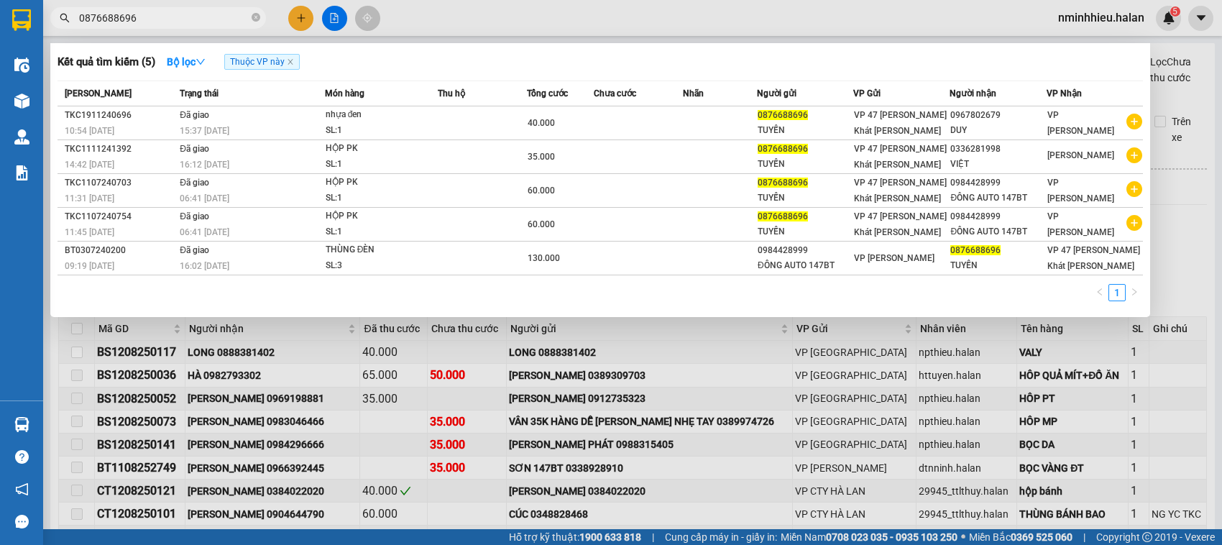
type input "0876688696"
click at [297, 17] on div at bounding box center [611, 272] width 1222 height 545
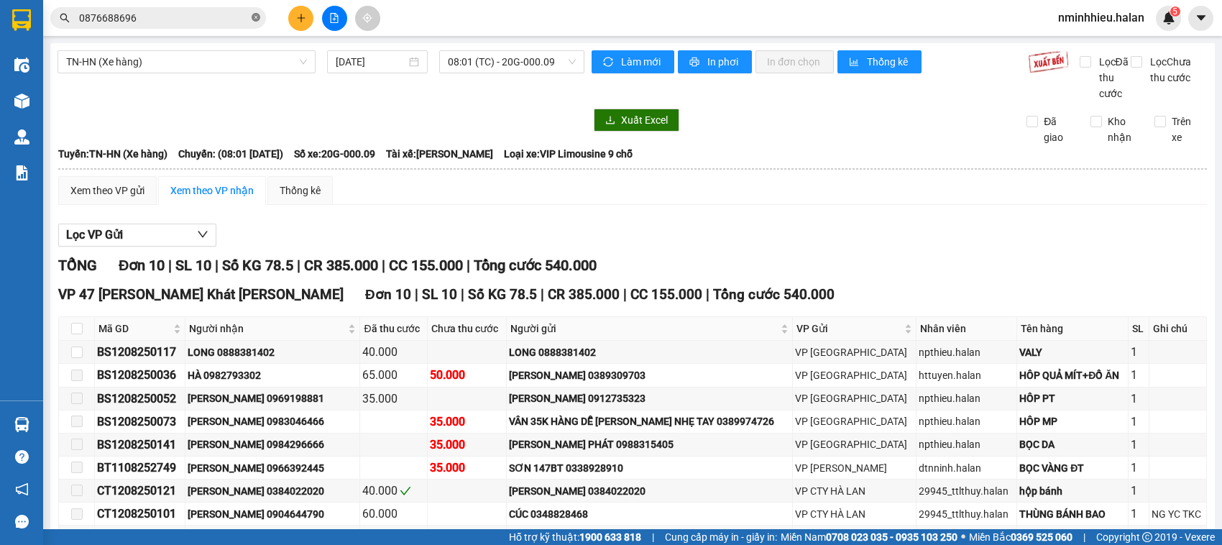
click at [257, 18] on icon "close-circle" at bounding box center [256, 17] width 9 height 9
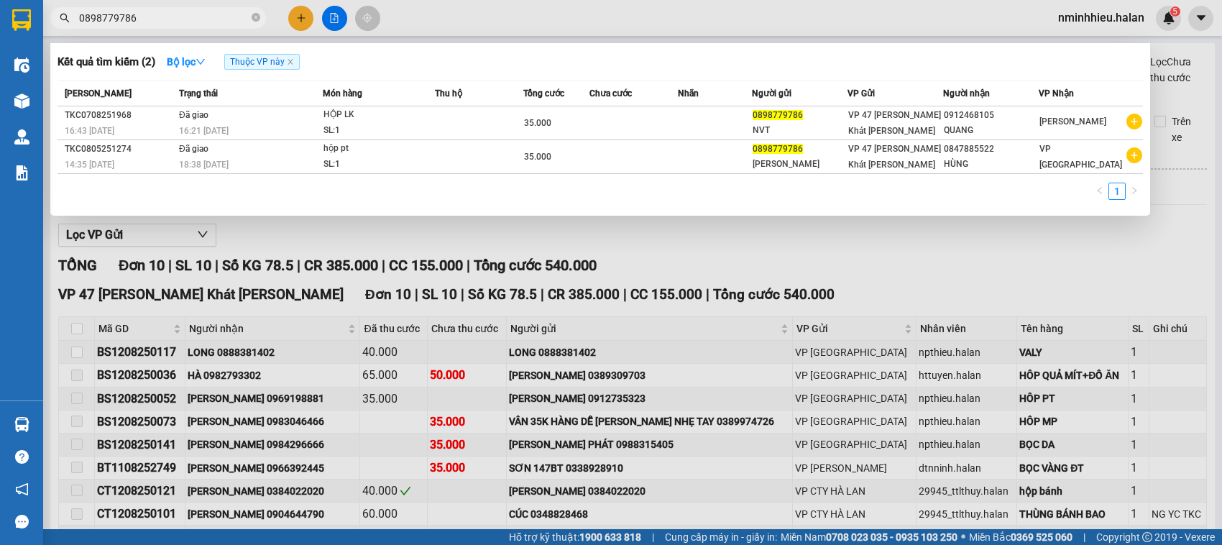
click at [189, 16] on input "0898779786" at bounding box center [164, 18] width 170 height 16
click at [98, 19] on input "0898779786" at bounding box center [164, 18] width 170 height 16
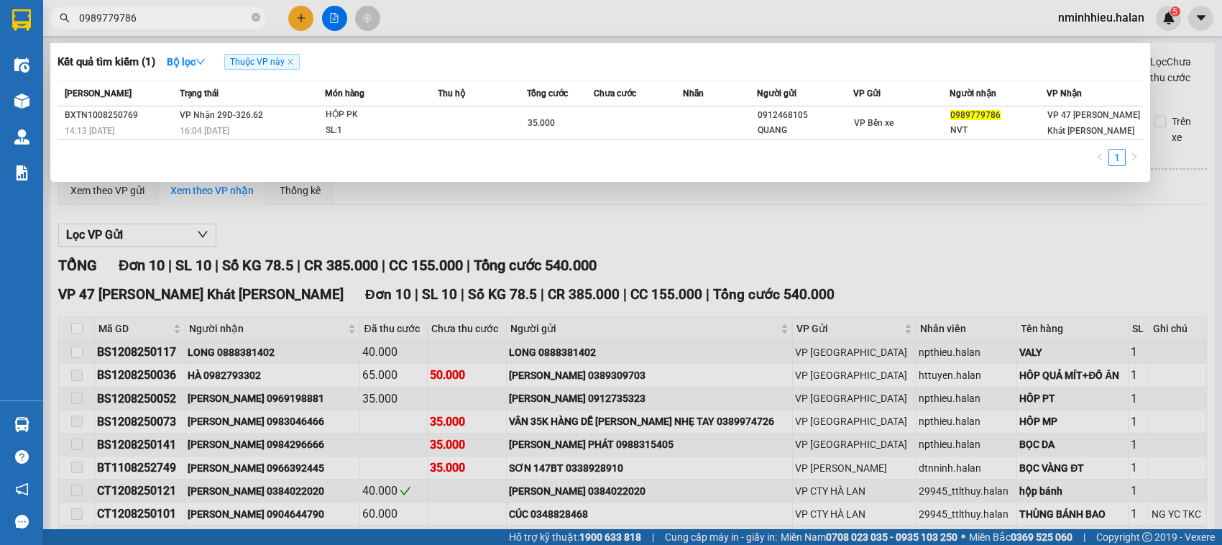
type input "0989779786"
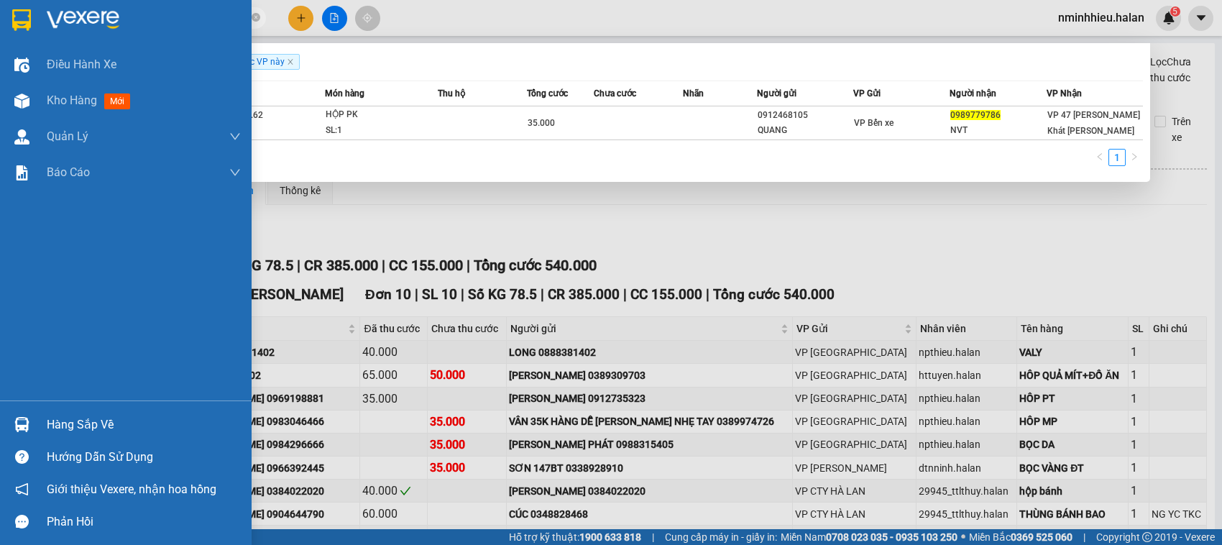
click at [18, 426] on img at bounding box center [21, 424] width 15 height 15
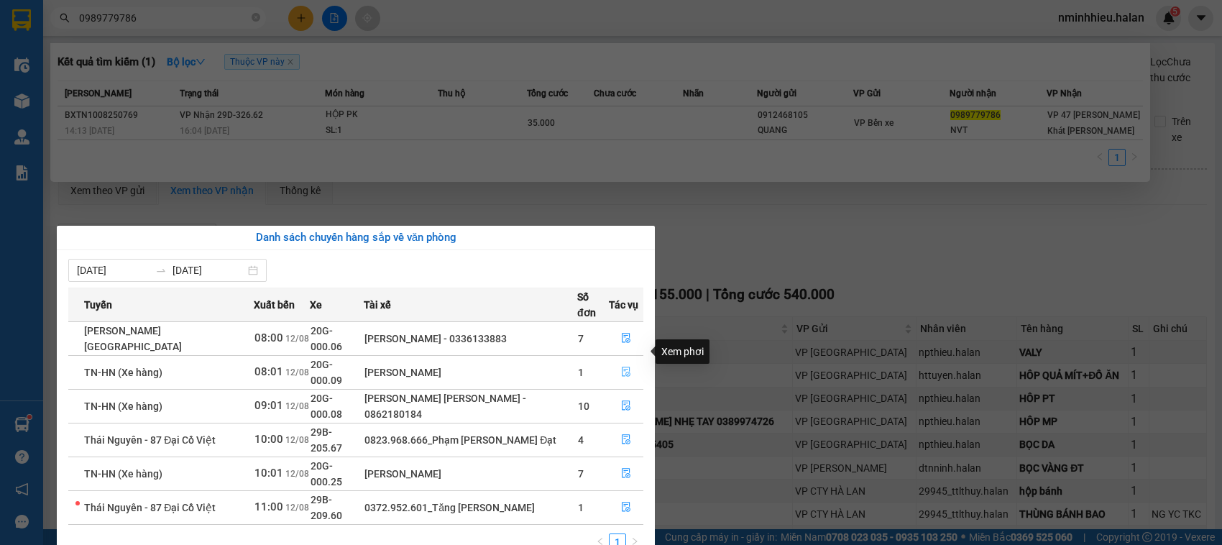
click at [623, 367] on icon "file-done" at bounding box center [626, 372] width 10 height 10
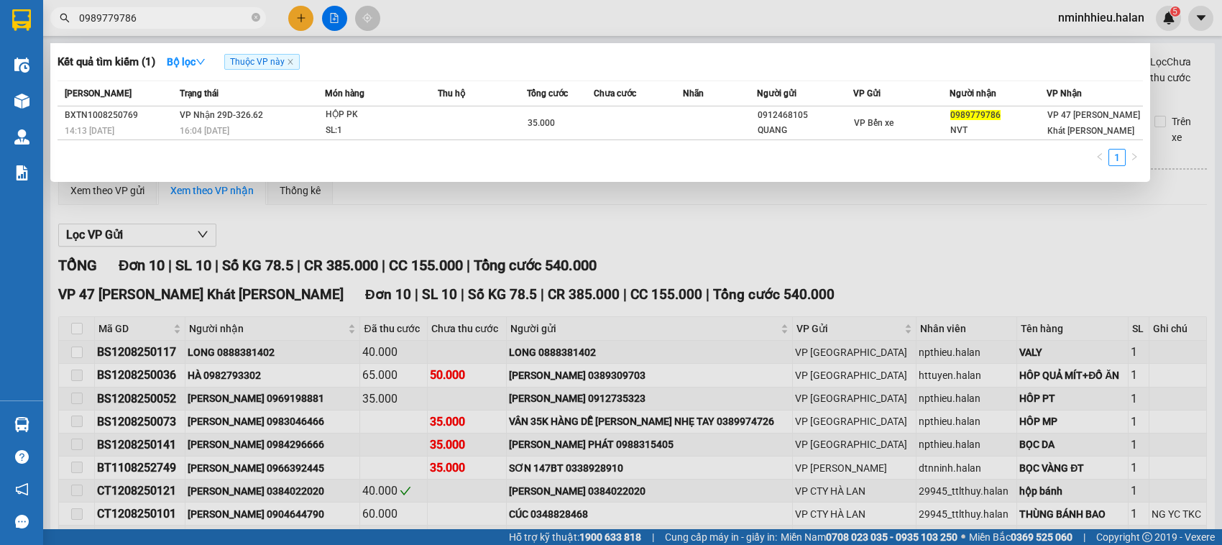
click at [627, 285] on div at bounding box center [611, 272] width 1222 height 545
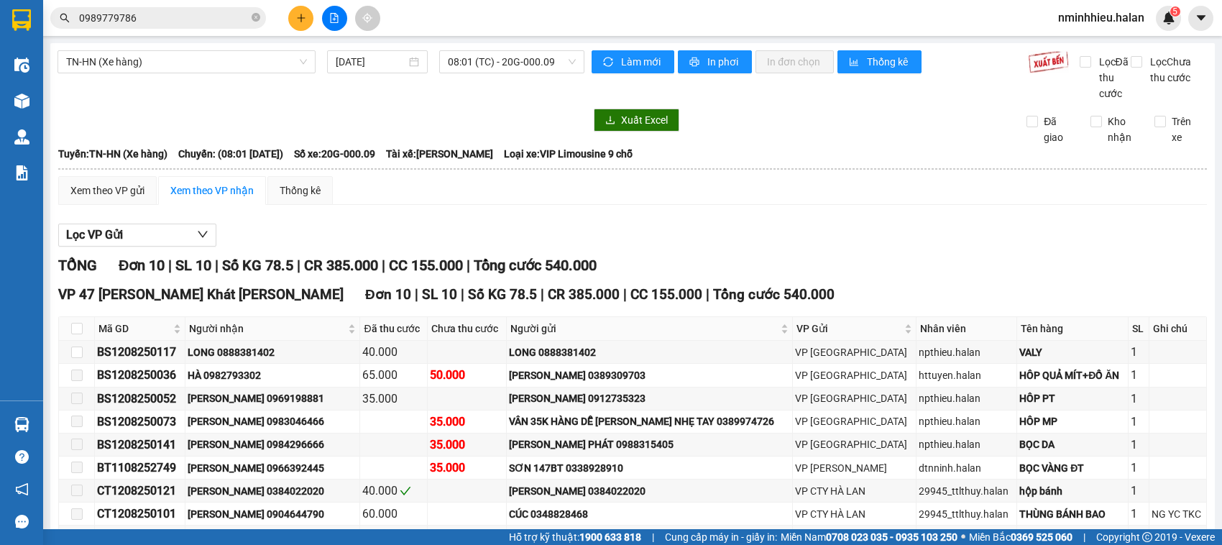
scroll to position [134, 0]
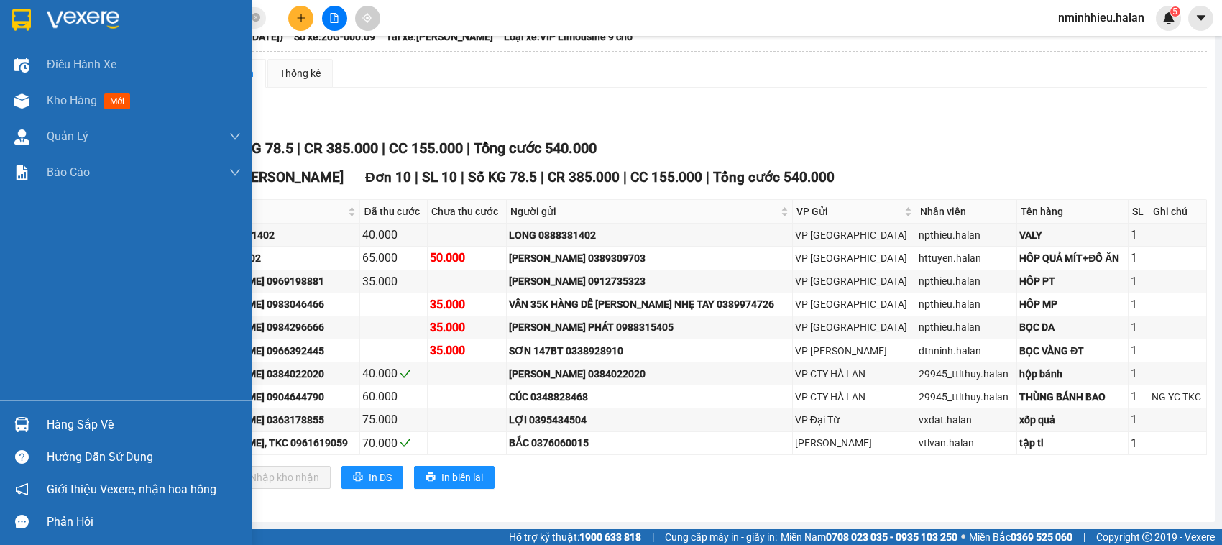
click at [12, 417] on div at bounding box center [21, 424] width 25 height 25
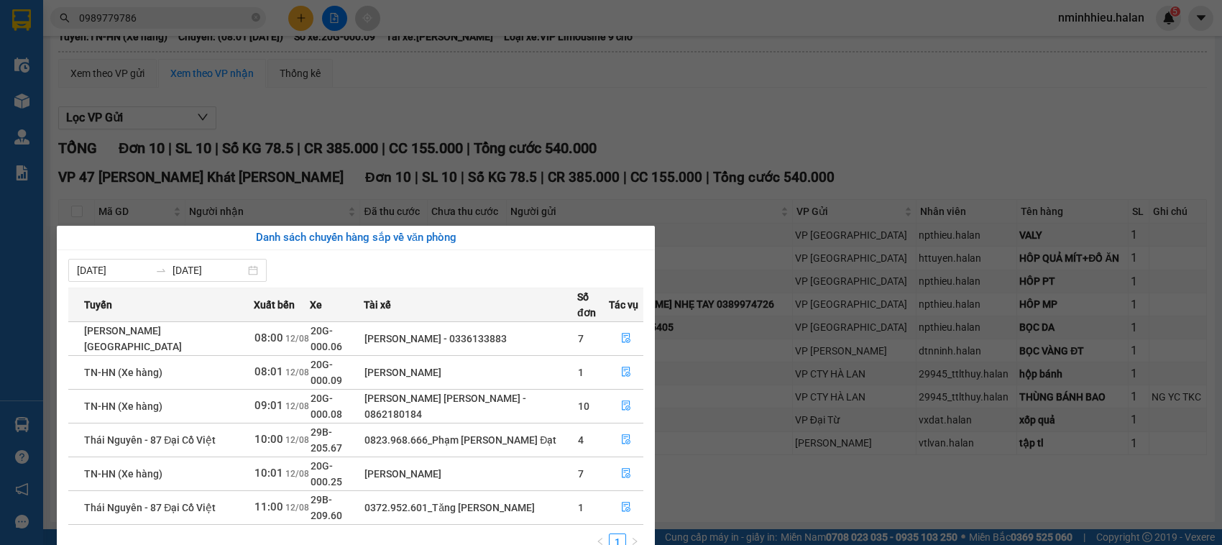
click at [527, 216] on section "Kết quả tìm kiếm ( 1 ) Bộ lọc Thuộc VP này Mã ĐH Trạng thái Món hàng Thu hộ Tổn…" at bounding box center [611, 272] width 1222 height 545
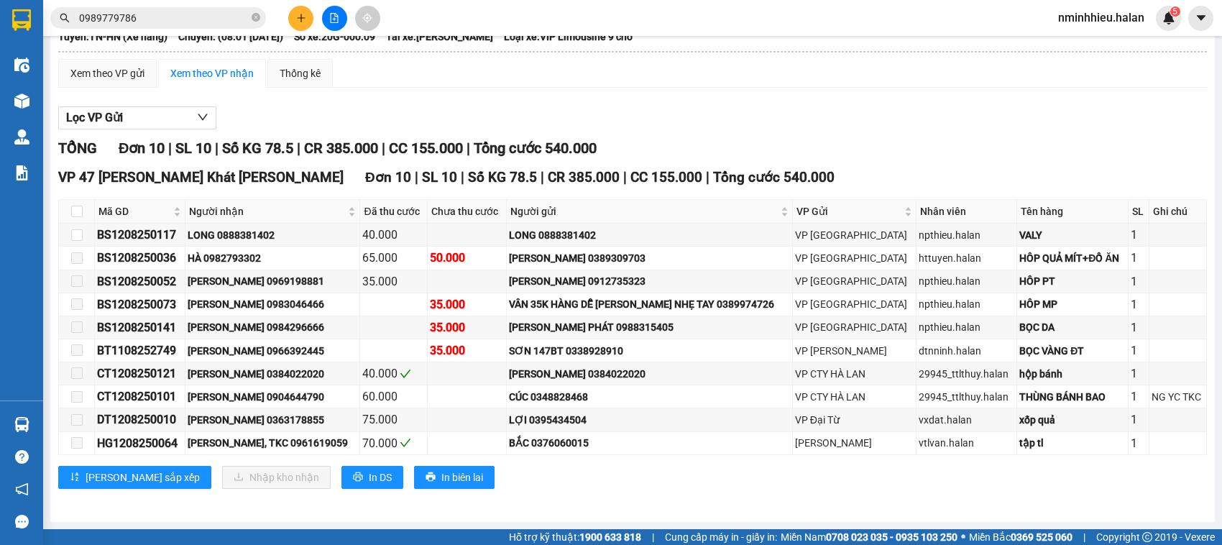
click at [198, 11] on input "0989779786" at bounding box center [164, 18] width 170 height 16
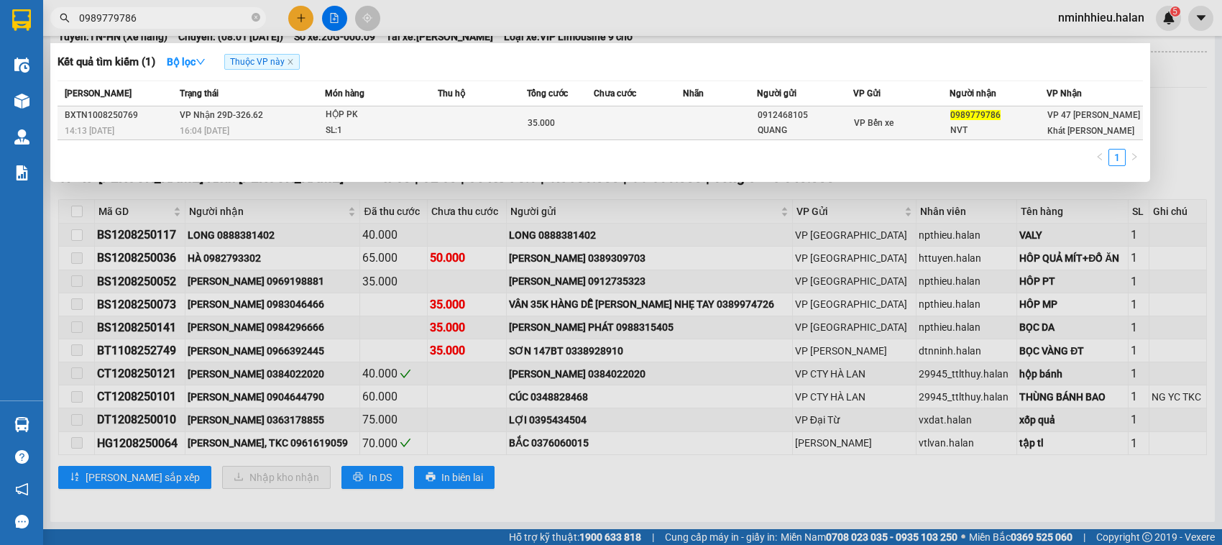
click at [573, 116] on div "35.000" at bounding box center [560, 123] width 65 height 16
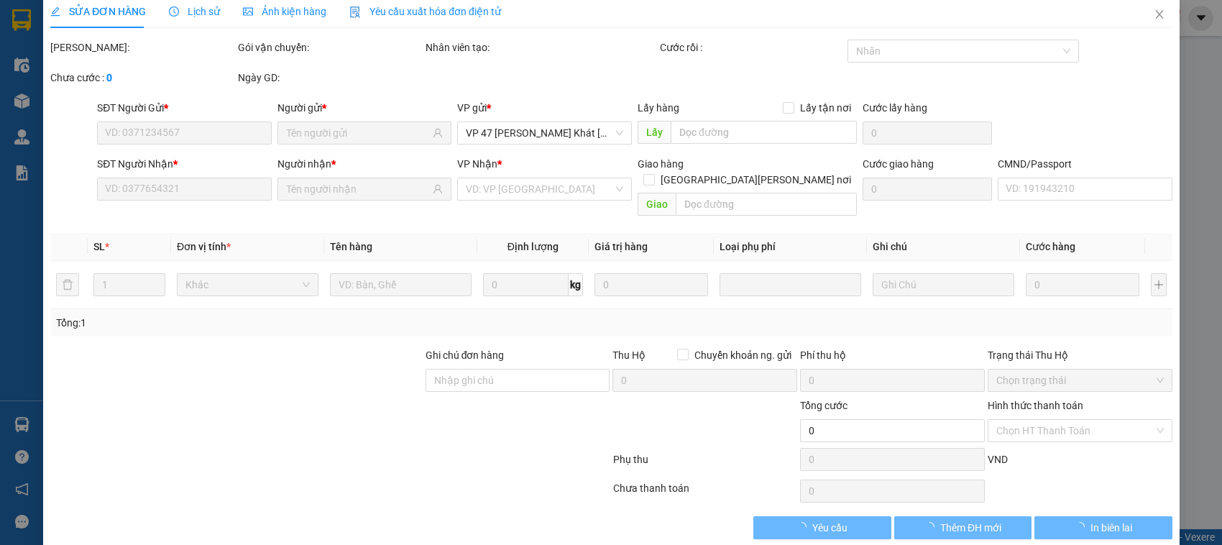
type input "0912468105"
type input "QUANG"
type input "0989779786"
type input "NVT"
type input "35.000"
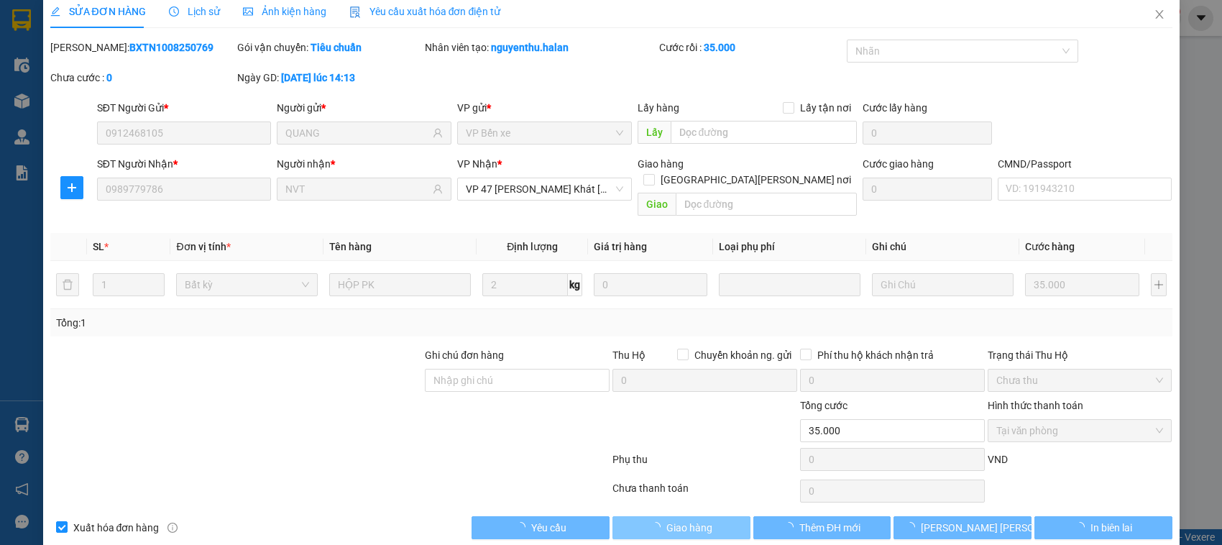
scroll to position [19, 0]
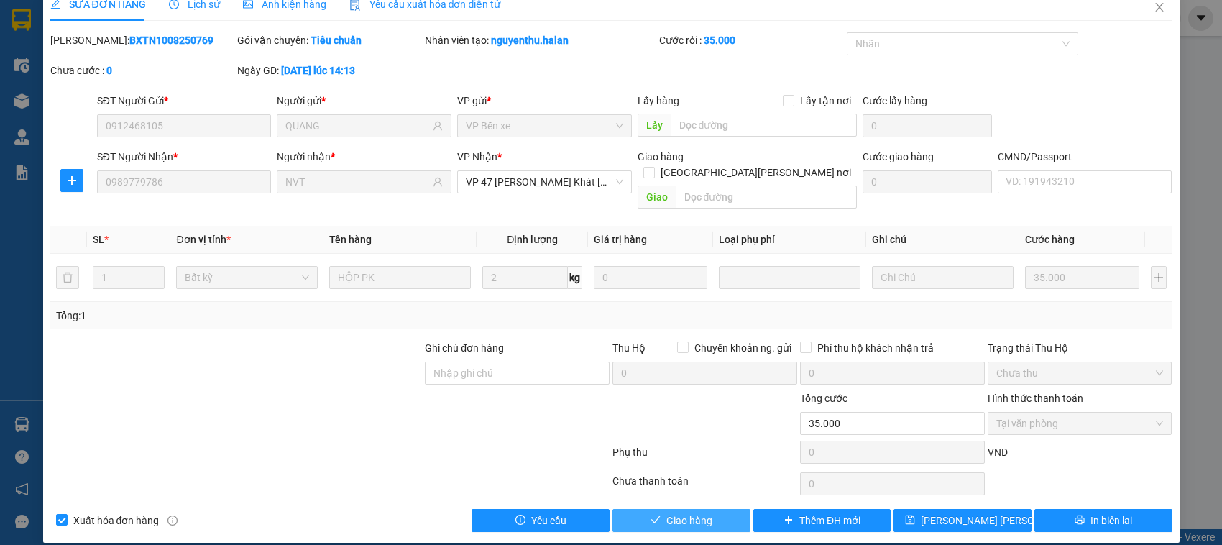
click at [696, 513] on span "Giao hàng" at bounding box center [689, 521] width 46 height 16
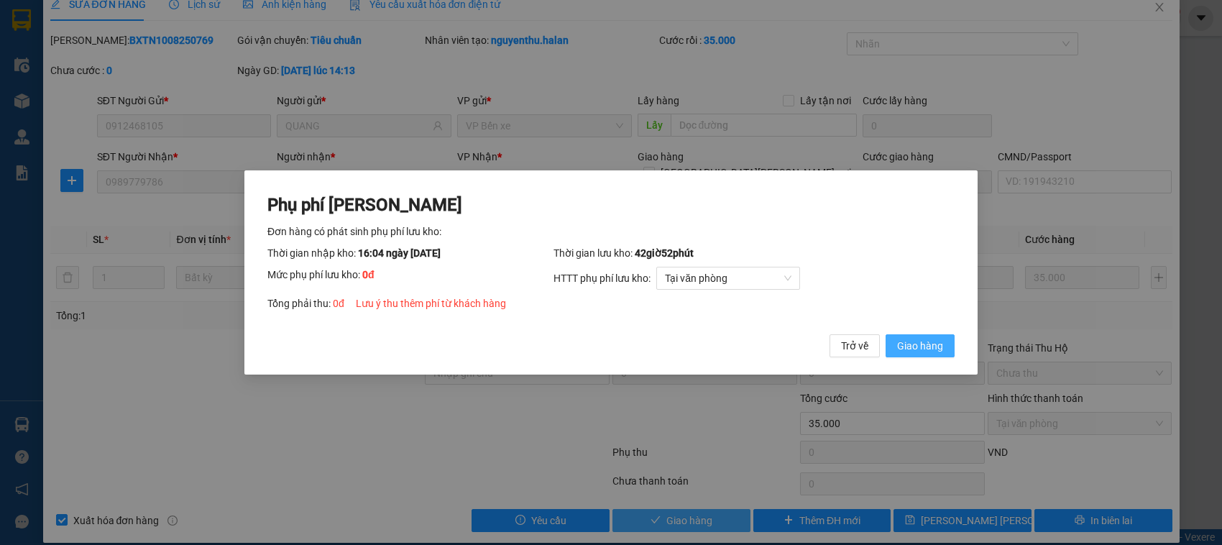
click at [886, 334] on button "Giao hàng" at bounding box center [920, 345] width 69 height 23
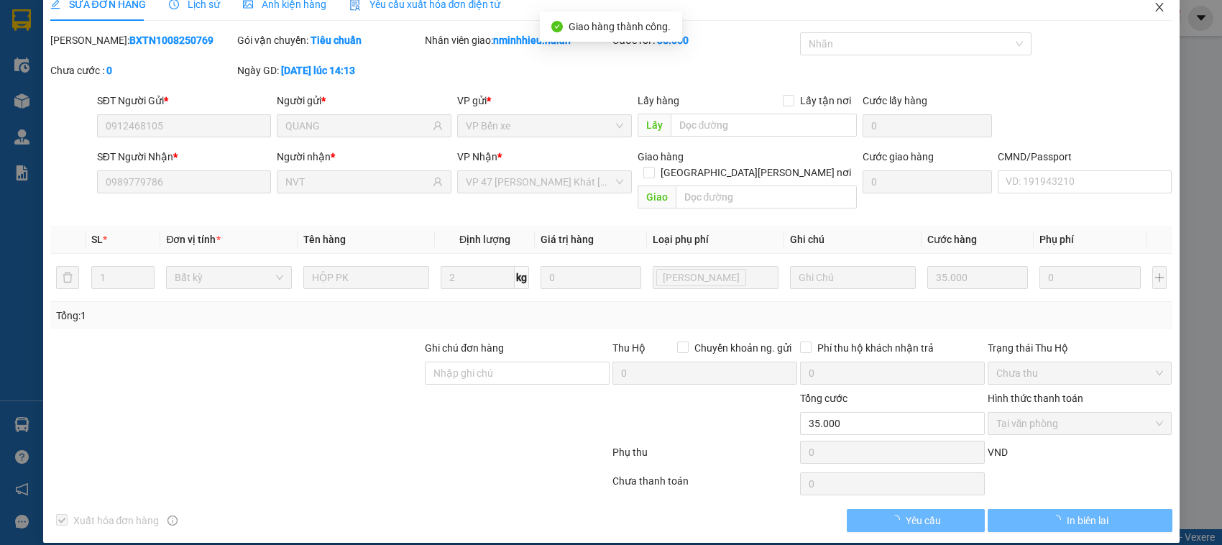
scroll to position [0, 0]
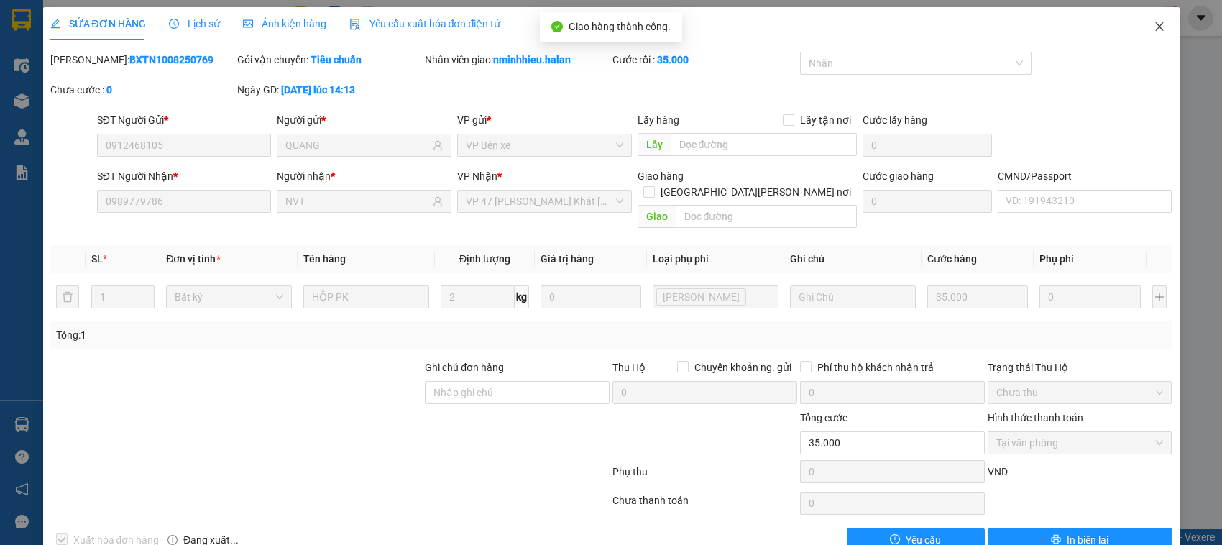
click at [1155, 25] on span "Close" at bounding box center [1159, 27] width 40 height 40
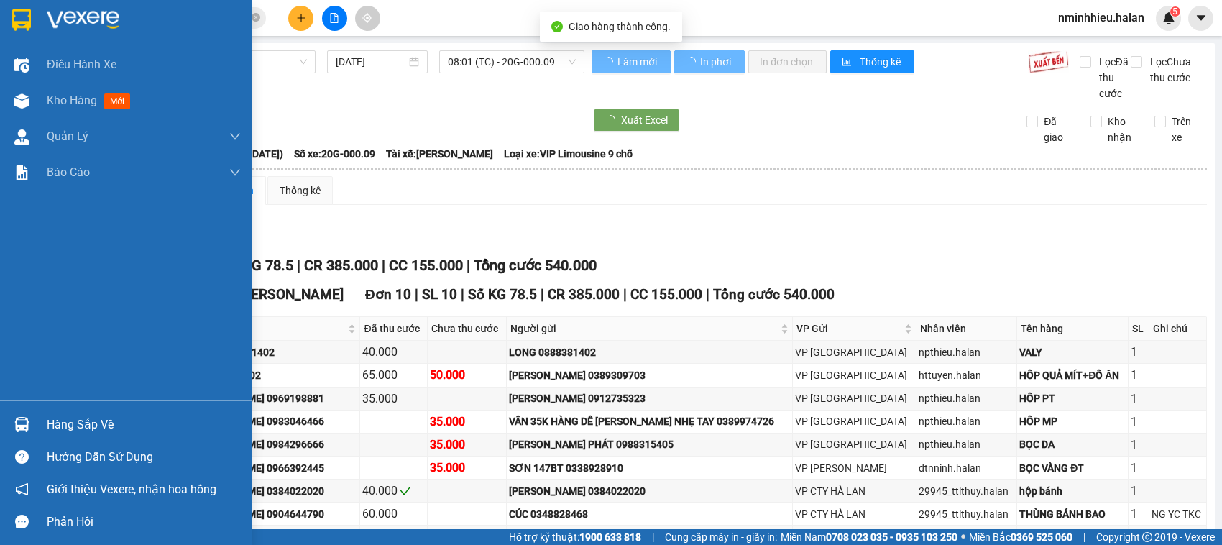
click at [12, 418] on div at bounding box center [21, 424] width 25 height 25
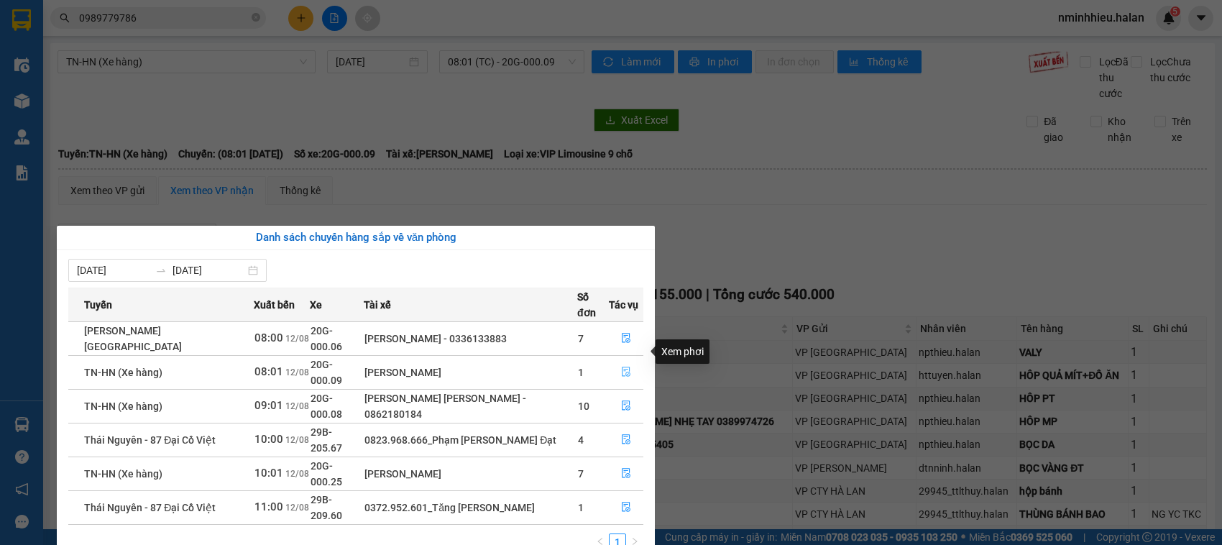
click at [623, 367] on icon "file-done" at bounding box center [626, 372] width 10 height 10
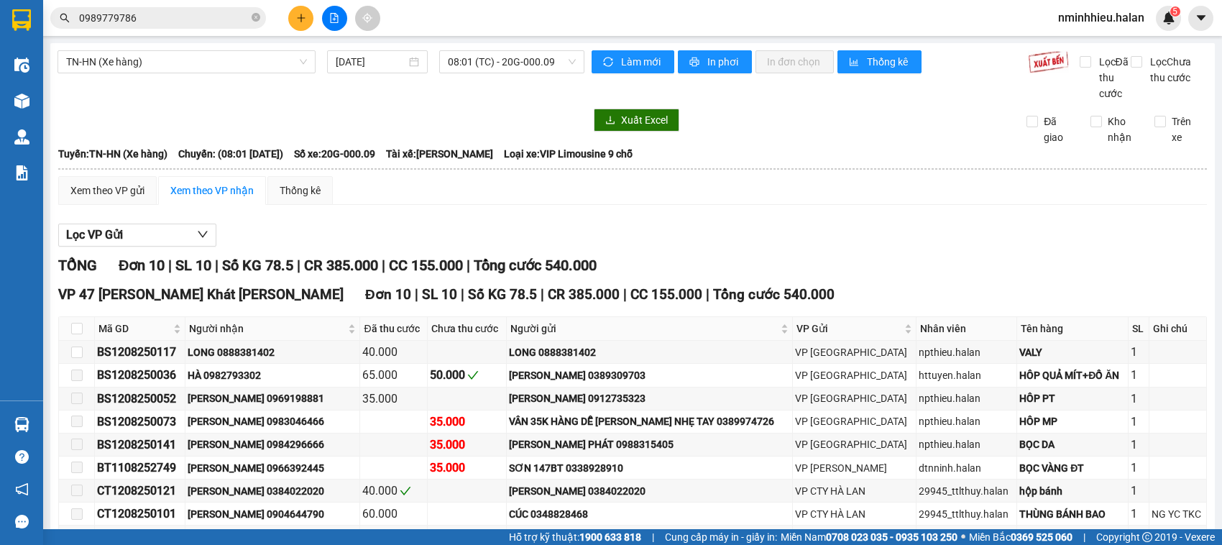
scroll to position [134, 0]
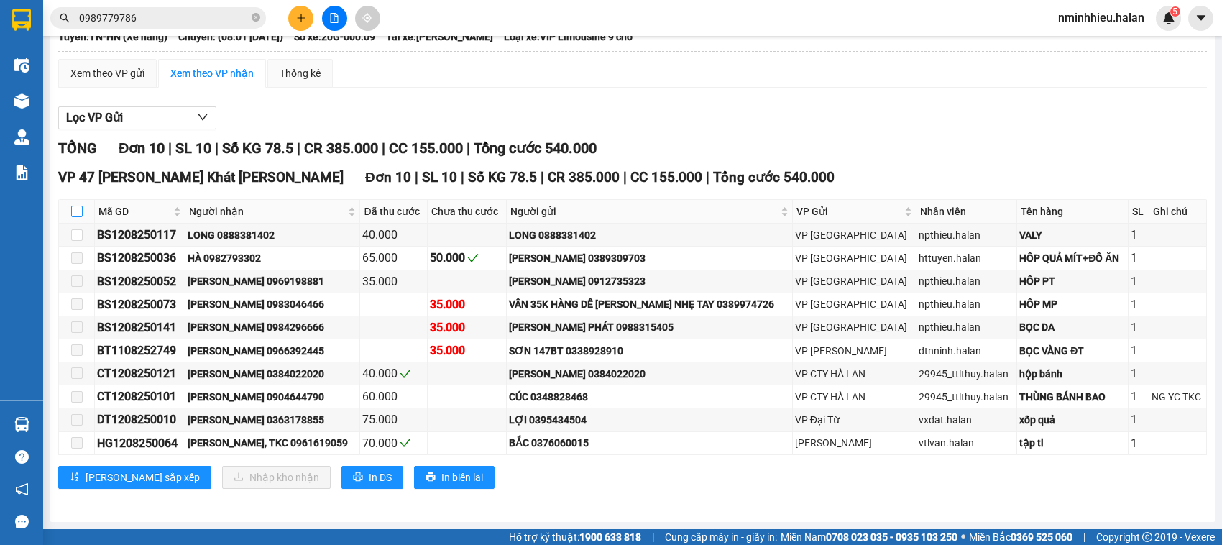
click at [81, 212] on input "checkbox" at bounding box center [77, 212] width 12 height 12
checkbox input "true"
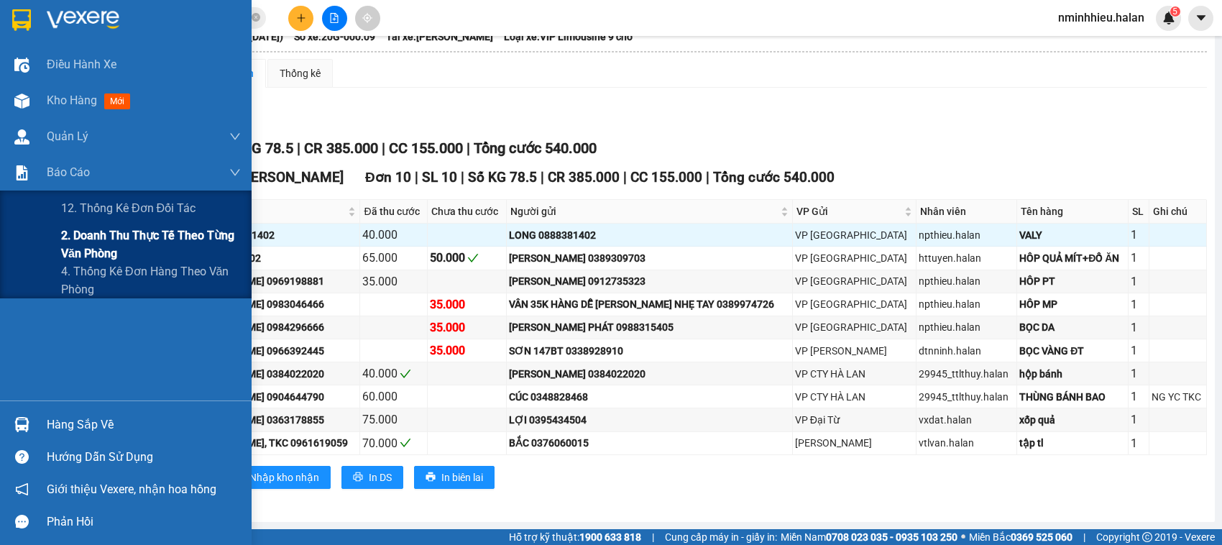
click at [132, 234] on span "2. Doanh thu thực tế theo từng văn phòng" at bounding box center [151, 244] width 180 height 36
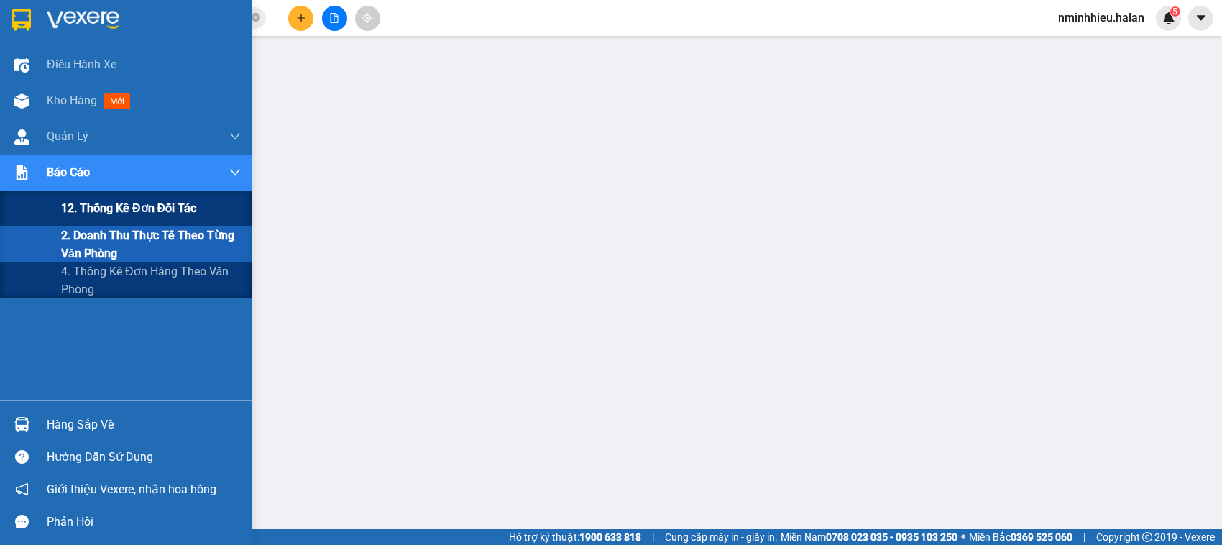
drag, startPoint x: 85, startPoint y: 219, endPoint x: 92, endPoint y: 218, distance: 7.3
click at [86, 219] on div "12. Thống kê đơn đối tác" at bounding box center [151, 208] width 180 height 36
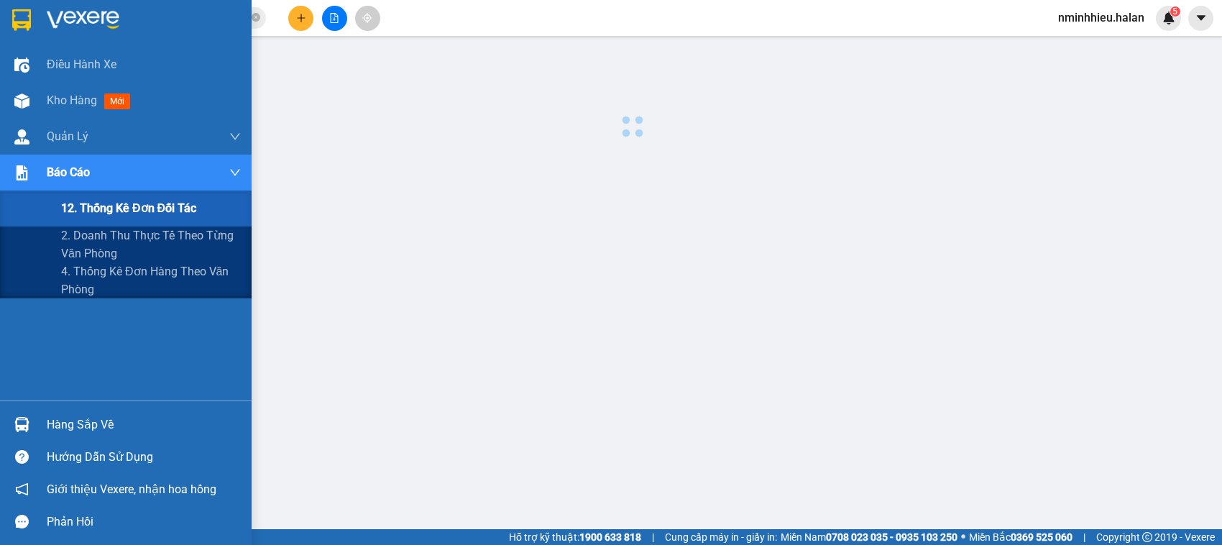
click at [126, 202] on span "12. Thống kê đơn đối tác" at bounding box center [128, 208] width 135 height 18
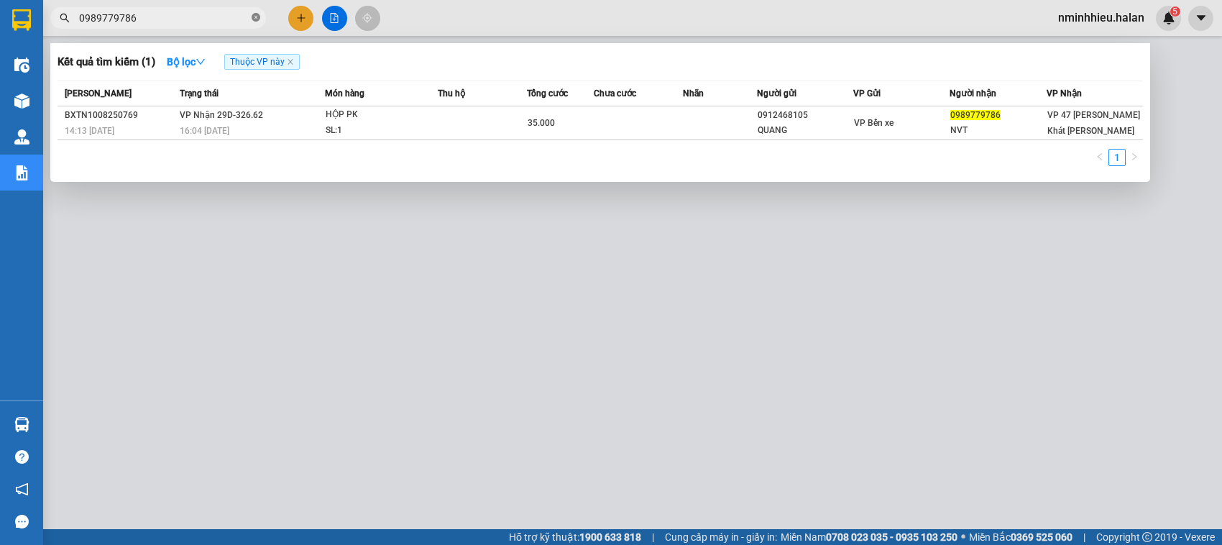
click at [256, 18] on icon "close-circle" at bounding box center [256, 17] width 9 height 9
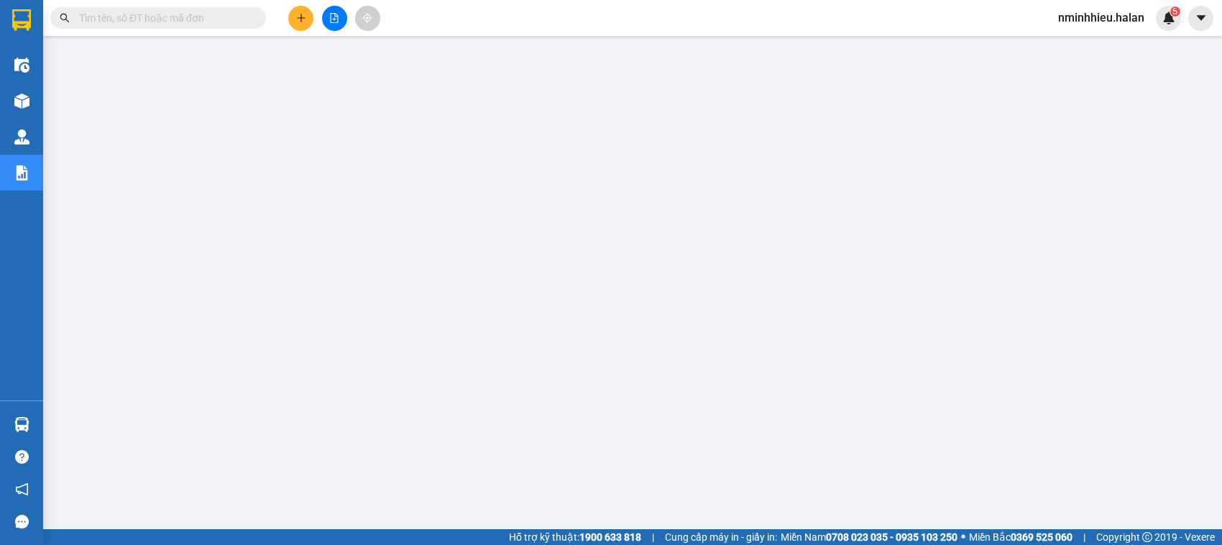
click at [165, 26] on span at bounding box center [158, 18] width 216 height 22
click at [165, 18] on input "text" at bounding box center [164, 18] width 170 height 16
paste input "HG1208250005"
type input "HG1208250005"
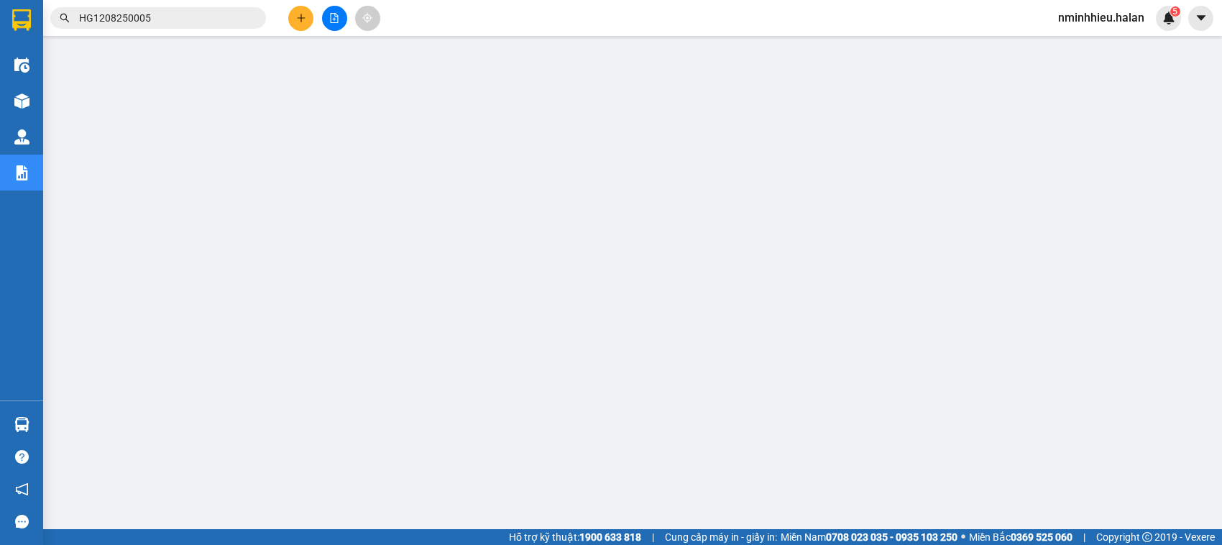
click at [165, 18] on input "HG1208250005" at bounding box center [164, 18] width 170 height 16
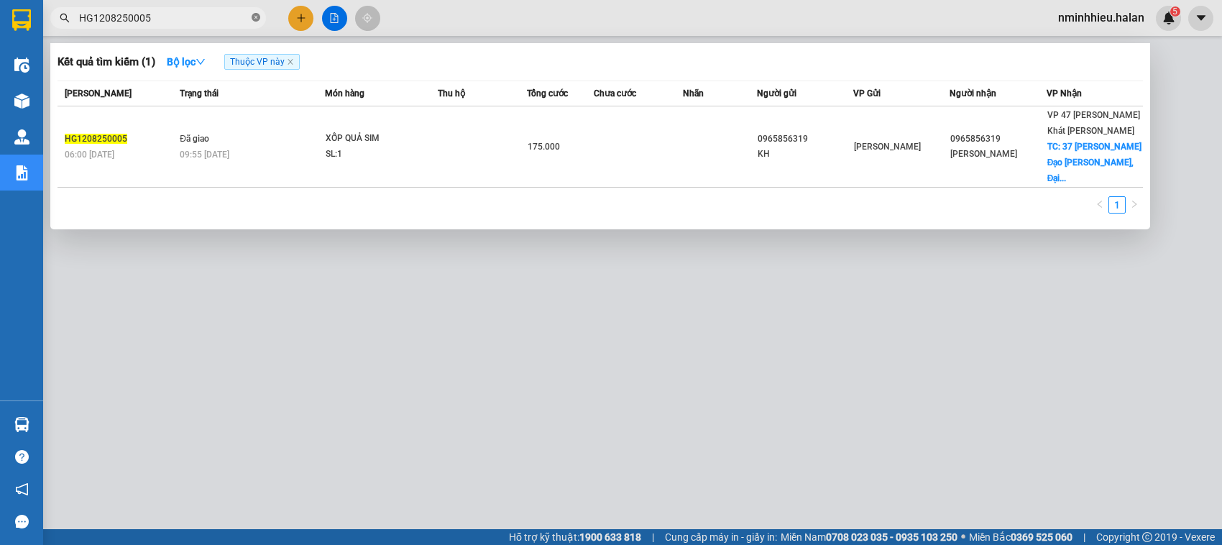
click at [253, 22] on span at bounding box center [256, 19] width 9 height 14
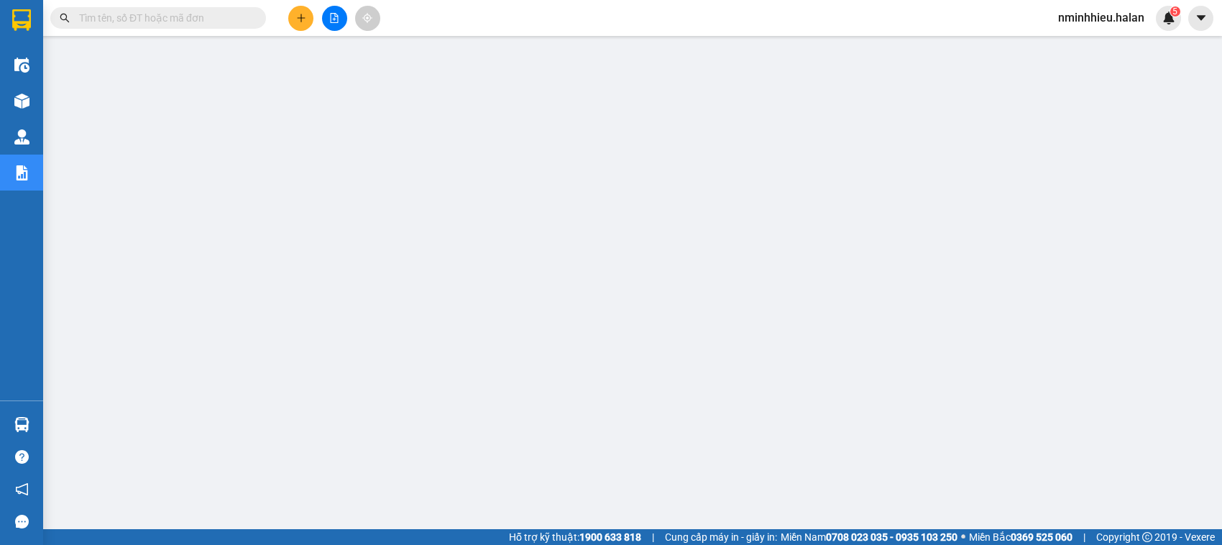
click at [166, 22] on input "text" at bounding box center [164, 18] width 170 height 16
paste input "BS1208250036"
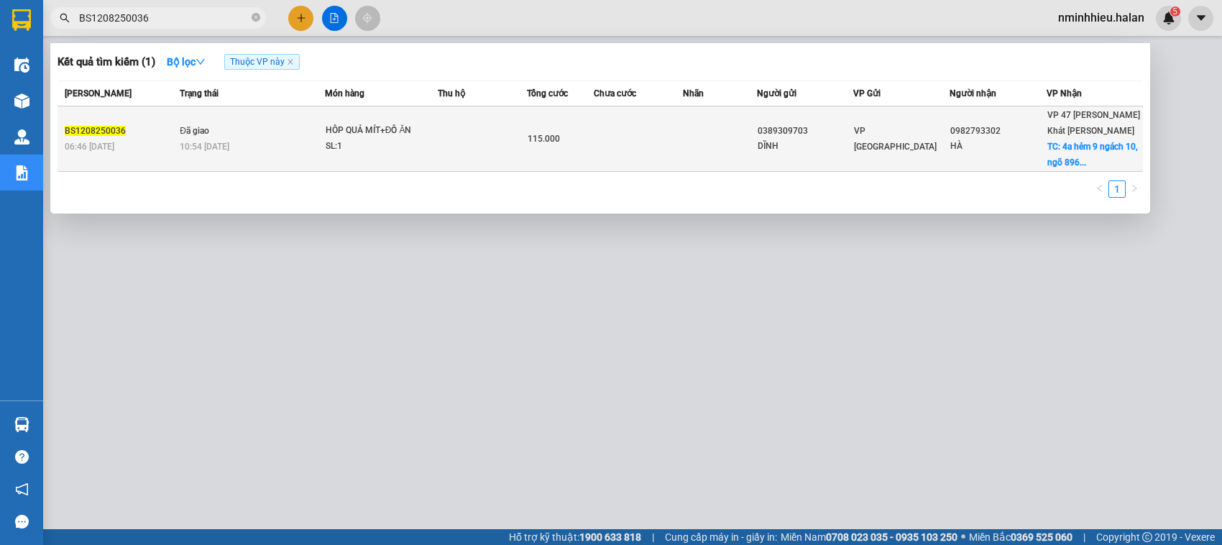
type input "BS1208250036"
click at [306, 144] on div "10:54 - 12/08" at bounding box center [252, 147] width 144 height 16
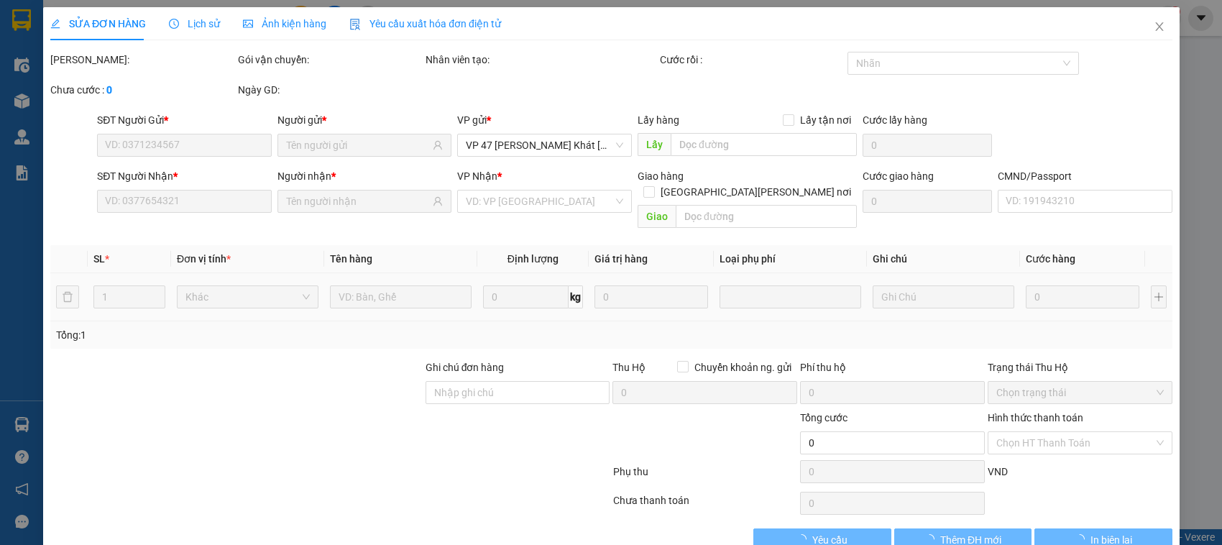
type input "0389309703"
type input "DĨNH"
type input "0982793302"
type input "HÀ"
checkbox input "true"
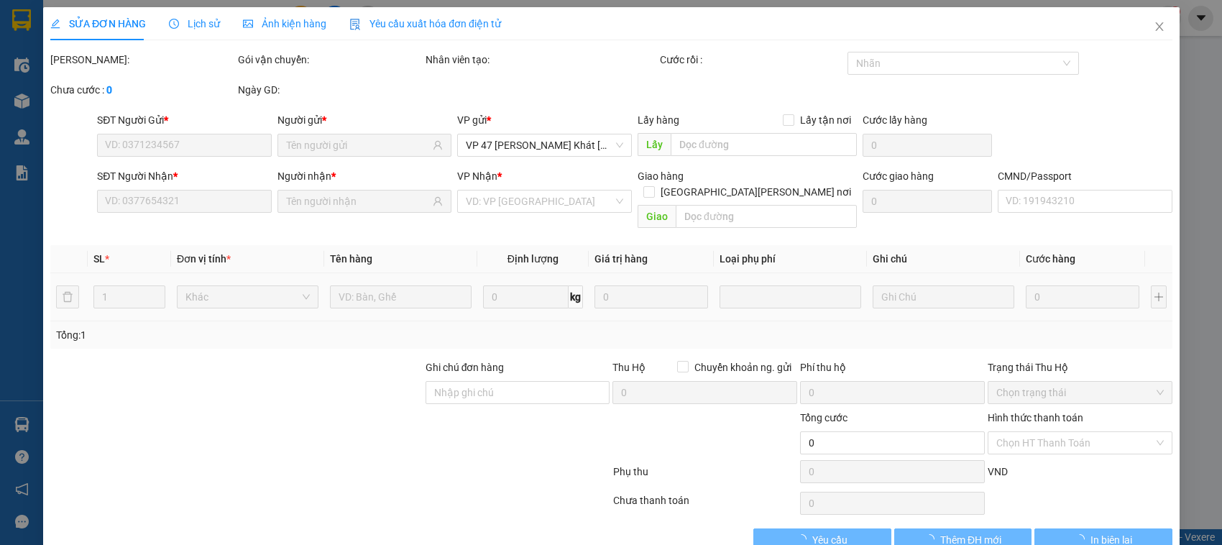
type input "4a hẻm 9 ngách 10, ngõ 896 Đ. Nguyễn Khoái, Thanh Trì, Hai Bà Trưng, Hà Nội, Vi…"
type input "50.000"
type input "115.000"
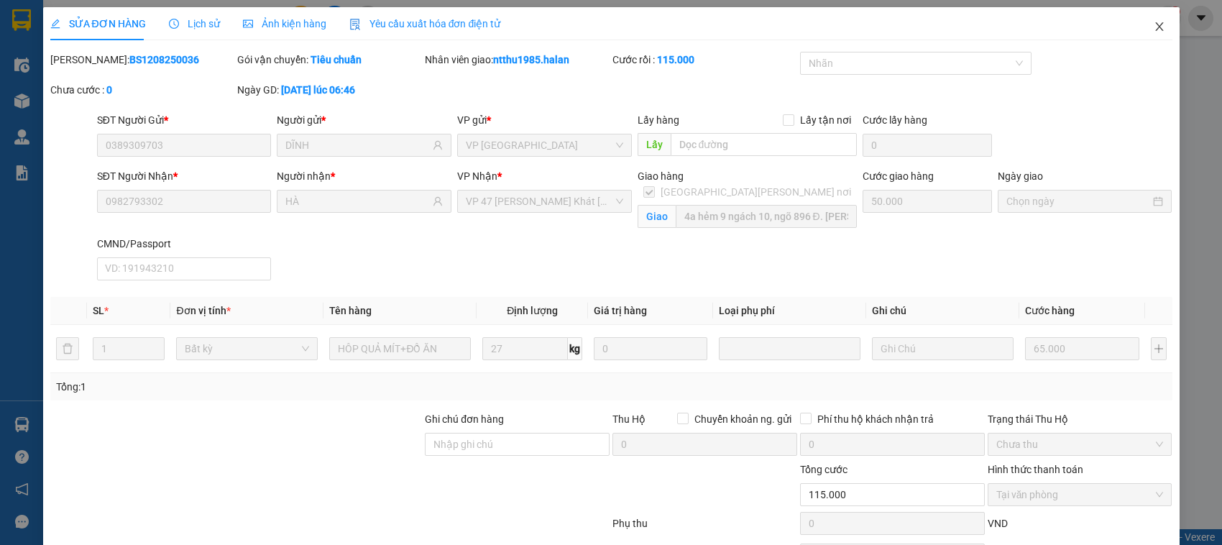
click at [1154, 22] on icon "close" at bounding box center [1160, 27] width 12 height 12
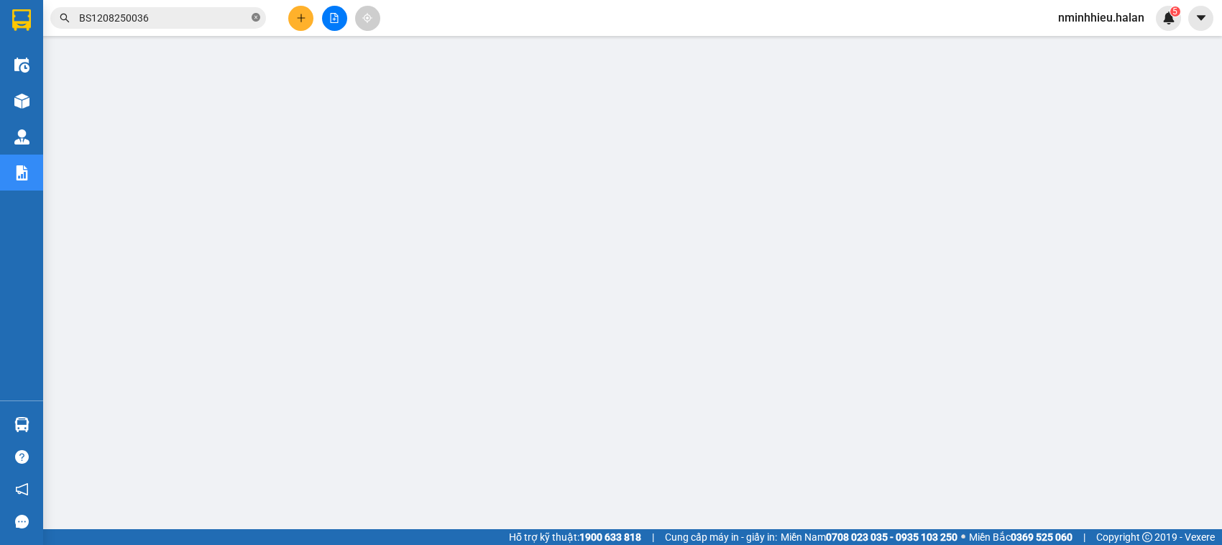
click at [259, 19] on icon "close-circle" at bounding box center [256, 17] width 9 height 9
click at [207, 24] on input "text" at bounding box center [164, 18] width 170 height 16
paste input "BS1208250036"
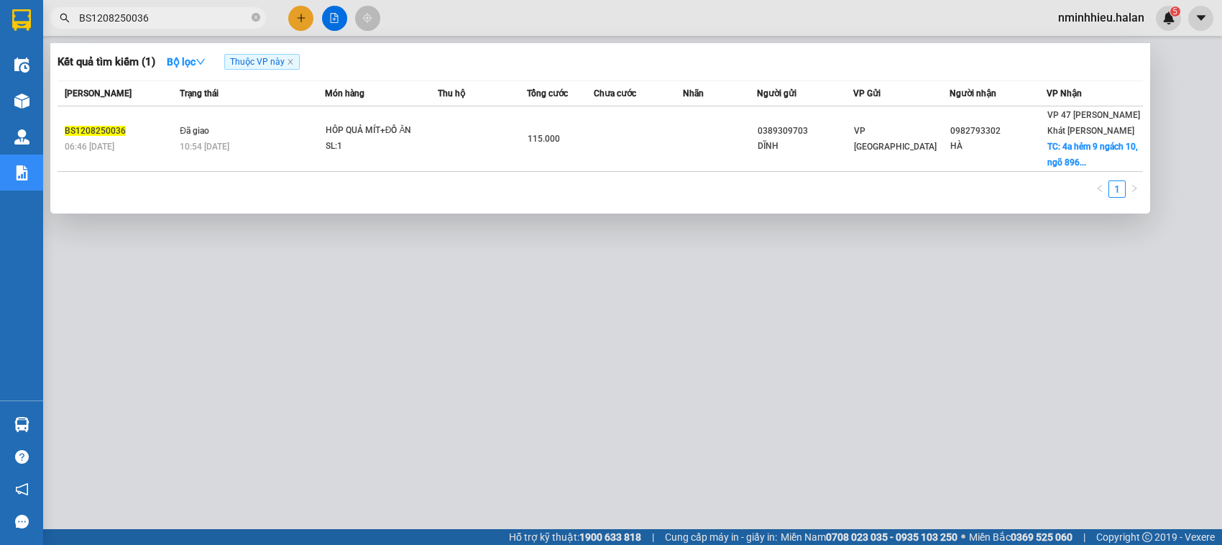
type input "BS1208250036"
click at [698, 421] on div at bounding box center [611, 272] width 1222 height 545
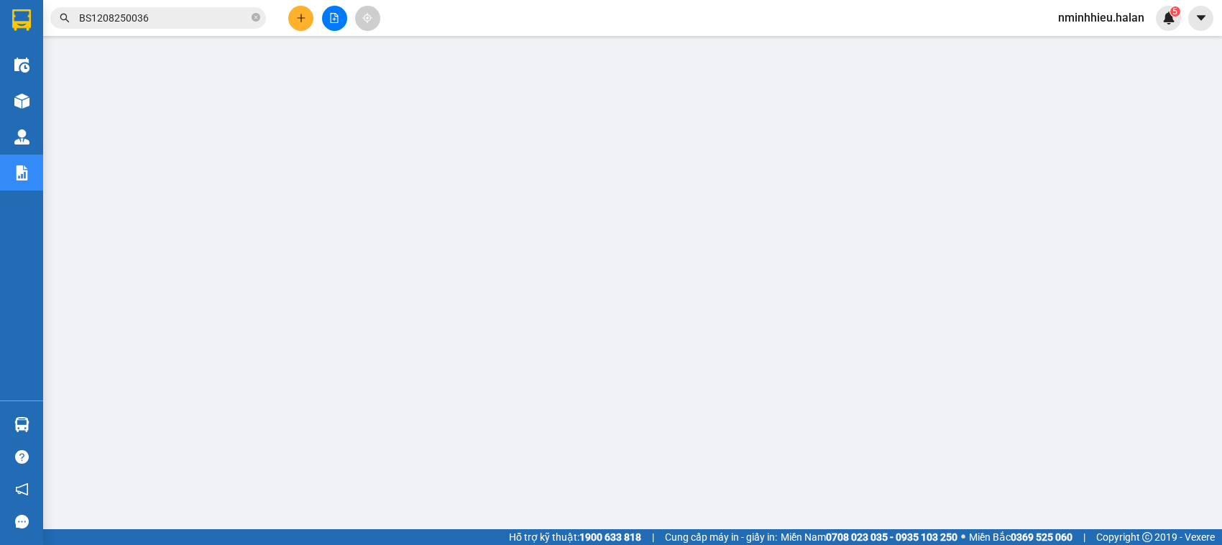
click at [156, 24] on input "BS1208250036" at bounding box center [164, 18] width 170 height 16
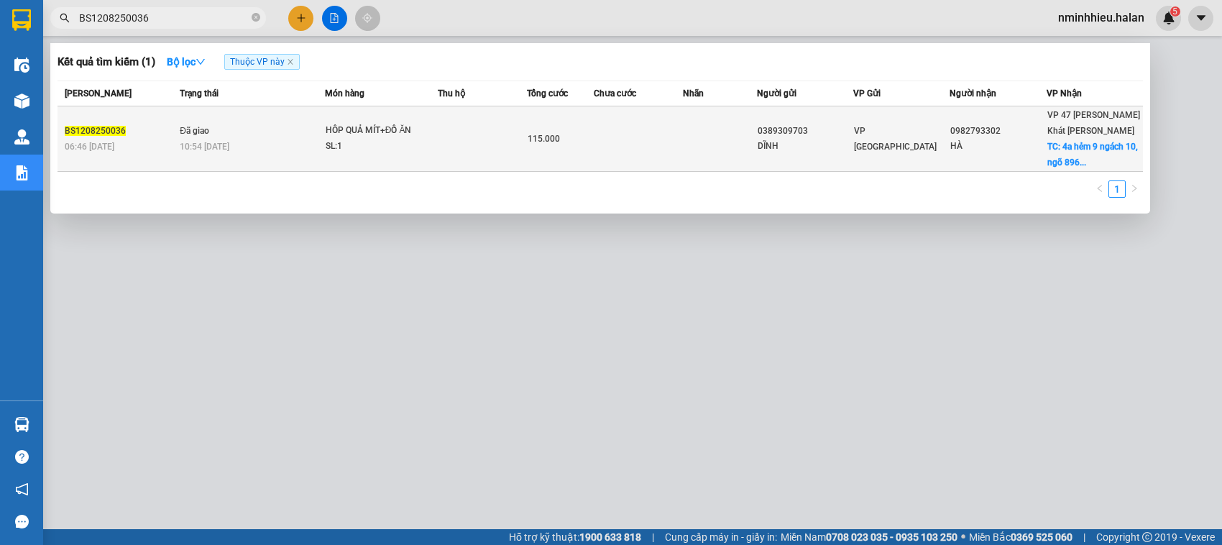
click at [435, 147] on td "HÔP QUẢ MÍT+ĐỒ ĂN SL: 1" at bounding box center [381, 138] width 113 height 65
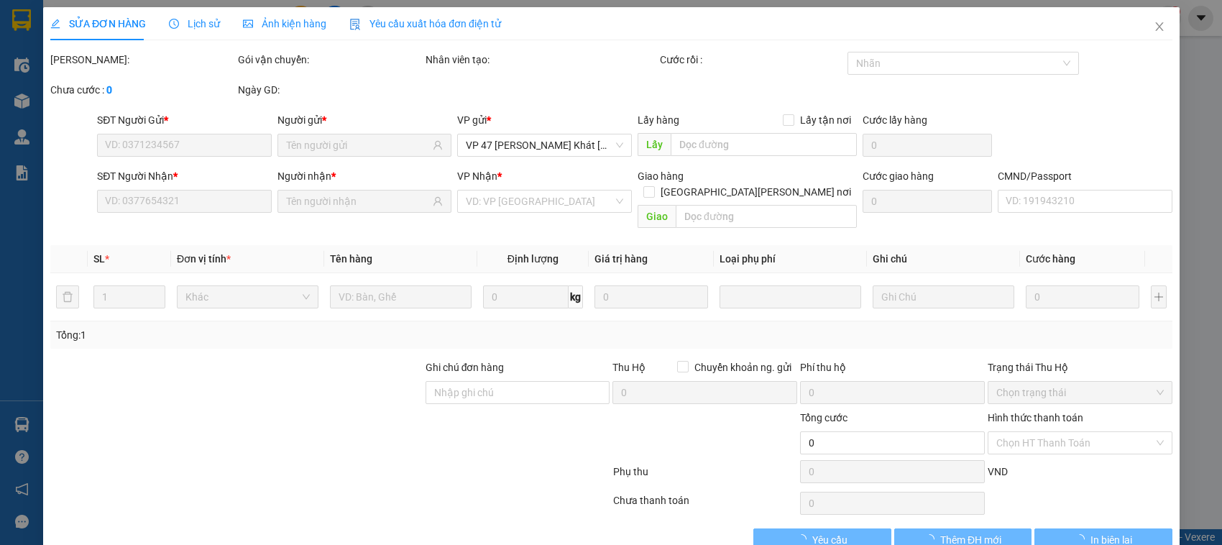
type input "0389309703"
type input "DĨNH"
type input "0982793302"
type input "HÀ"
checkbox input "true"
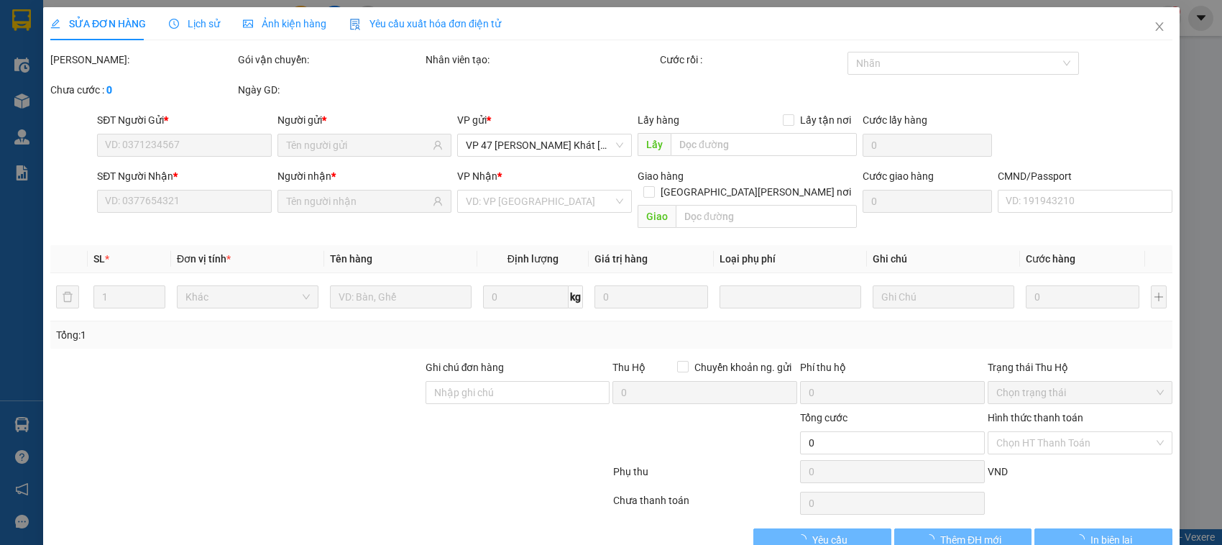
type input "4a hẻm 9 ngách 10, ngõ 896 Đ. Nguyễn Khoái, Thanh Trì, Hai Bà Trưng, Hà Nội, Vi…"
type input "50.000"
type input "115.000"
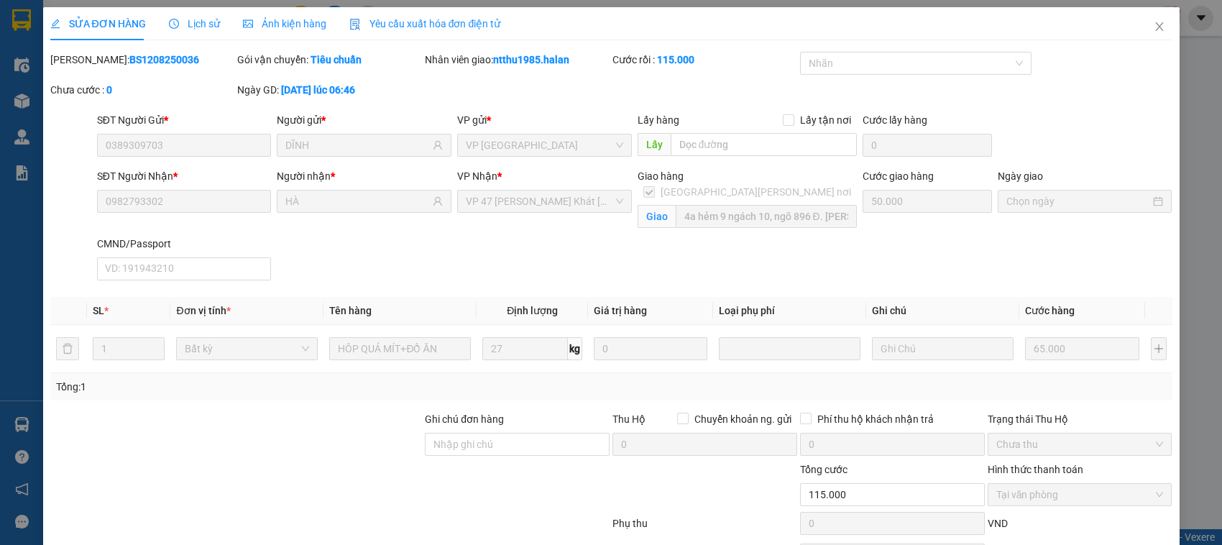
click at [196, 31] on div "Lịch sử" at bounding box center [194, 24] width 51 height 16
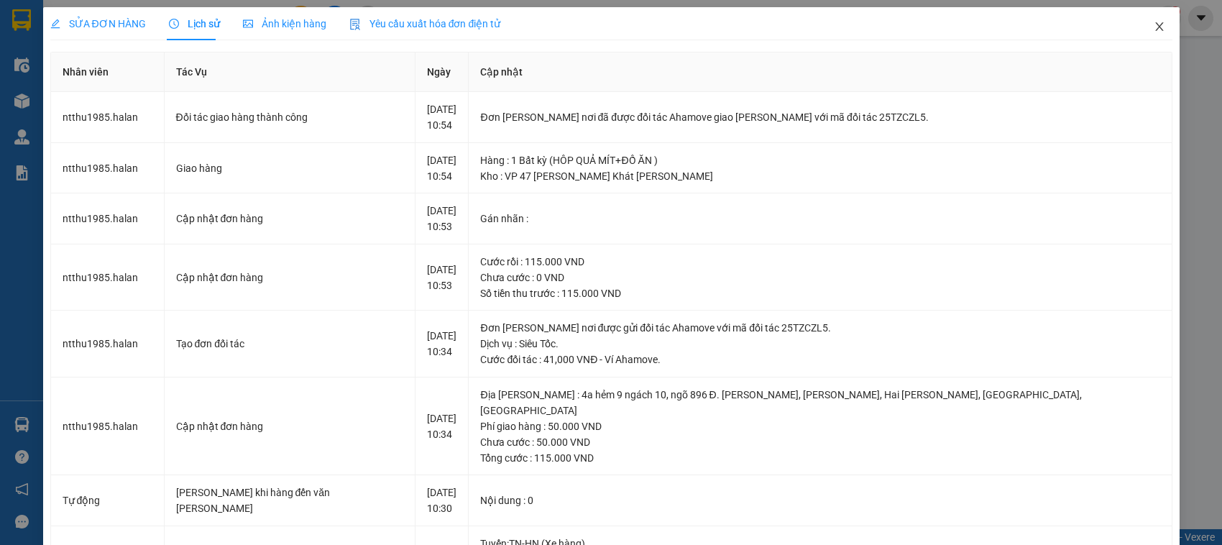
click at [1159, 20] on span "Close" at bounding box center [1159, 27] width 40 height 40
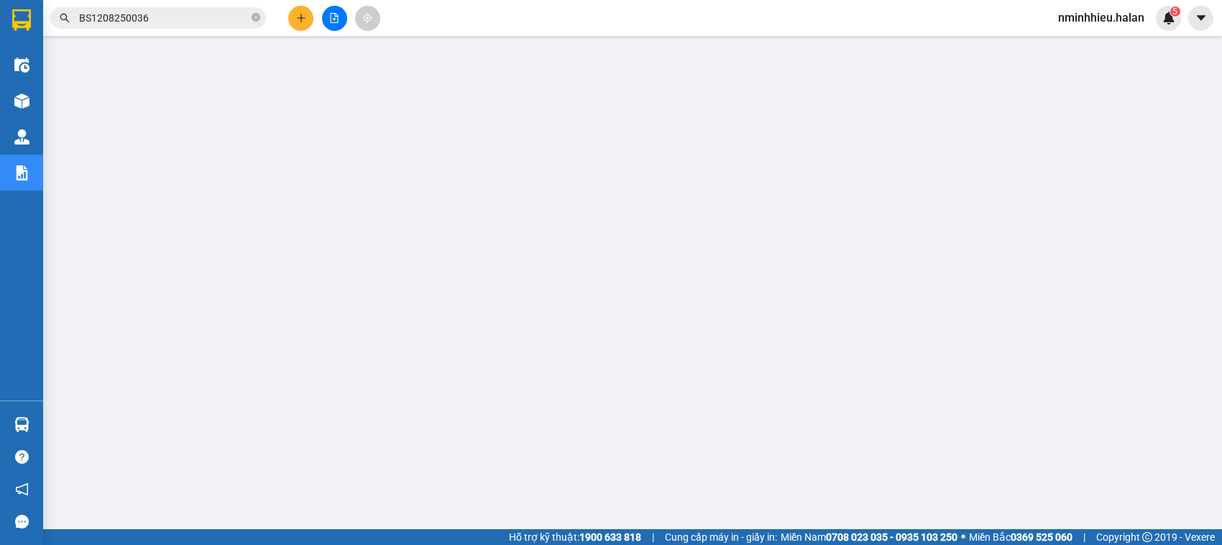
click at [260, 23] on span "BS1208250036" at bounding box center [158, 18] width 216 height 22
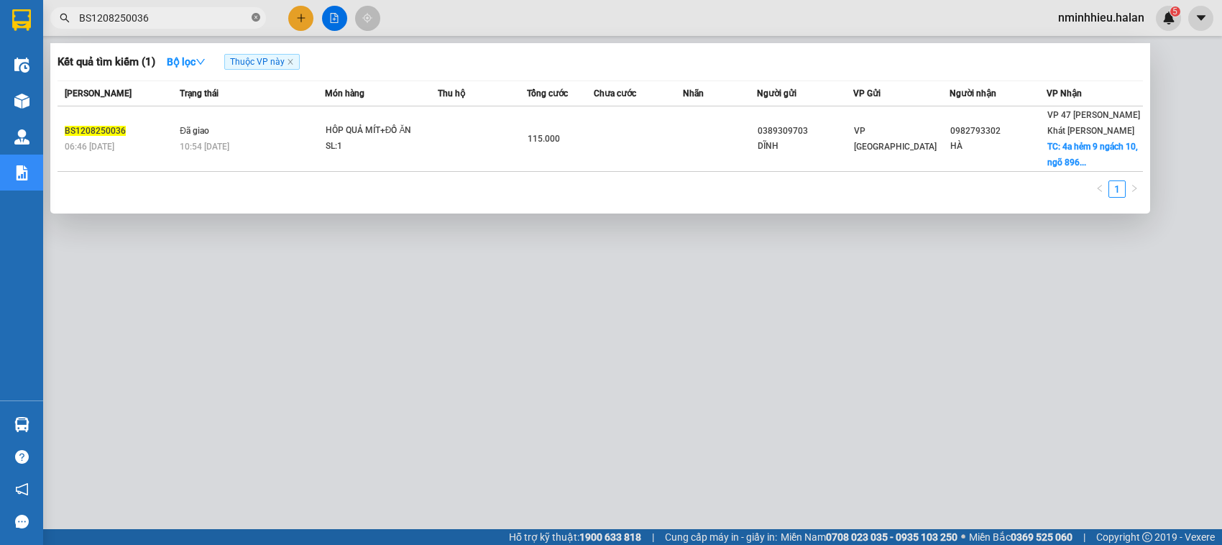
click at [257, 17] on icon "close-circle" at bounding box center [256, 17] width 9 height 9
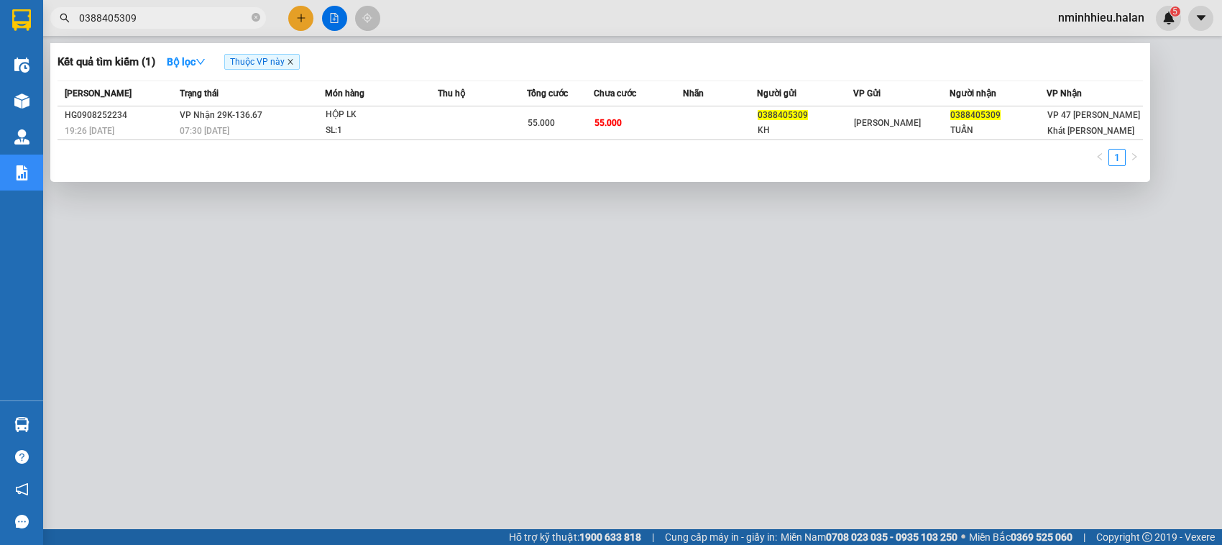
type input "0388405309"
click at [294, 63] on icon "close" at bounding box center [290, 61] width 7 height 7
click at [264, 70] on div "Kết quả tìm kiếm ( 1 ) Bộ lọc" at bounding box center [600, 61] width 1085 height 23
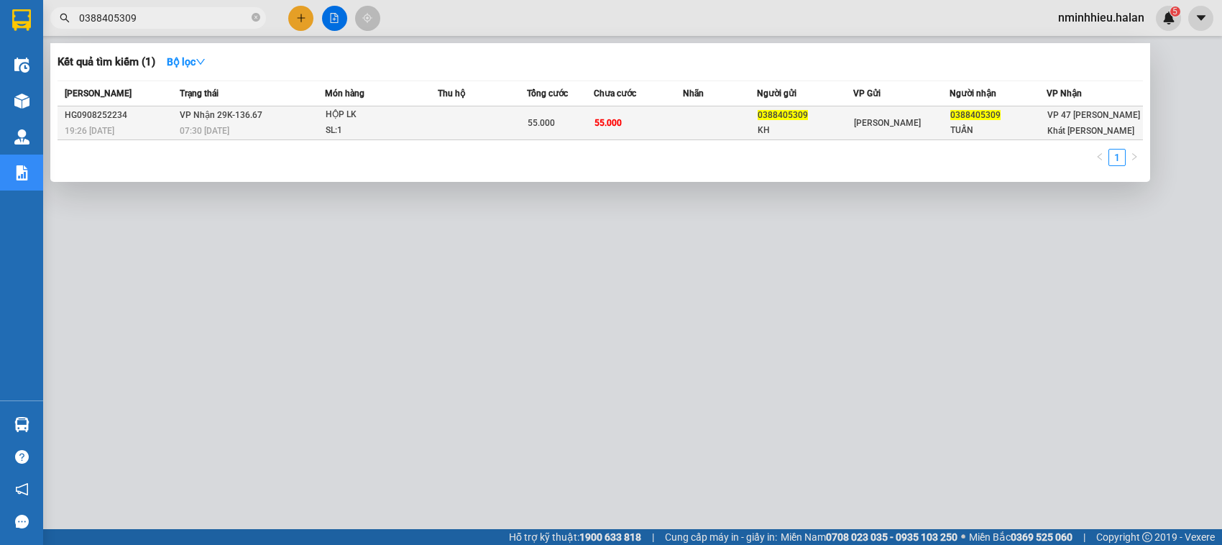
click at [359, 121] on div "HỘP LK" at bounding box center [380, 115] width 108 height 16
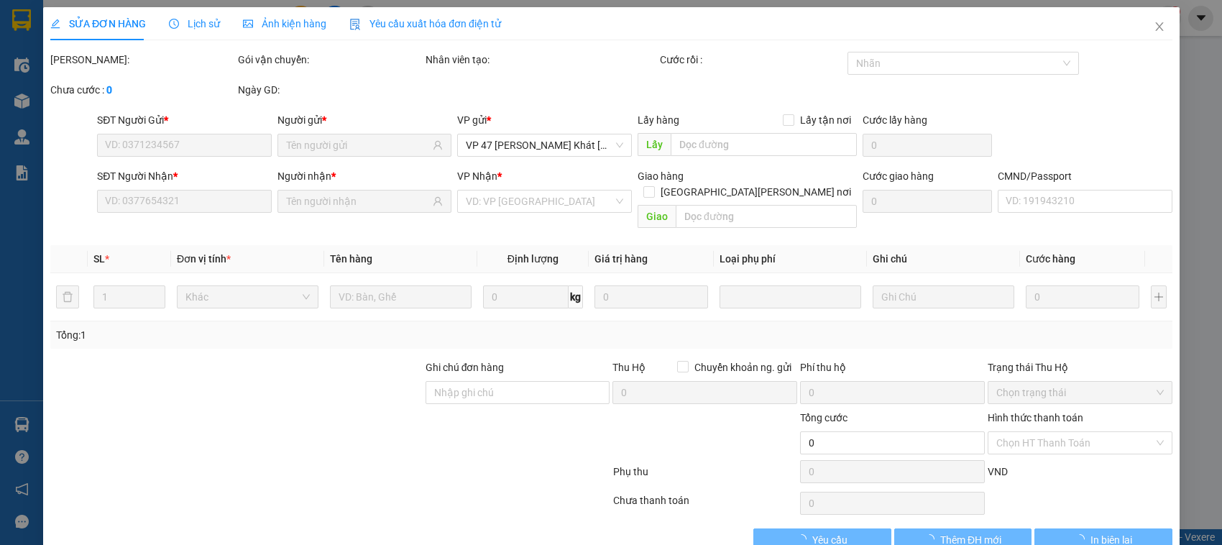
type input "0388405309"
type input "KH"
type input "0388405309"
type input "TUẤN"
type input "55.000"
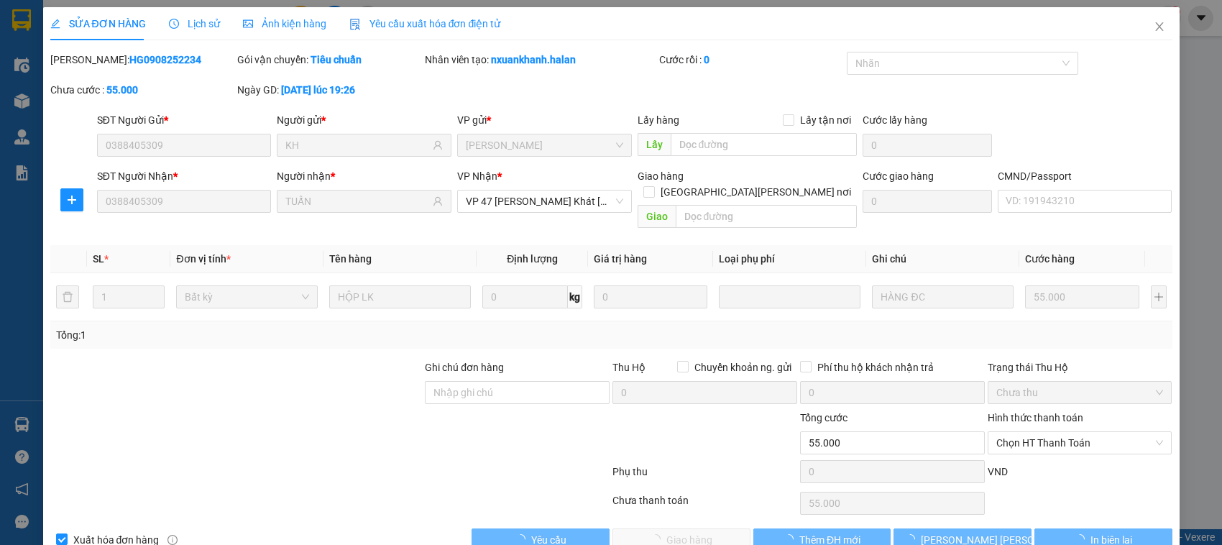
scroll to position [19, 0]
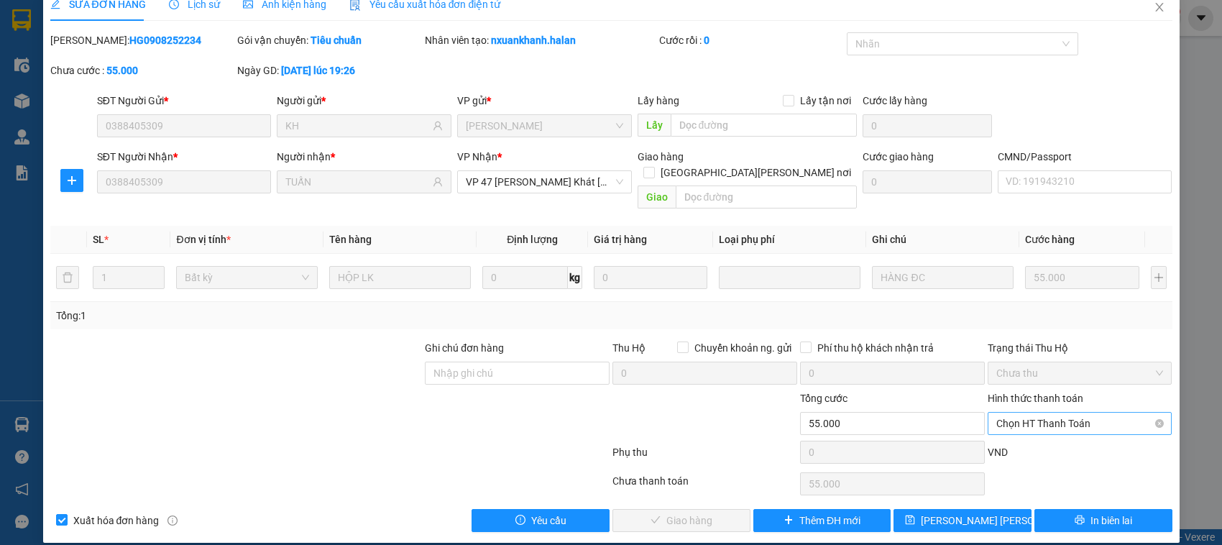
click at [1047, 412] on div "Chọn HT Thanh Toán" at bounding box center [1080, 423] width 185 height 23
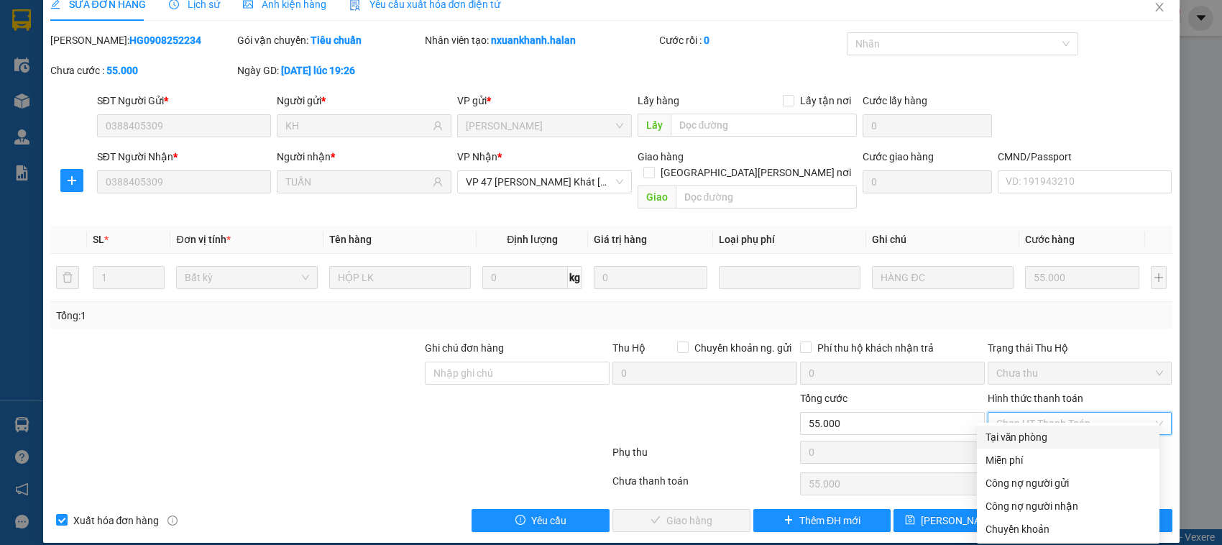
click at [1017, 426] on div "Tại văn phòng" at bounding box center [1068, 437] width 183 height 23
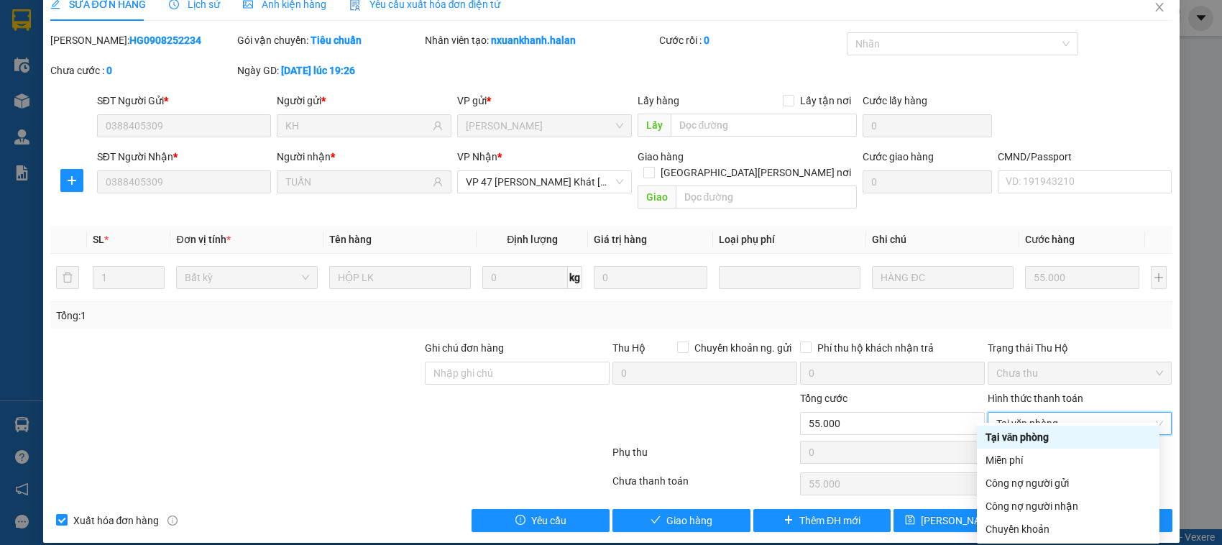
type input "0"
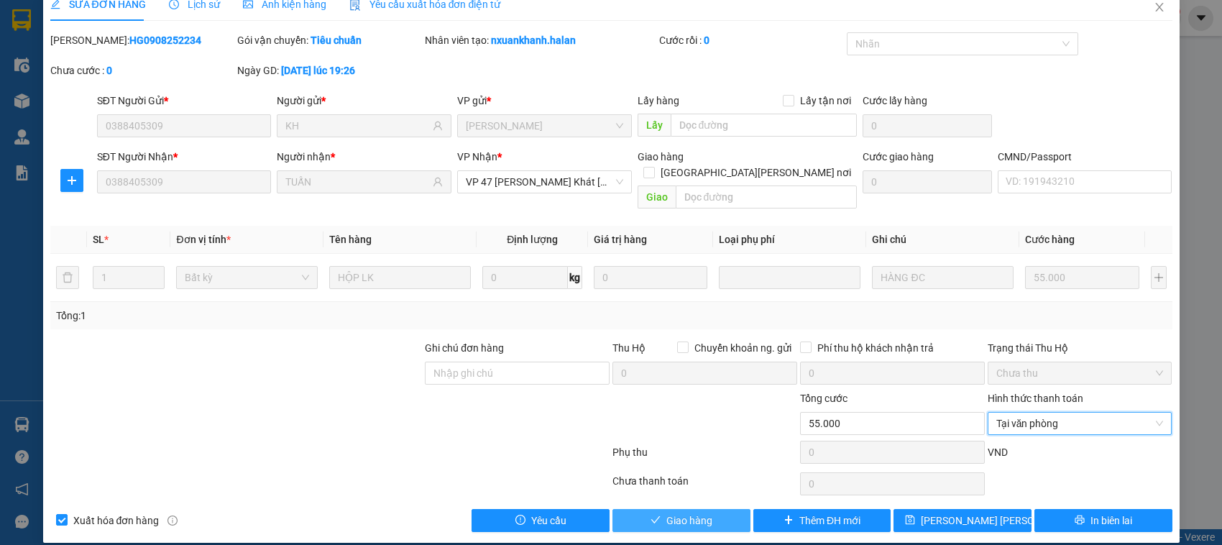
click at [698, 513] on span "Giao hàng" at bounding box center [689, 521] width 46 height 16
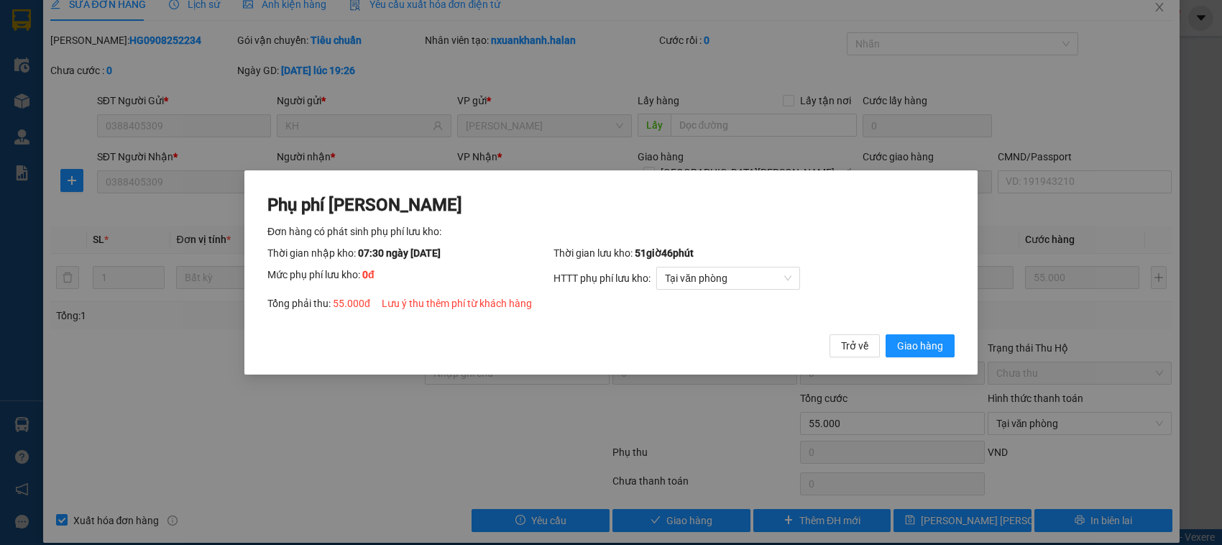
click at [886, 334] on button "Giao hàng" at bounding box center [920, 345] width 69 height 23
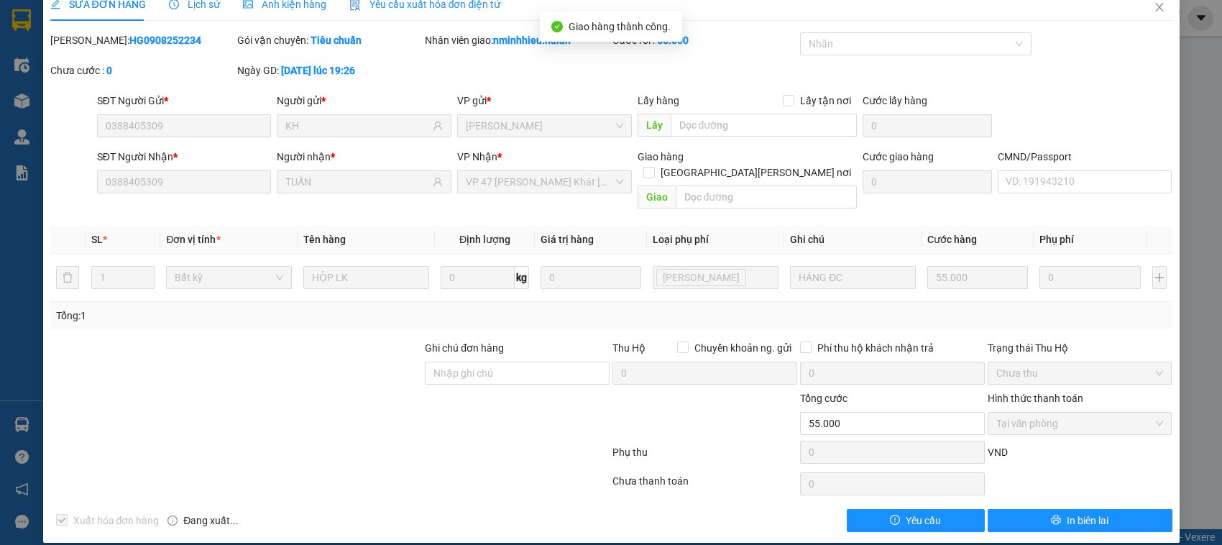
scroll to position [0, 0]
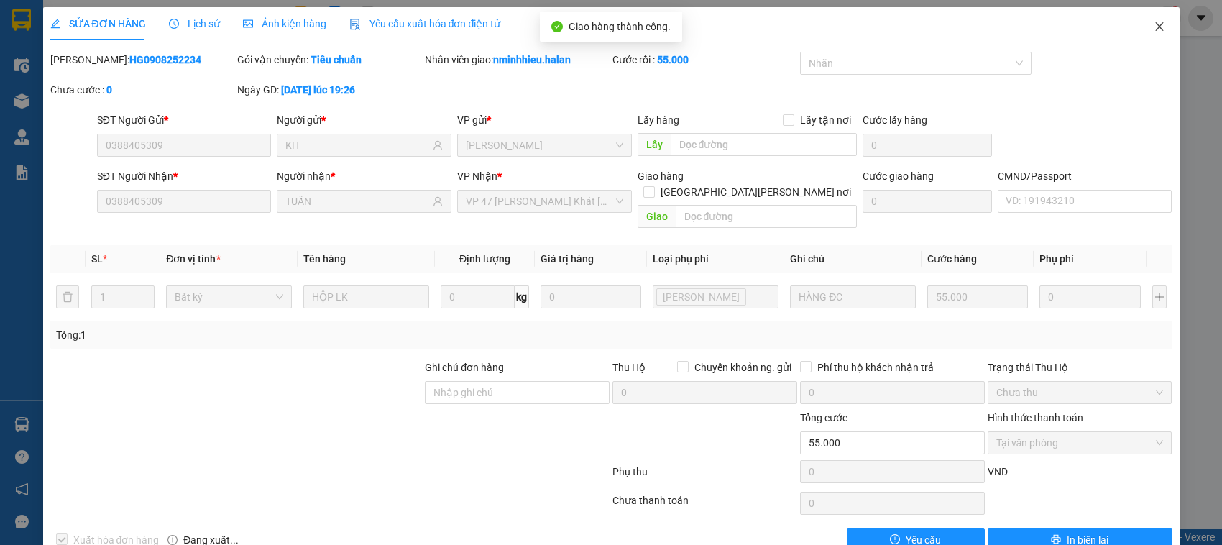
click at [1150, 9] on span "Close" at bounding box center [1159, 27] width 40 height 40
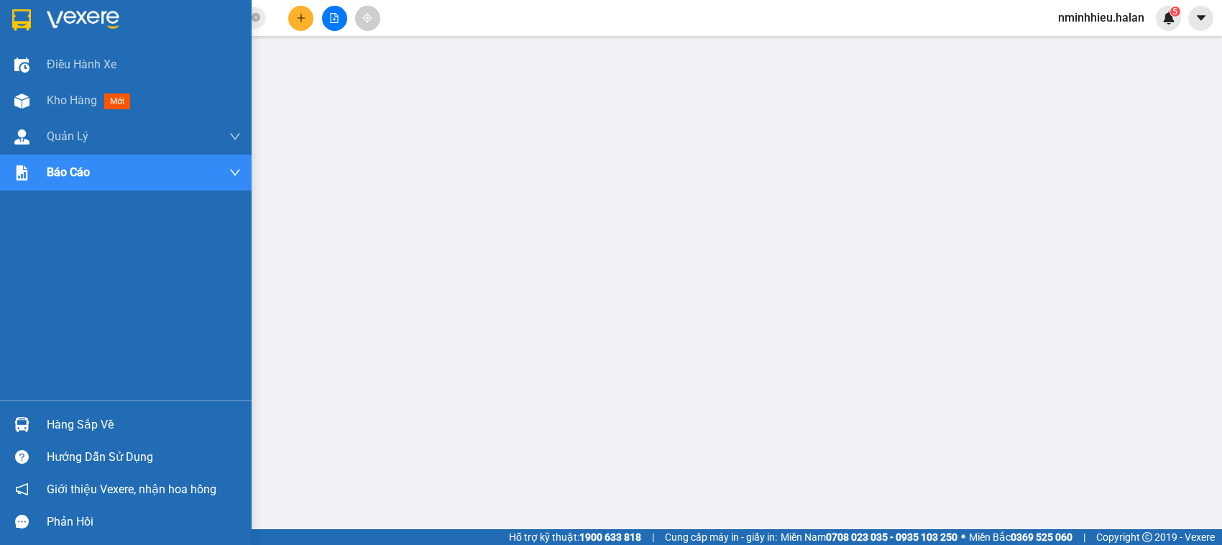
click at [49, 19] on img at bounding box center [83, 20] width 73 height 22
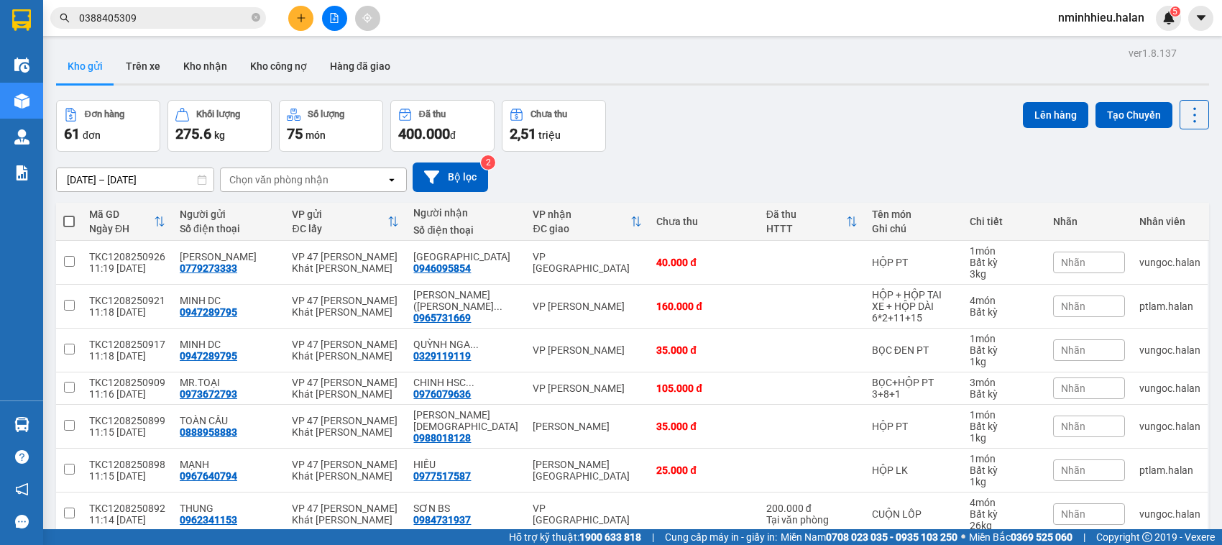
click at [191, 6] on div "Kết quả tìm kiếm ( 1 ) Bộ lọc Mã ĐH Trạng thái Món hàng Thu hộ Tổng cước Chưa c…" at bounding box center [140, 18] width 280 height 25
click at [187, 16] on input "0388405309" at bounding box center [164, 18] width 170 height 16
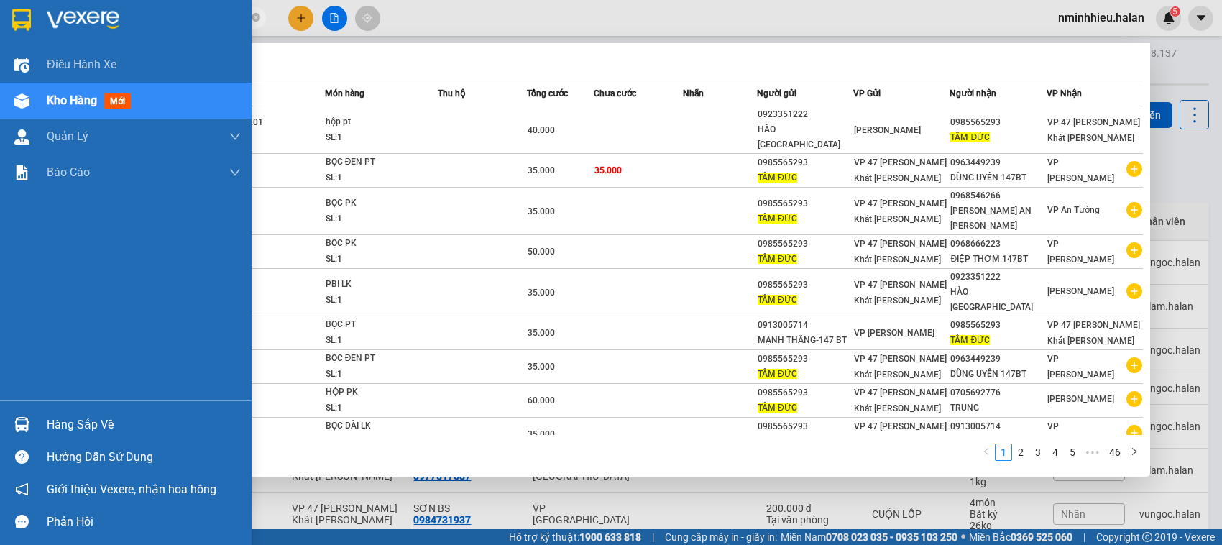
type input "tâm đức"
click at [30, 421] on div at bounding box center [21, 424] width 25 height 25
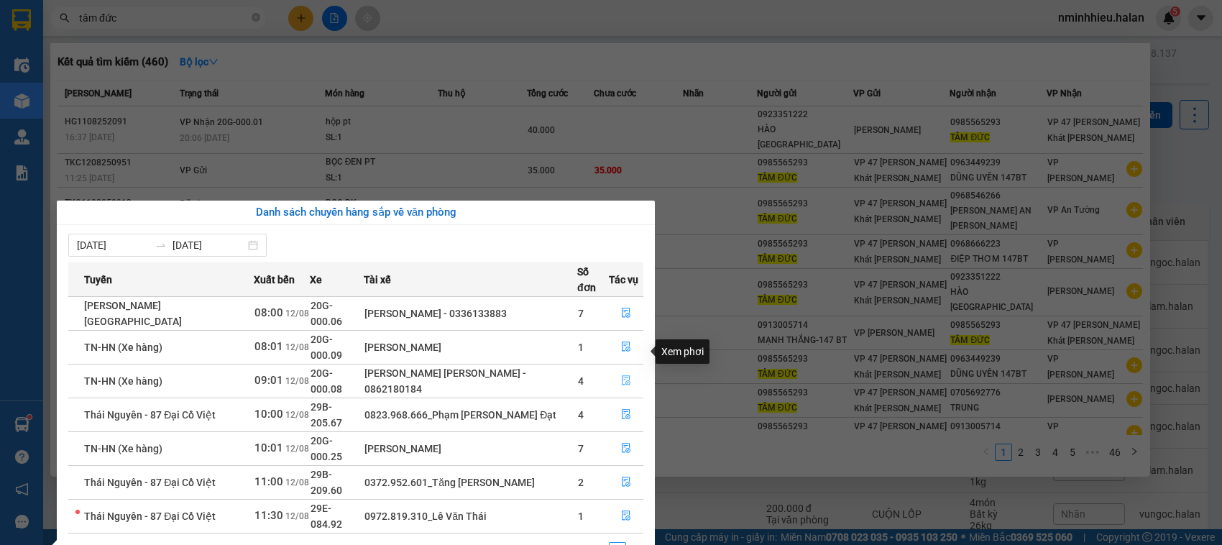
click at [623, 375] on icon "file-done" at bounding box center [626, 380] width 10 height 10
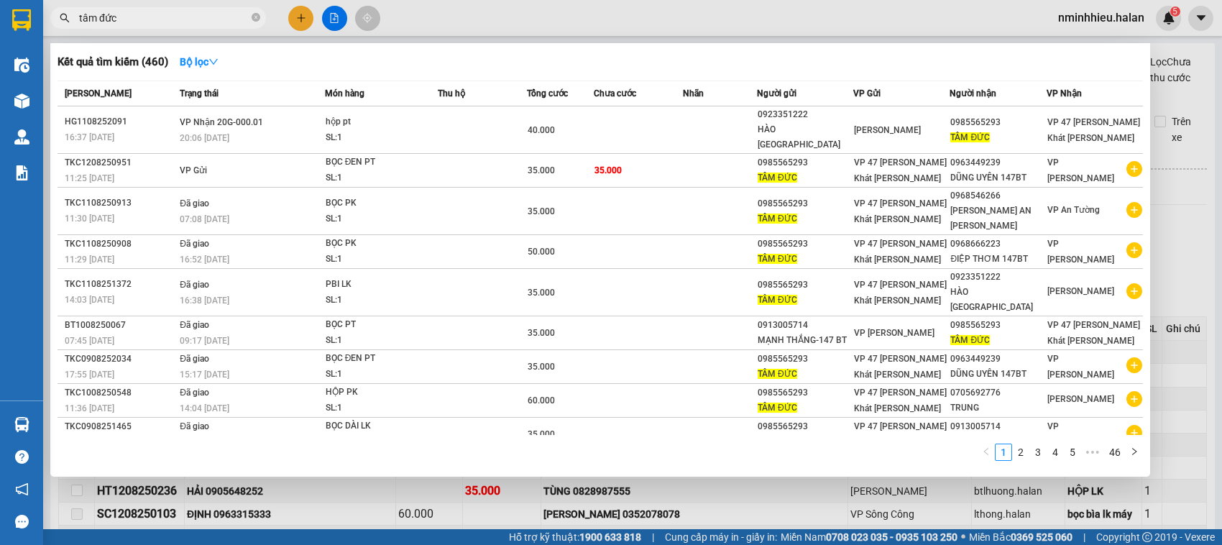
click at [482, 500] on div at bounding box center [611, 272] width 1222 height 545
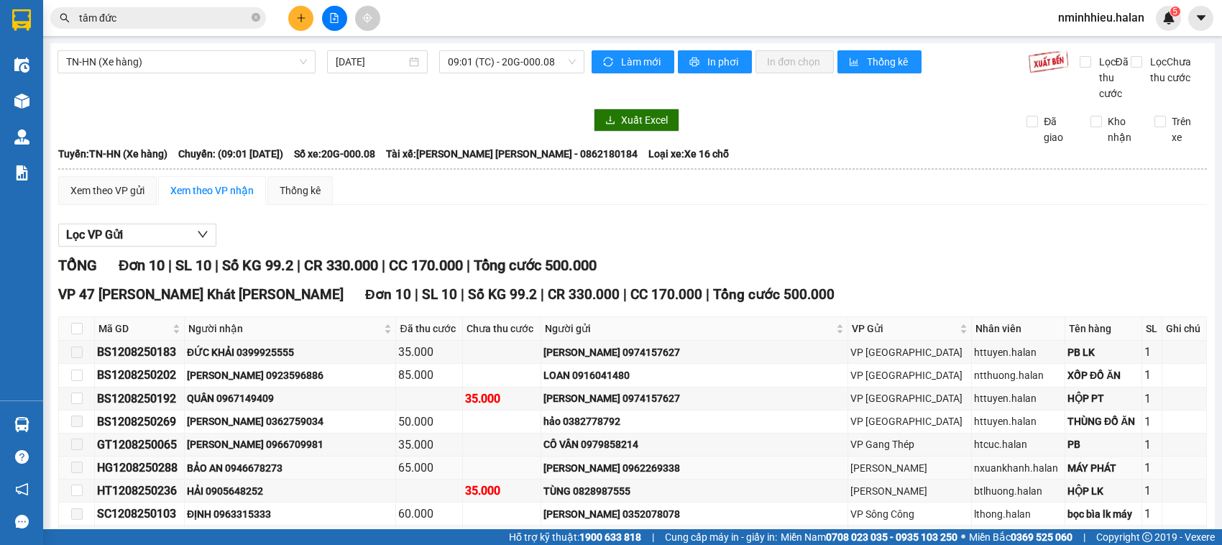
scroll to position [134, 0]
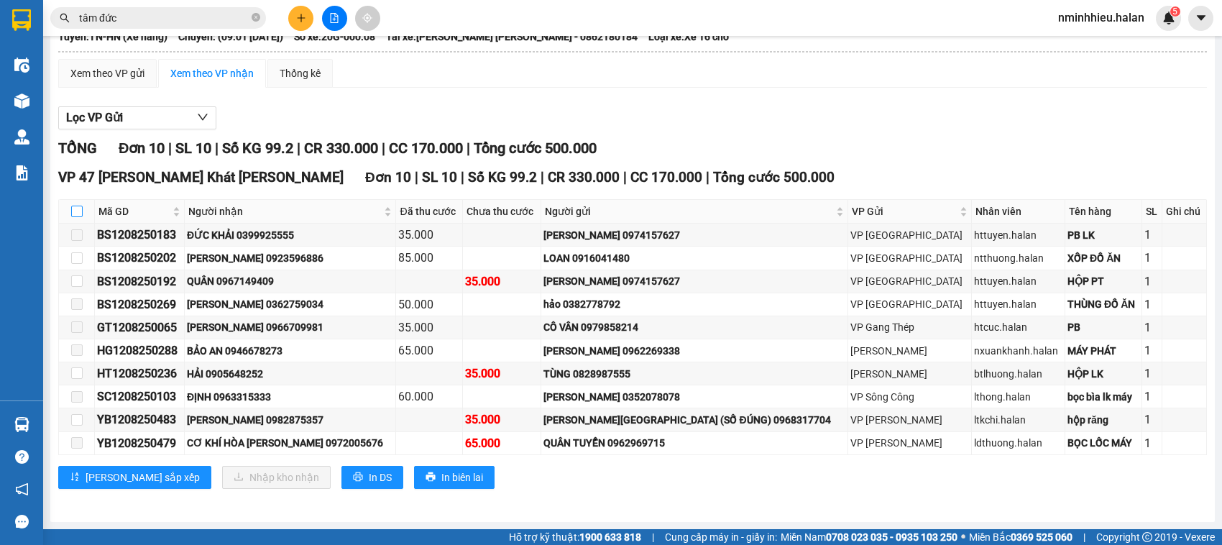
click at [73, 206] on input "checkbox" at bounding box center [77, 212] width 12 height 12
checkbox input "true"
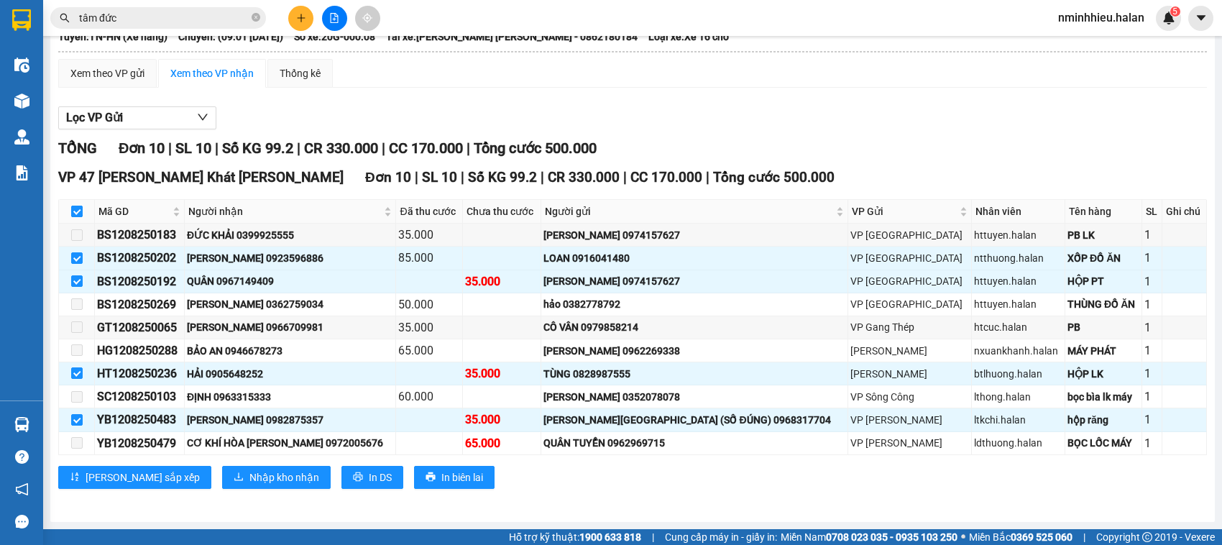
checkbox input "true"
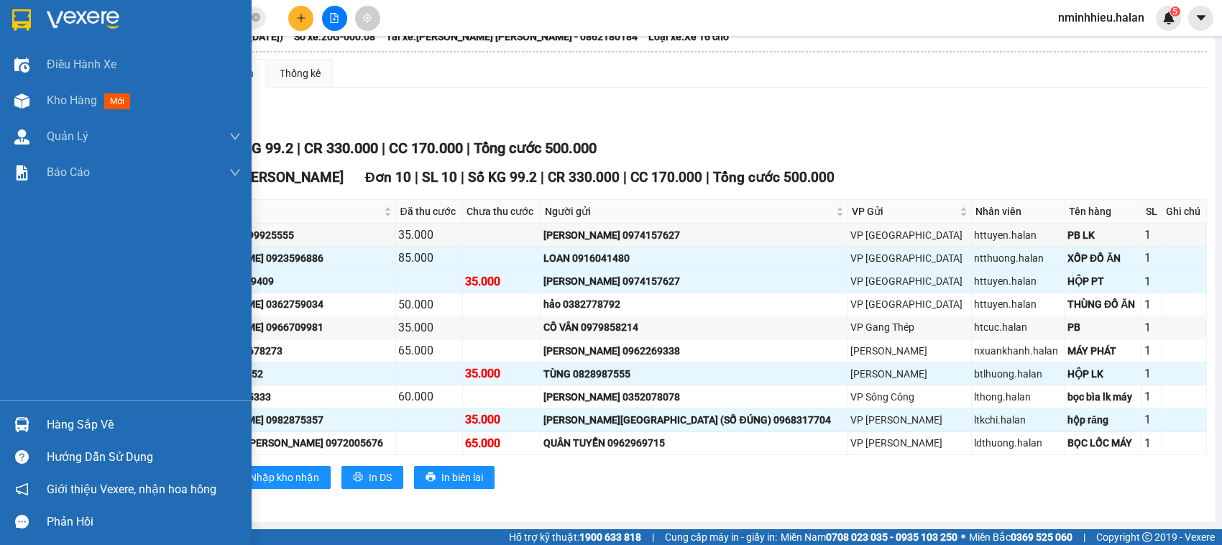
click at [65, 426] on div "Hàng sắp về" at bounding box center [144, 425] width 194 height 22
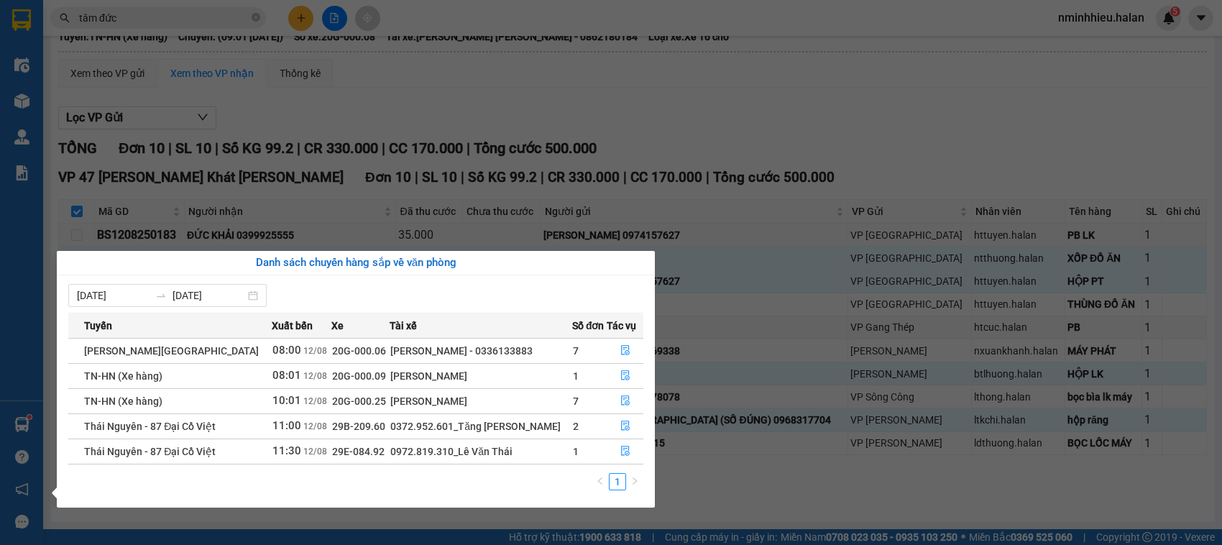
click at [33, 375] on div "Điều hành xe Kho hàng mới Quản Lý Quản lý chuyến Quản lý kiểm kho Báo cáo 12. T…" at bounding box center [21, 272] width 43 height 545
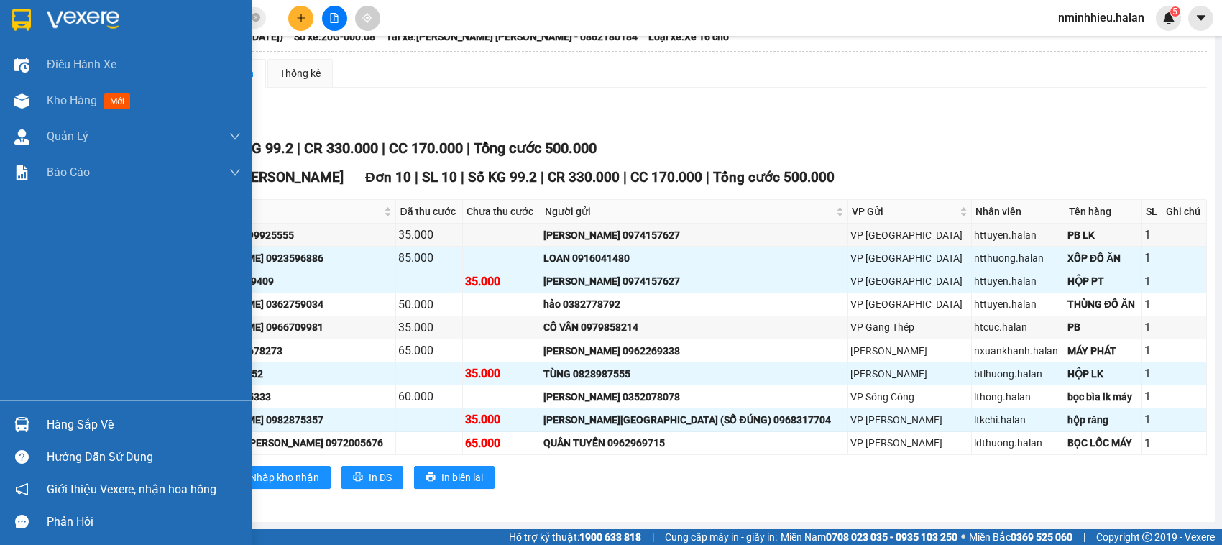
click at [15, 418] on img at bounding box center [21, 424] width 15 height 15
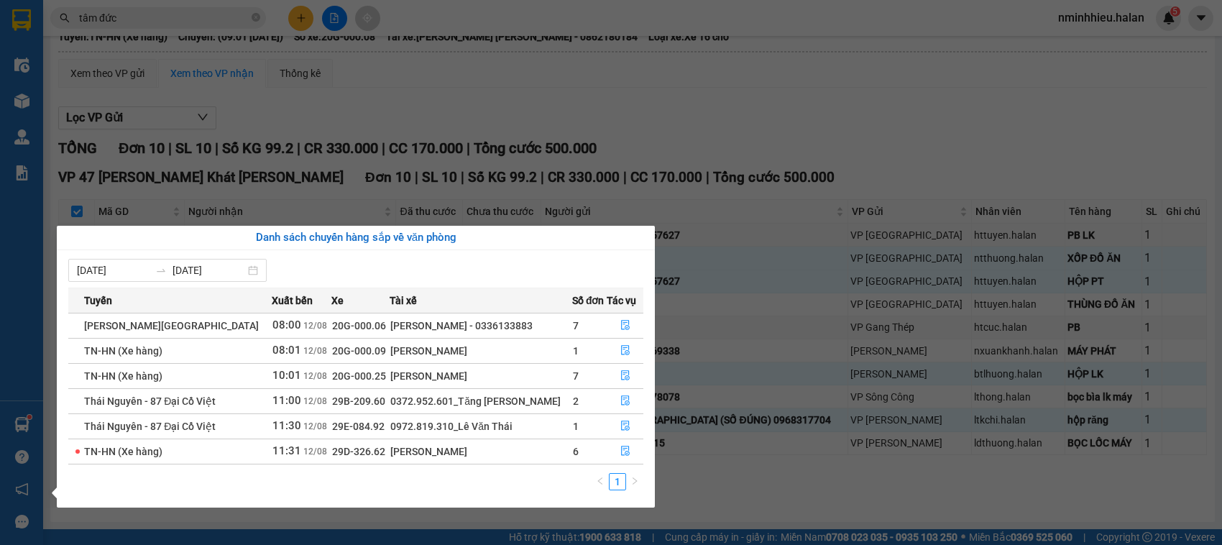
click at [297, 158] on section "Kết quả tìm kiếm ( 460 ) Bộ lọc Mã ĐH Trạng thái Món hàng Thu hộ Tổng cước Chưa…" at bounding box center [611, 272] width 1222 height 545
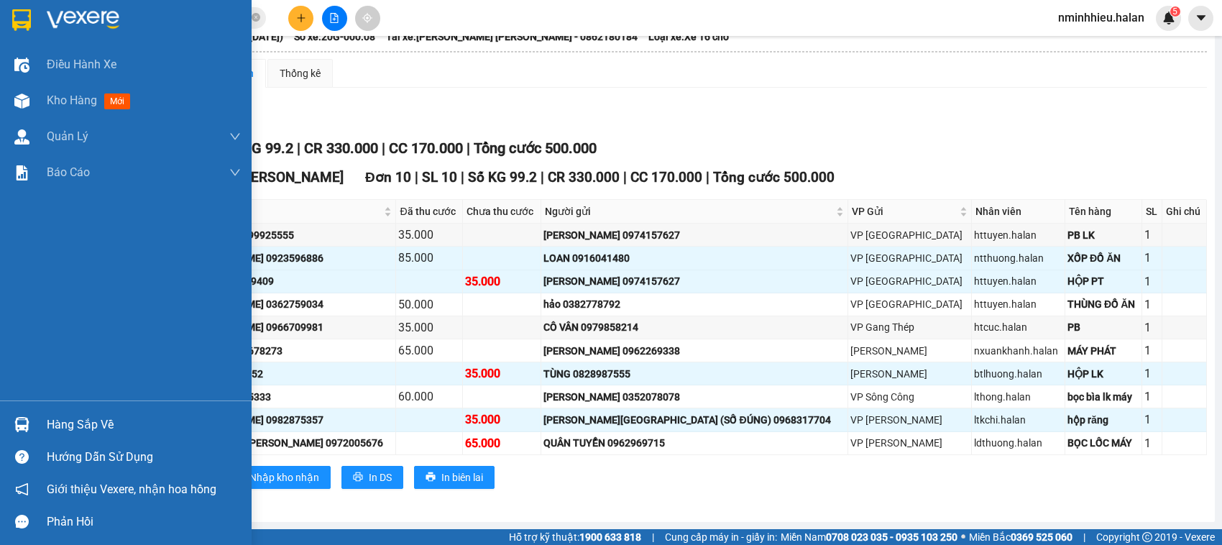
click at [4, 424] on div "Hàng sắp về" at bounding box center [126, 424] width 252 height 32
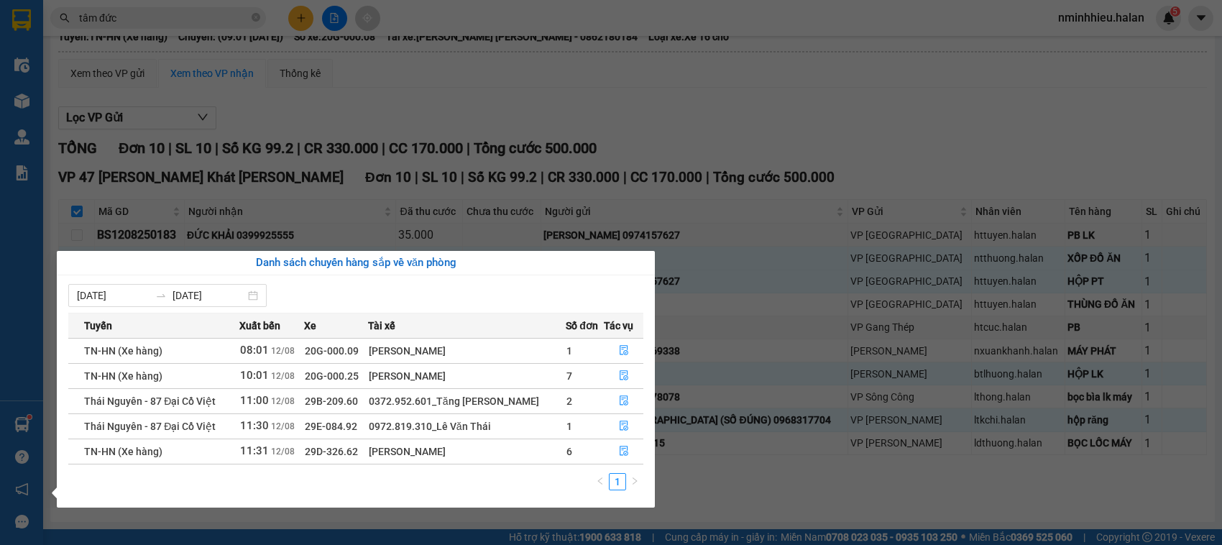
click at [709, 177] on section "Kết quả tìm kiếm ( 460 ) Bộ lọc Mã ĐH Trạng thái Món hàng Thu hộ Tổng cước Chưa…" at bounding box center [611, 272] width 1222 height 545
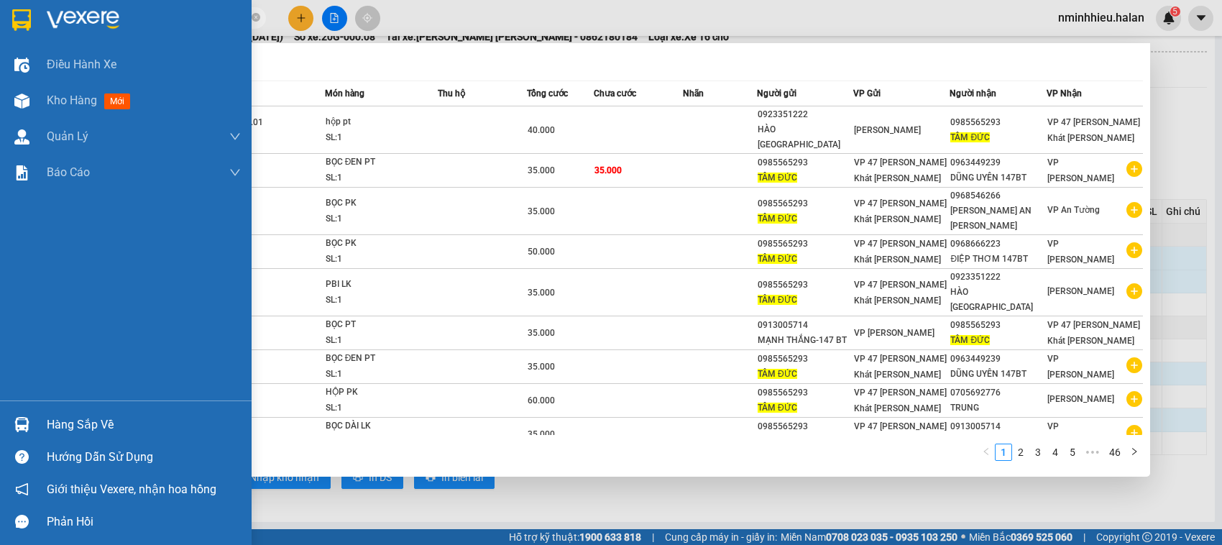
drag, startPoint x: 163, startPoint y: 17, endPoint x: 16, endPoint y: 22, distance: 147.4
click at [16, 22] on section "Kết quả tìm kiếm ( 460 ) Bộ lọc Mã ĐH Trạng thái Món hàng Thu hộ Tổng cước Chưa…" at bounding box center [611, 272] width 1222 height 545
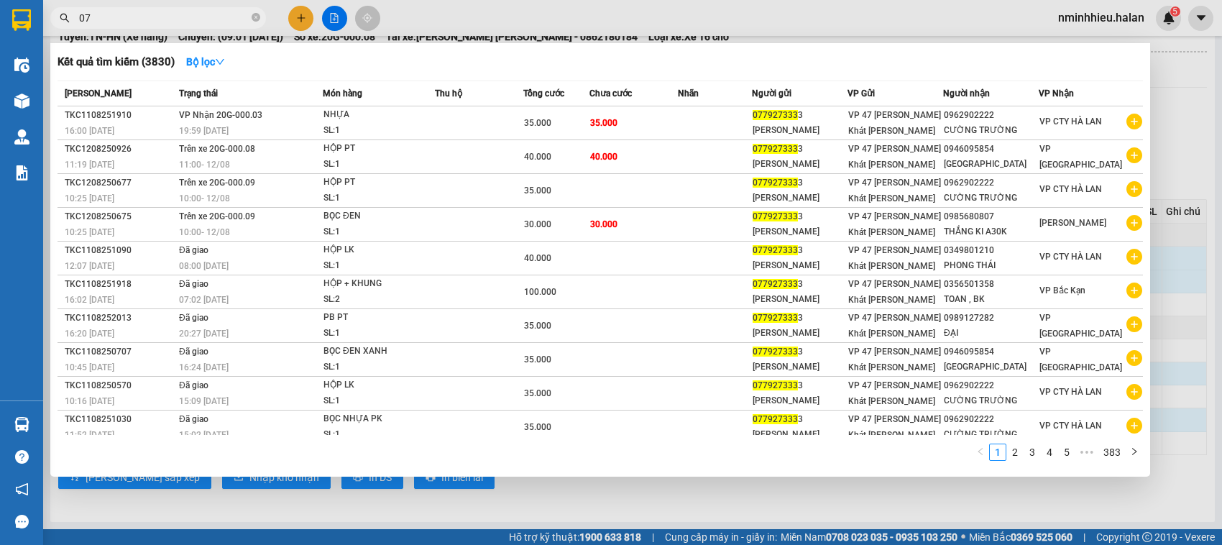
type input "0"
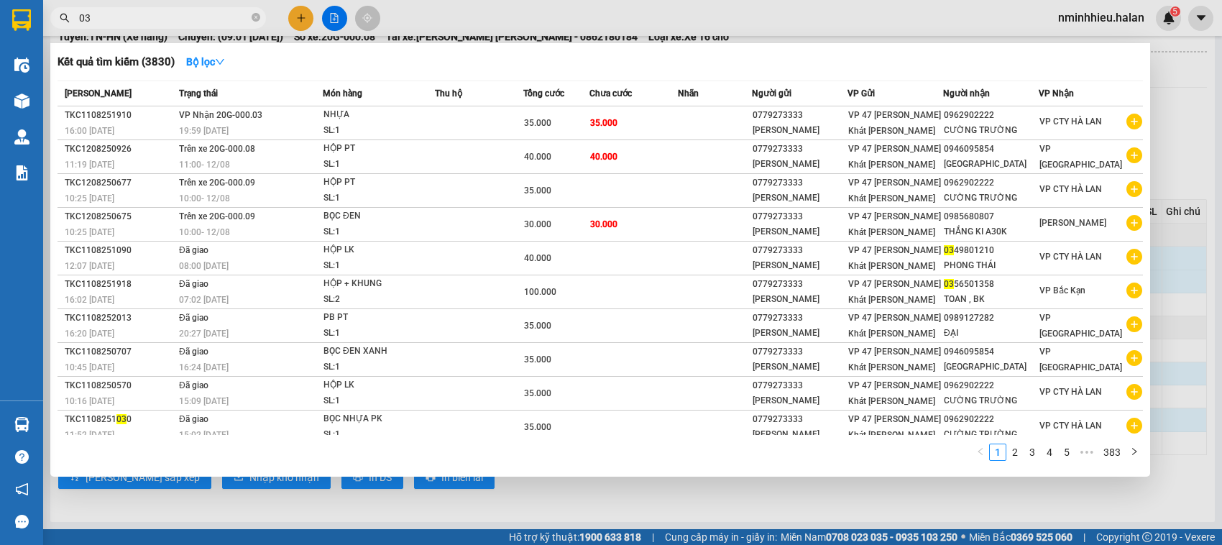
type input "0"
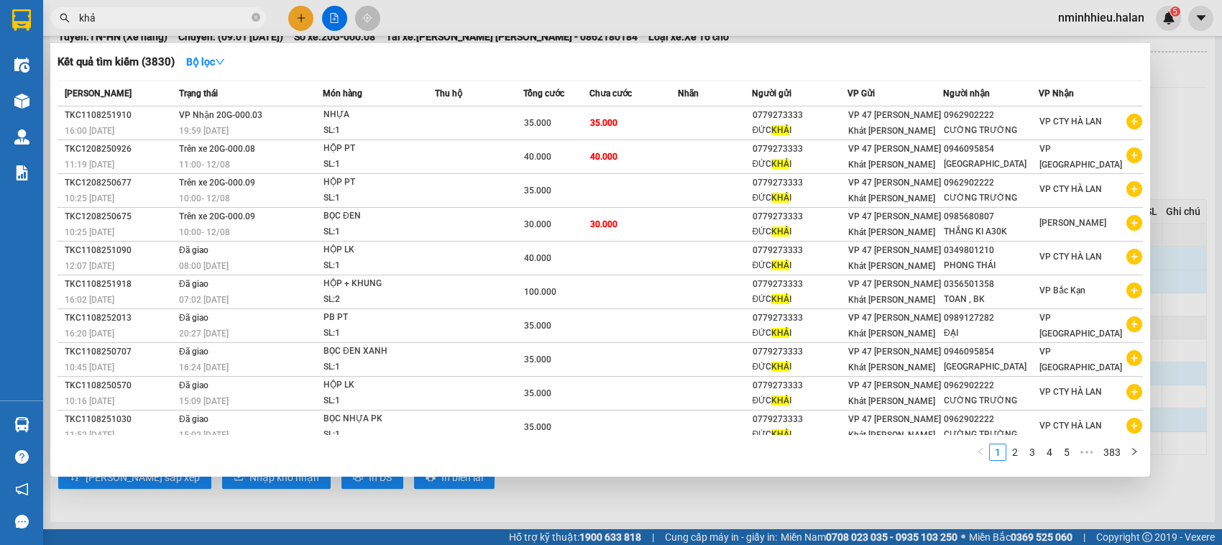
type input "khải"
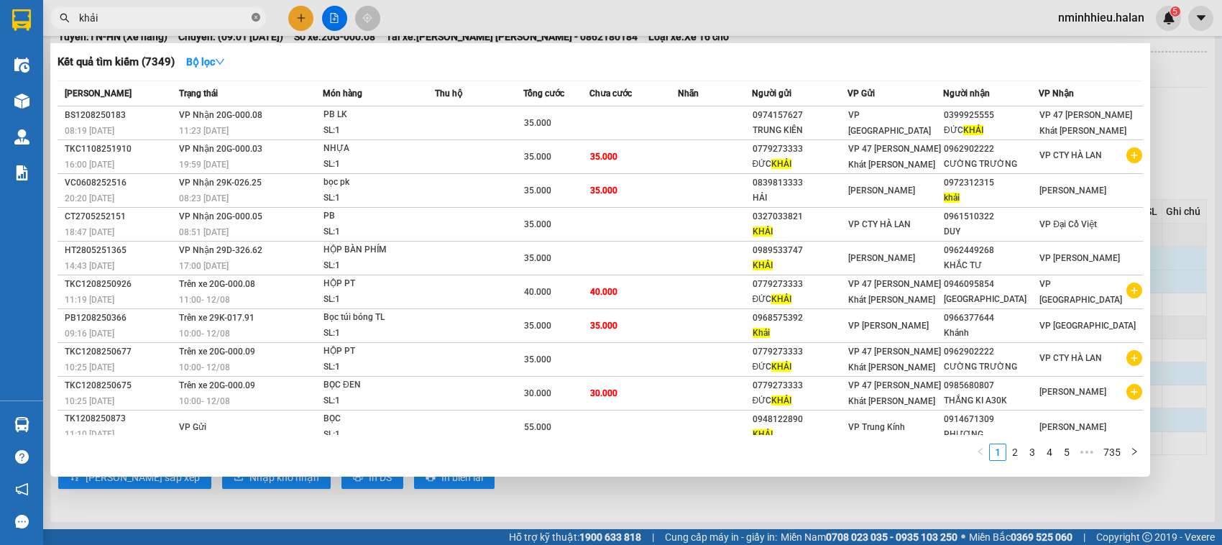
click at [259, 18] on icon "close-circle" at bounding box center [256, 17] width 9 height 9
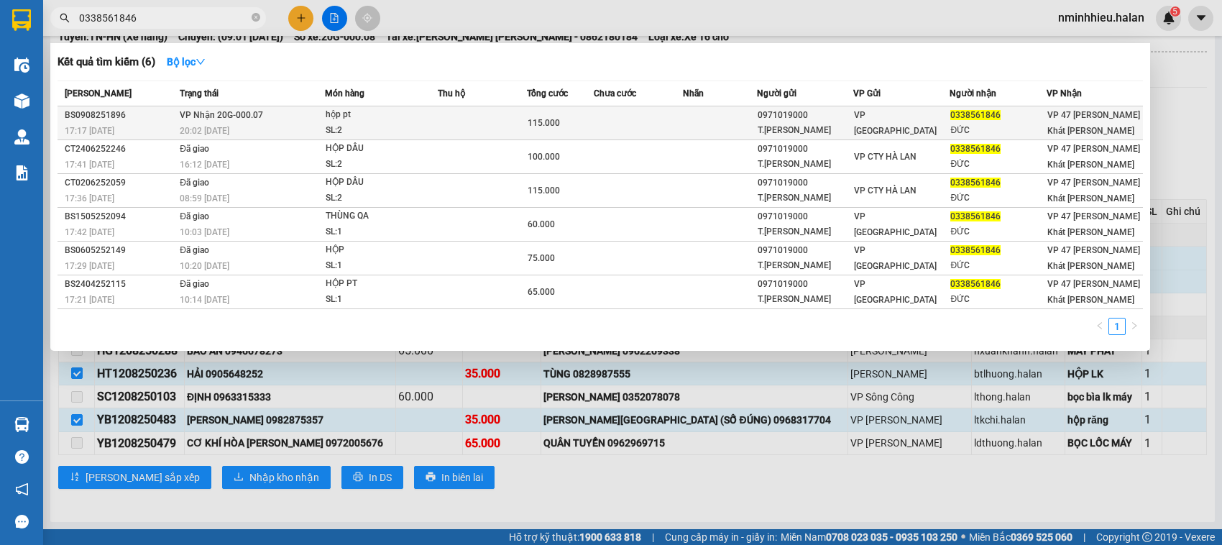
type input "0338561846"
click at [278, 126] on div "20:02 - 09/08" at bounding box center [252, 131] width 144 height 16
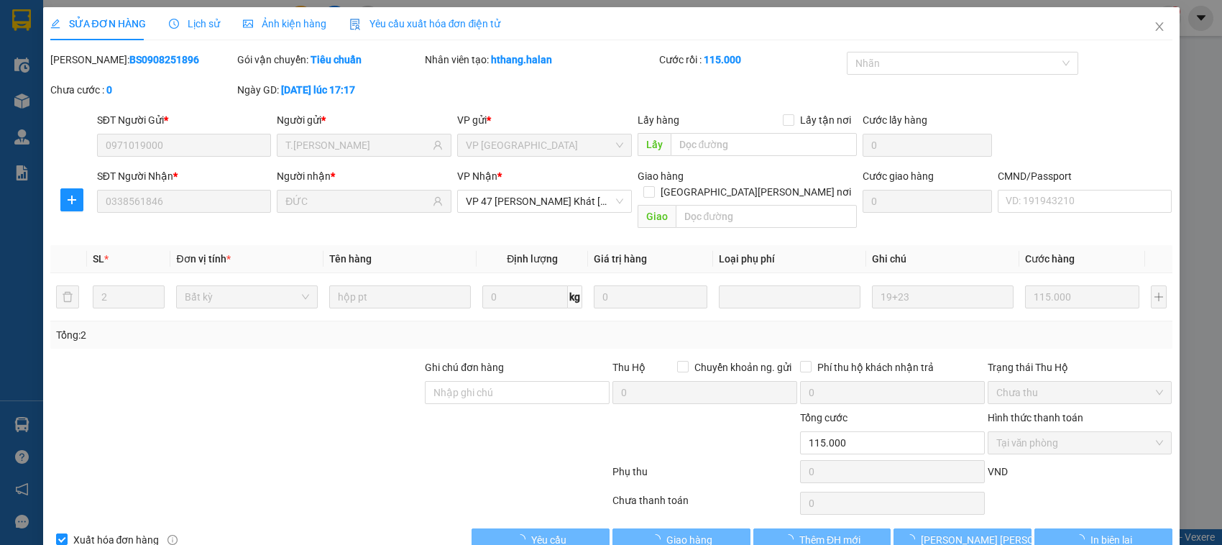
type input "0971019000"
type input "T.ANH"
type input "0338561846"
type input "ĐỨC"
type input "115.000"
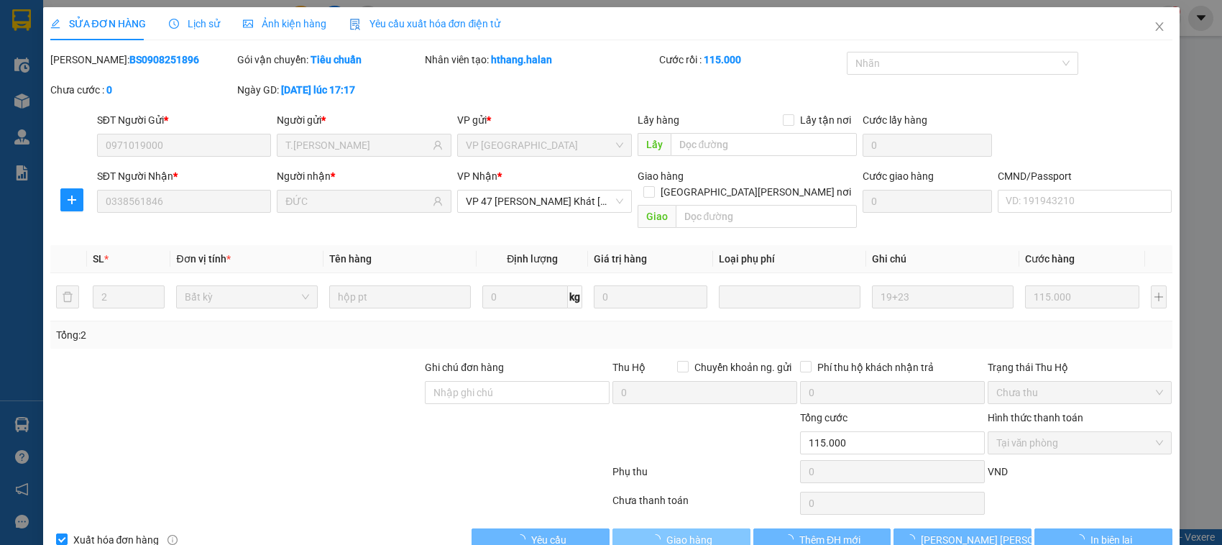
scroll to position [19, 0]
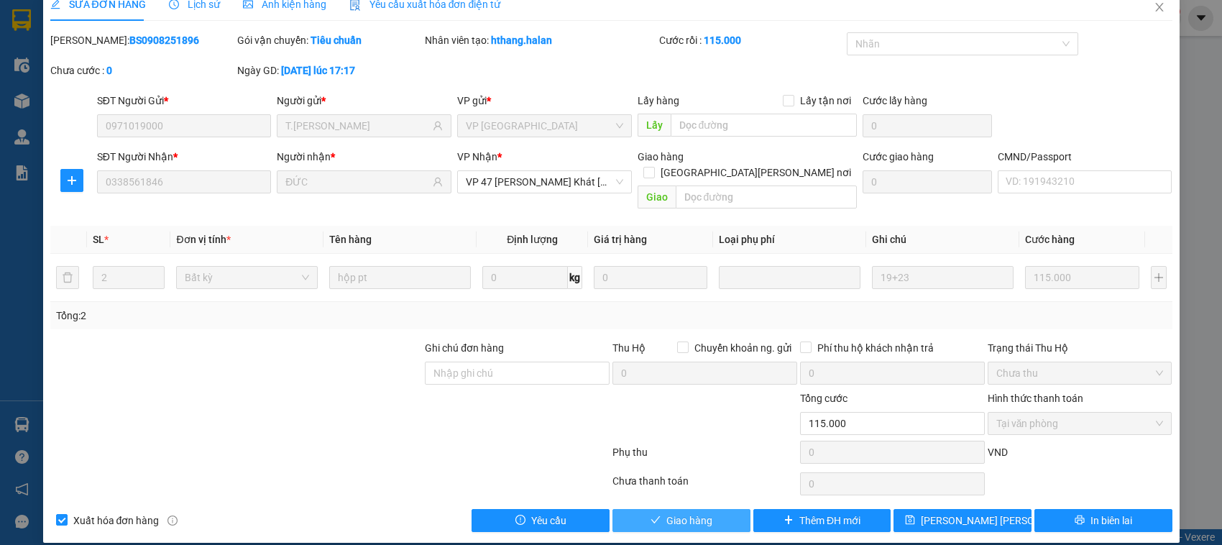
click at [681, 513] on span "Giao hàng" at bounding box center [689, 521] width 46 height 16
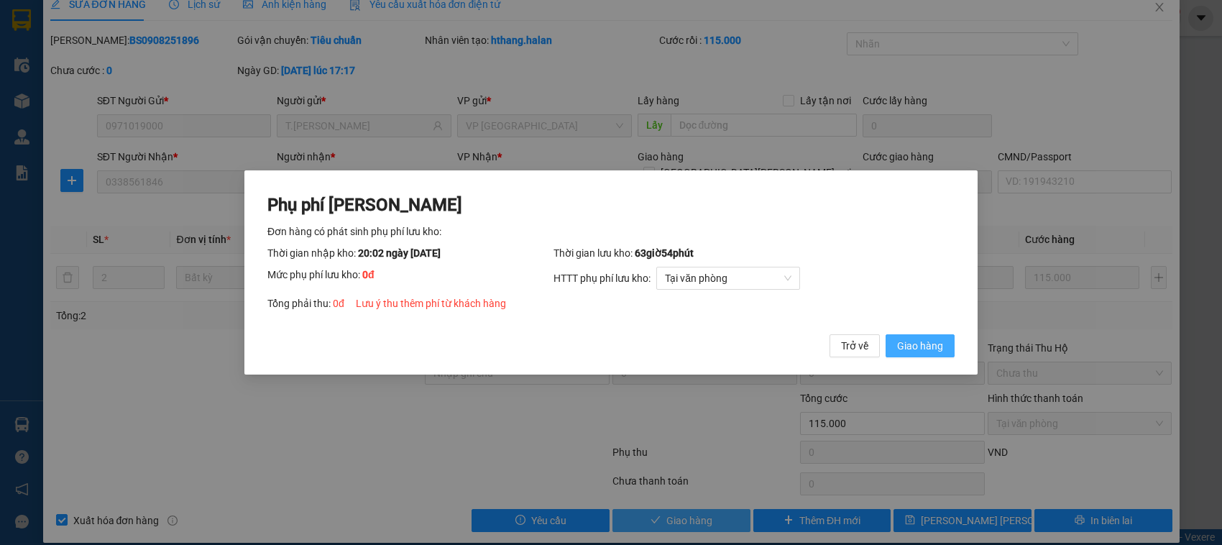
click at [886, 334] on button "Giao hàng" at bounding box center [920, 345] width 69 height 23
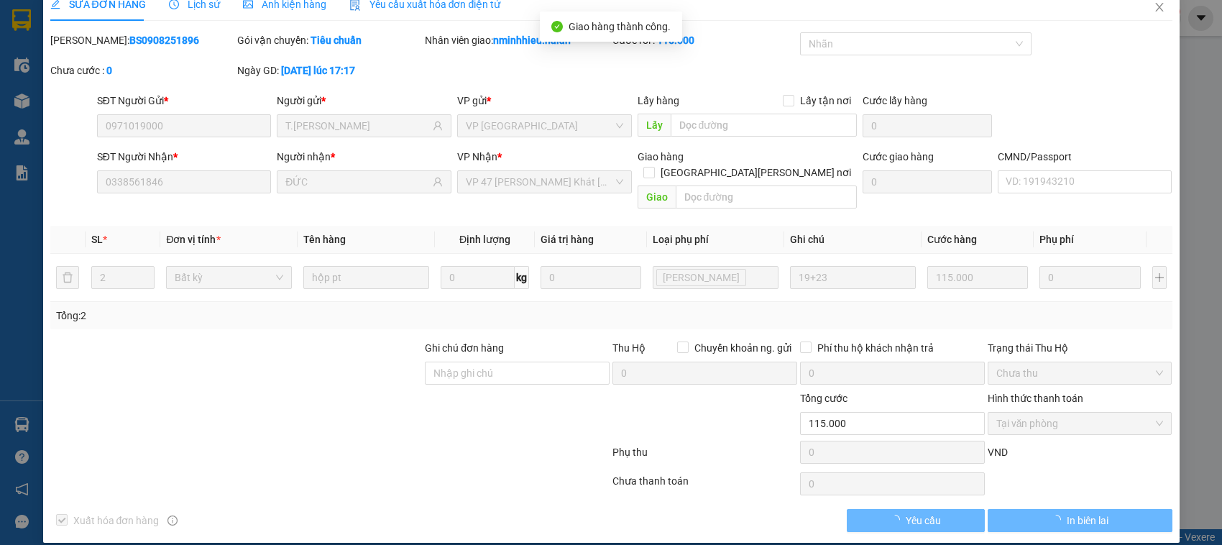
scroll to position [0, 0]
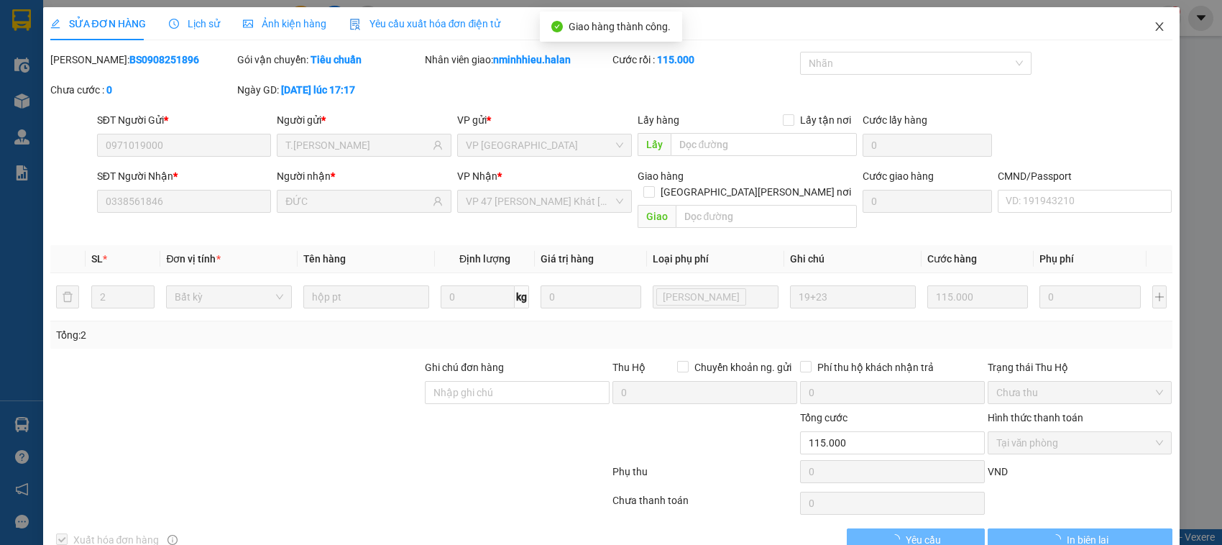
click at [1139, 37] on span "Close" at bounding box center [1159, 27] width 40 height 40
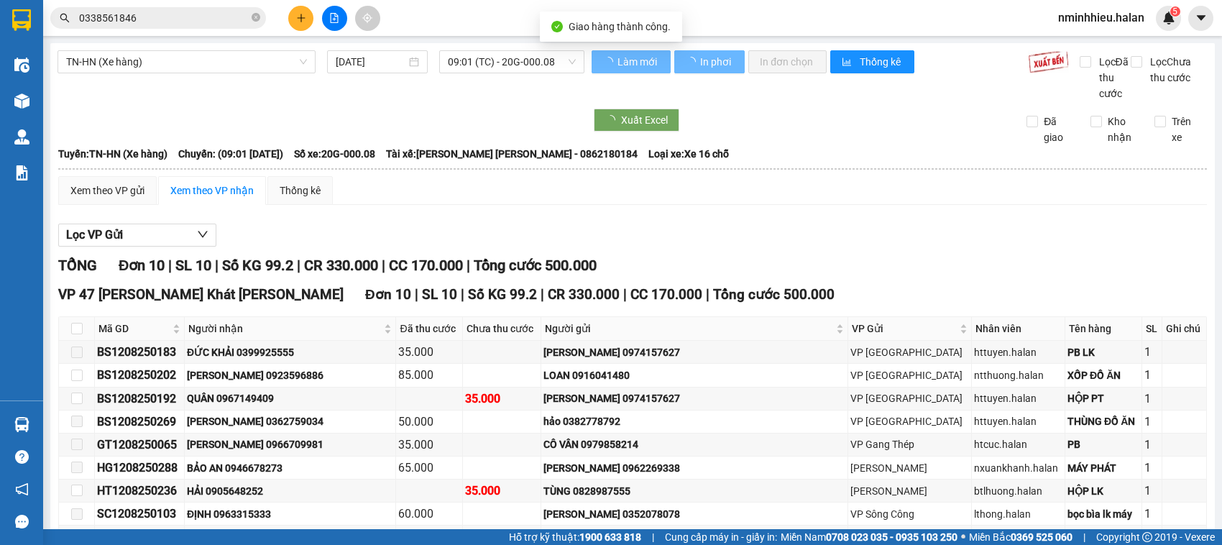
click at [150, 19] on input "0338561846" at bounding box center [164, 18] width 170 height 16
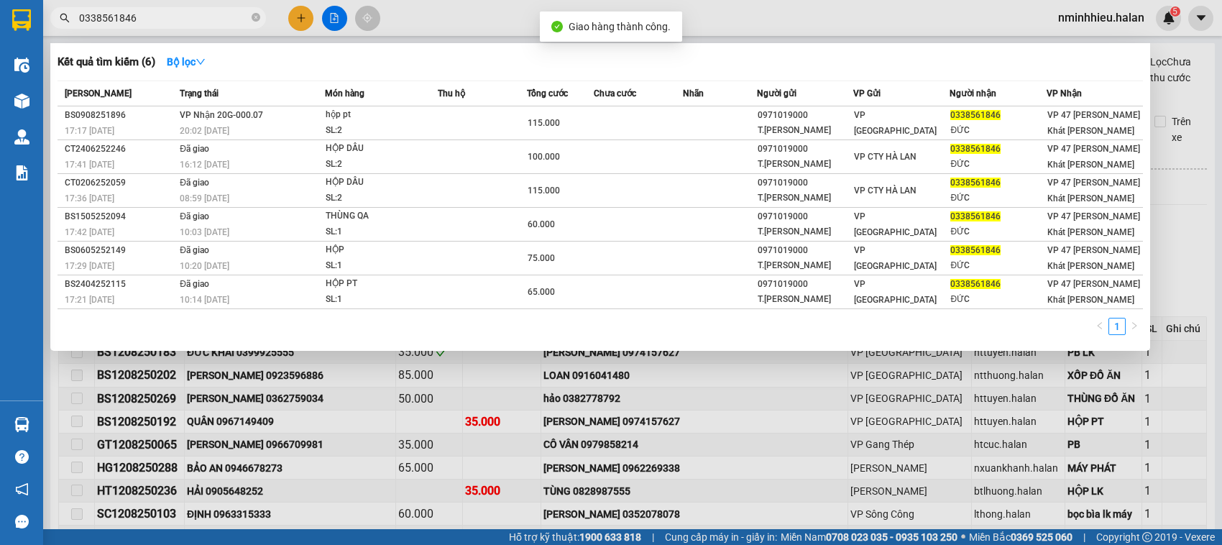
click at [150, 19] on input "0338561846" at bounding box center [164, 18] width 170 height 16
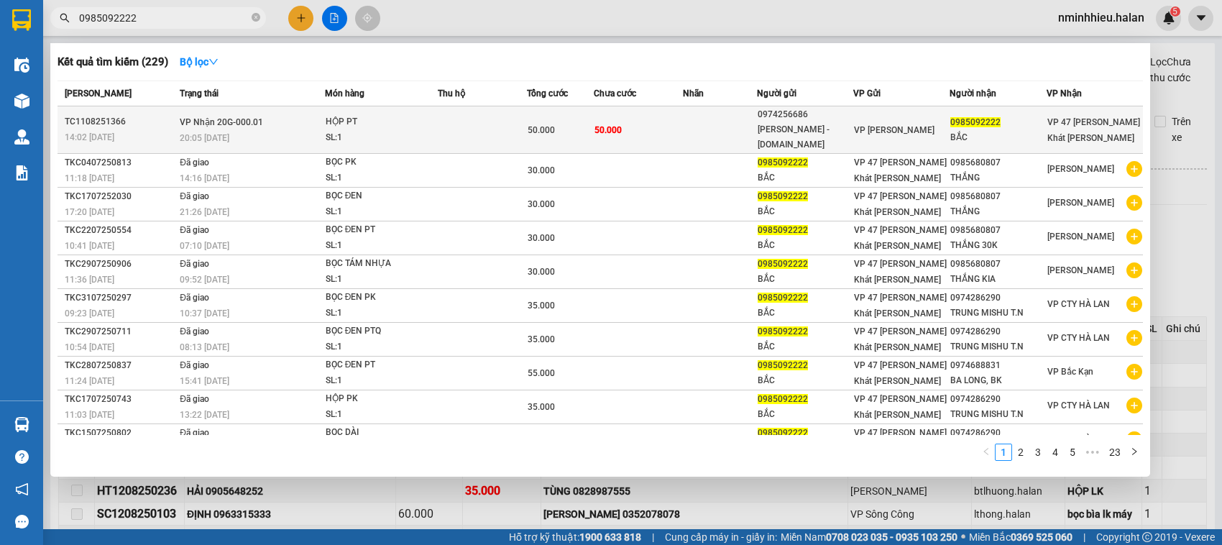
type input "0985092222"
click at [362, 116] on div "HỘP PT" at bounding box center [380, 122] width 108 height 16
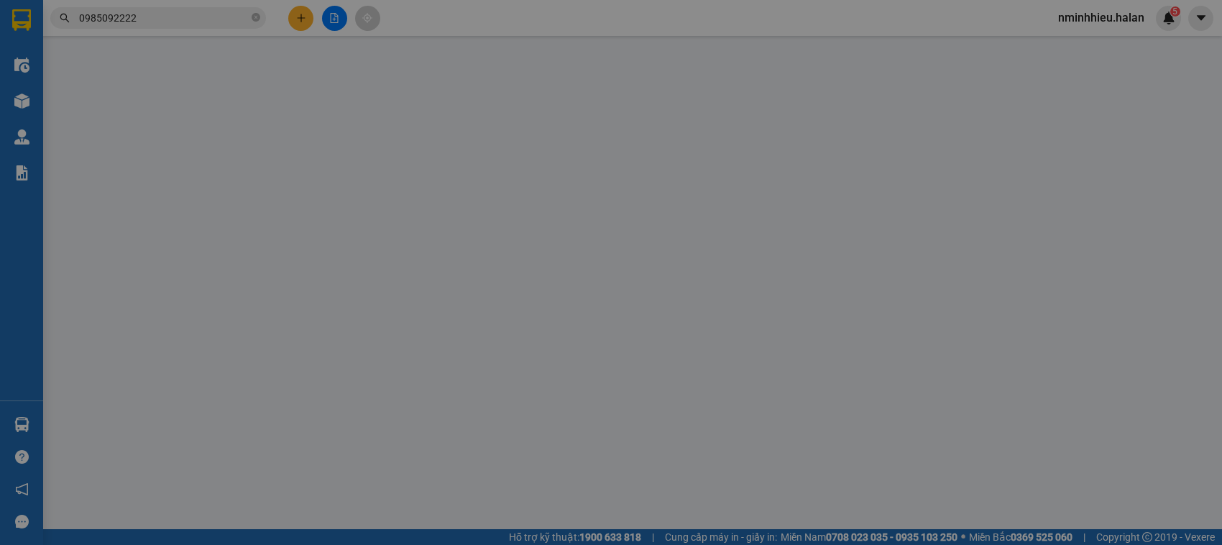
type input "0974256686"
type input "NGỌC ÁNH - 314.TC"
type input "0985092222"
type input "BẮC"
type input "50.000"
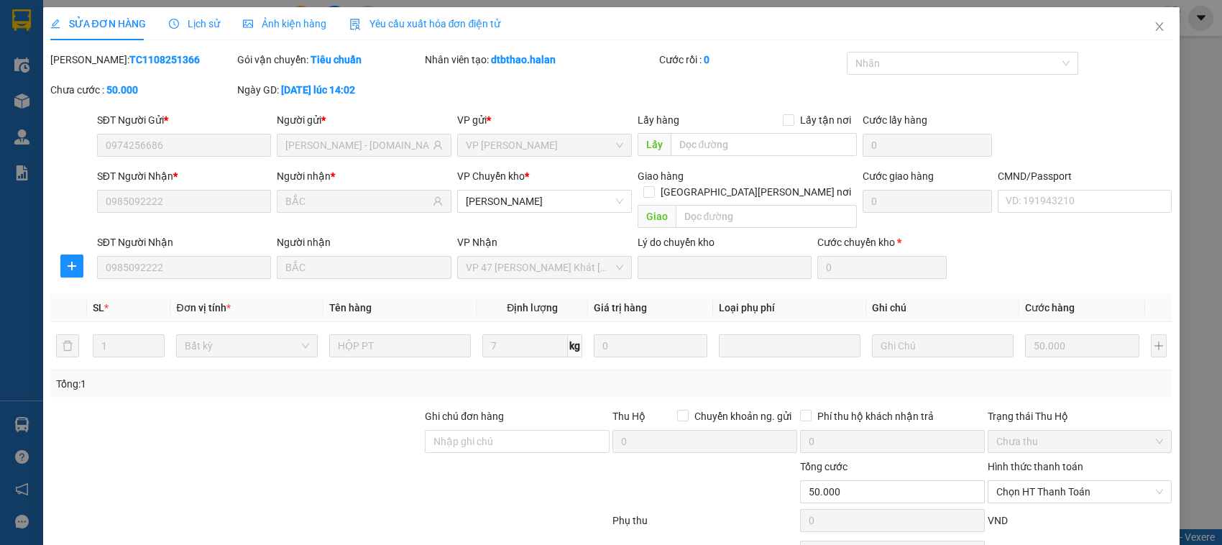
scroll to position [68, 0]
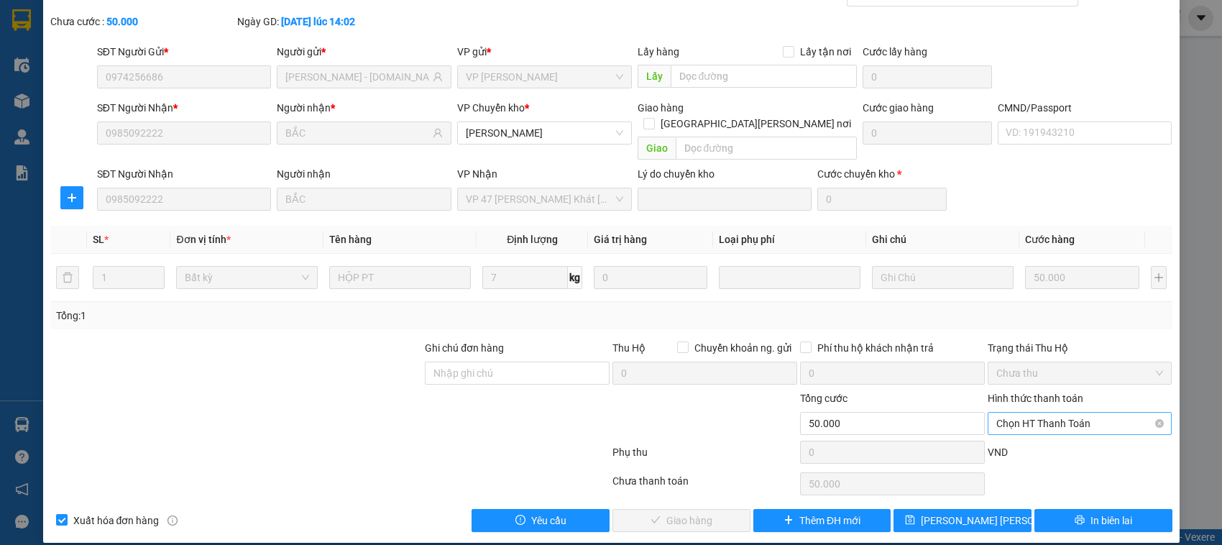
click at [1078, 413] on span "Chọn HT Thanh Toán" at bounding box center [1079, 424] width 167 height 22
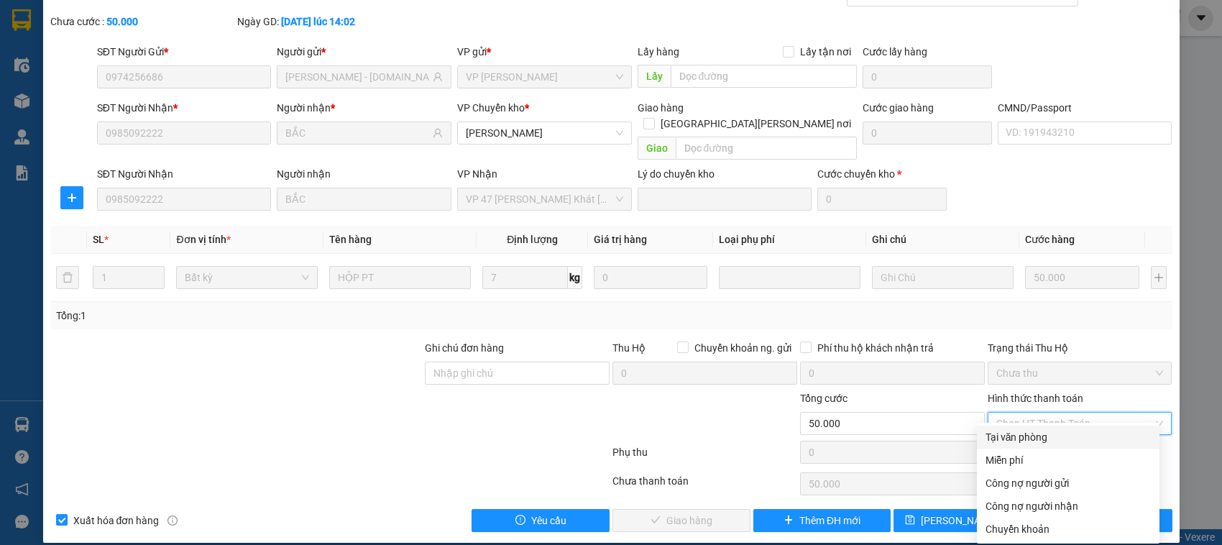
click at [1024, 429] on div "Tại văn phòng" at bounding box center [1068, 437] width 165 height 16
type input "0"
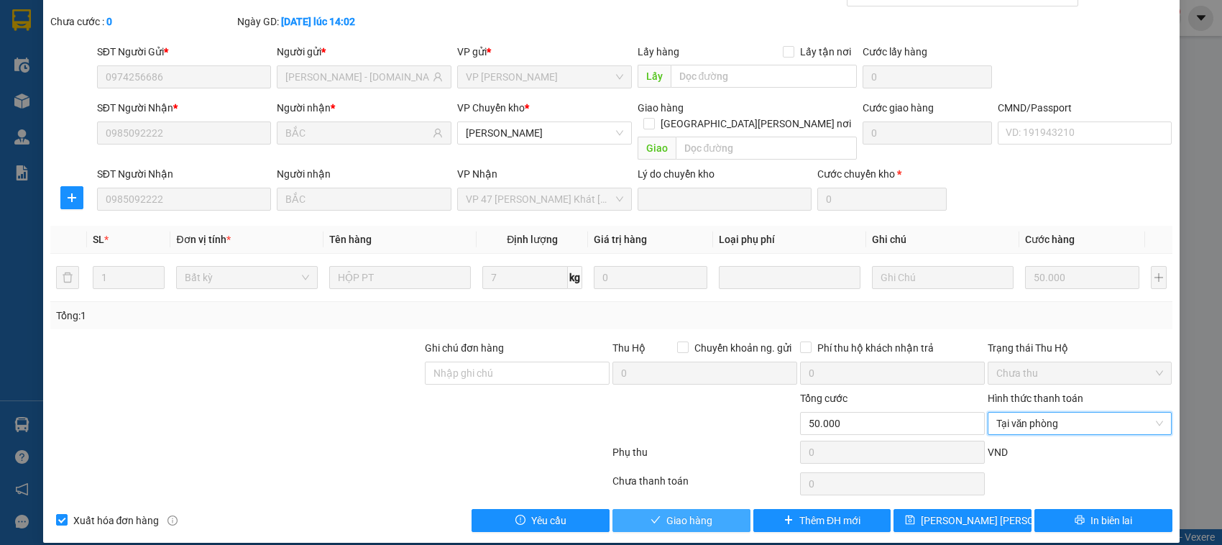
click at [622, 509] on button "Giao hàng" at bounding box center [681, 520] width 138 height 23
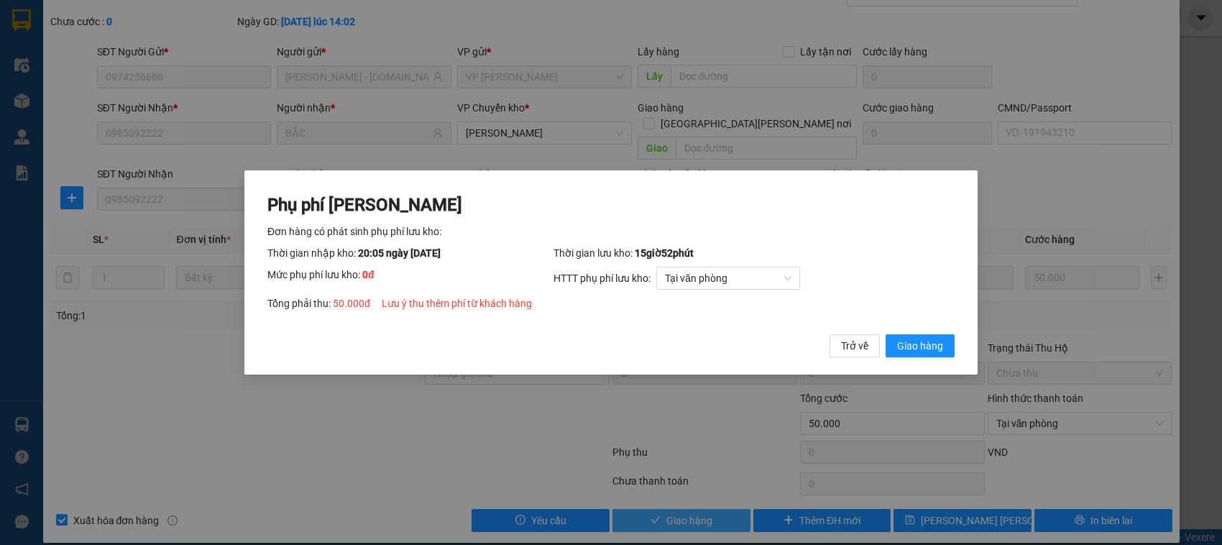
click at [886, 334] on button "Giao hàng" at bounding box center [920, 345] width 69 height 23
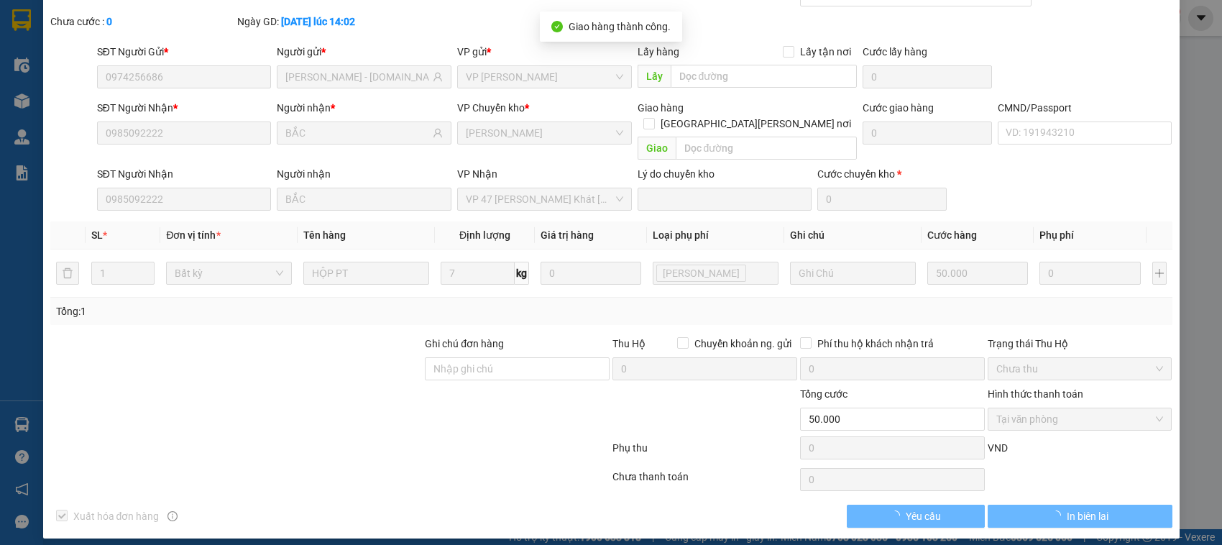
scroll to position [0, 0]
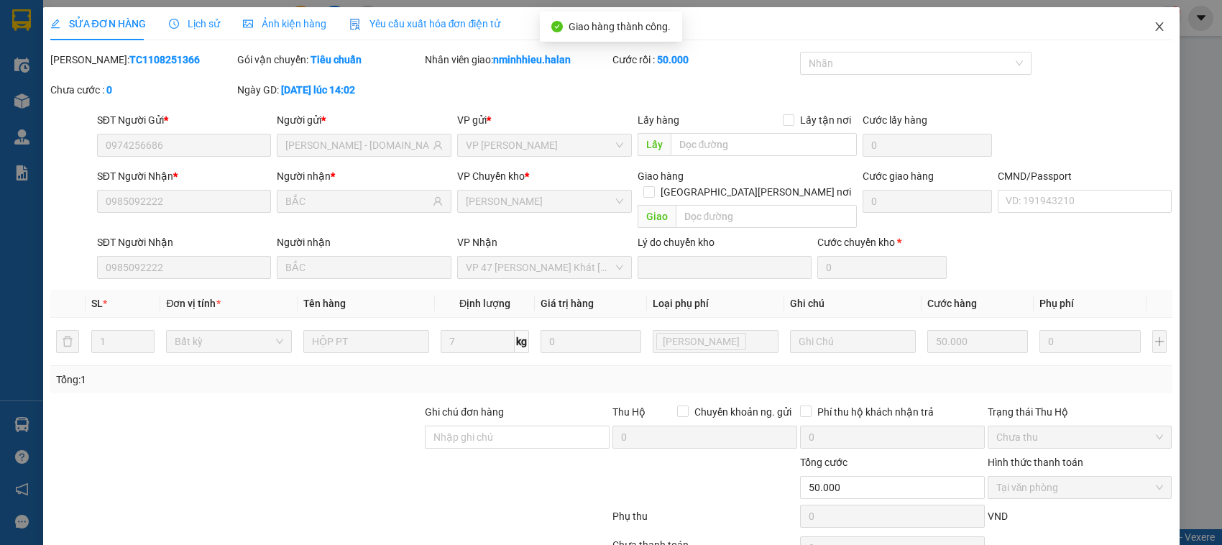
click at [1155, 25] on icon "close" at bounding box center [1159, 26] width 8 height 9
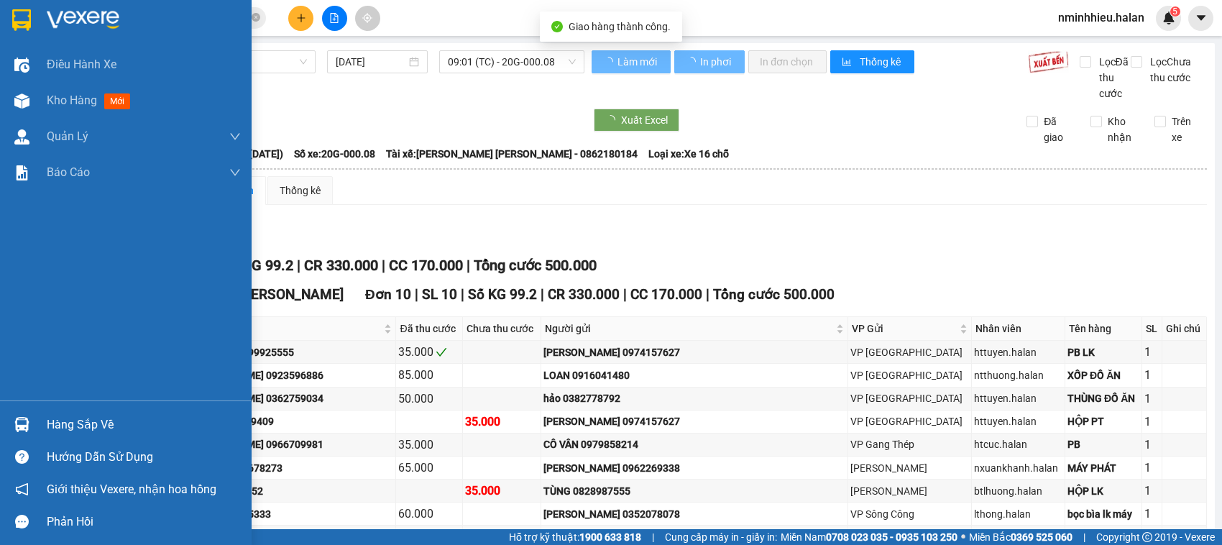
click at [33, 423] on div at bounding box center [21, 424] width 25 height 25
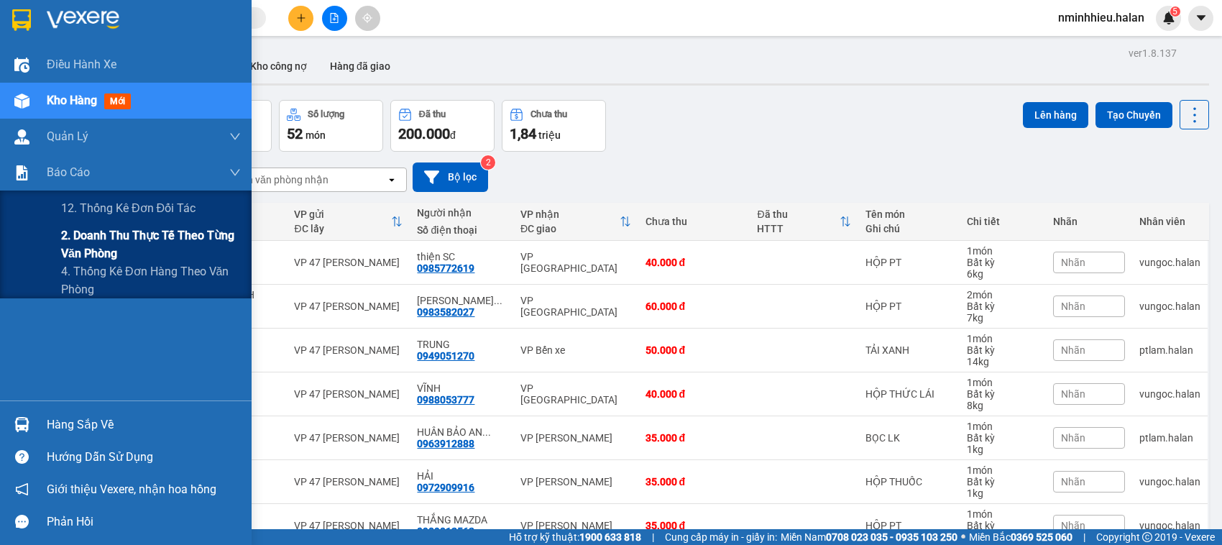
click at [122, 234] on span "2. Doanh thu thực tế theo từng văn phòng" at bounding box center [151, 244] width 180 height 36
